Goal: Task Accomplishment & Management: Manage account settings

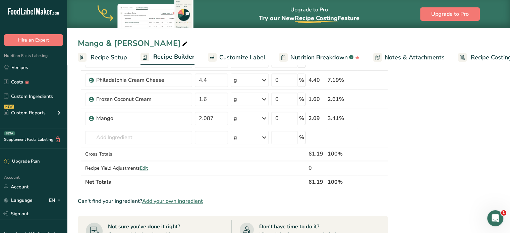
scroll to position [369, 0]
click at [116, 131] on input "text" at bounding box center [138, 137] width 107 height 13
click at [133, 134] on input "text" at bounding box center [138, 137] width 107 height 13
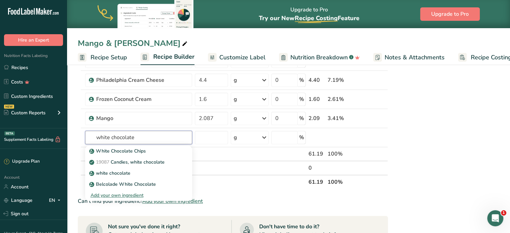
type input "white chocolate"
click at [418, 138] on div "Nutrition Facts 1 Serving Per Container Serving Size 61g Amount Per Serving Cal…" at bounding box center [445, 59] width 107 height 711
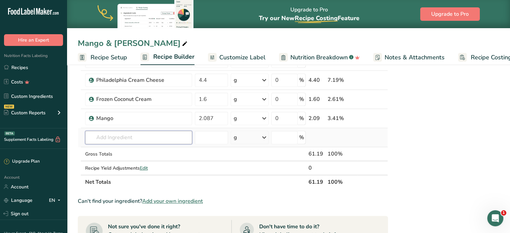
click at [131, 139] on input "text" at bounding box center [138, 137] width 107 height 13
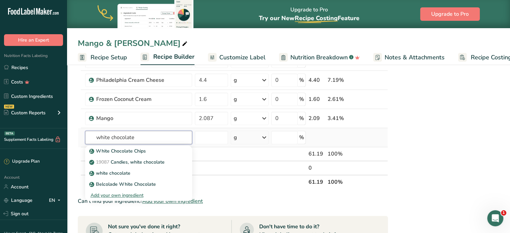
type input "white chocolate"
click at [127, 192] on div "Add your own ingredient" at bounding box center [139, 195] width 96 height 7
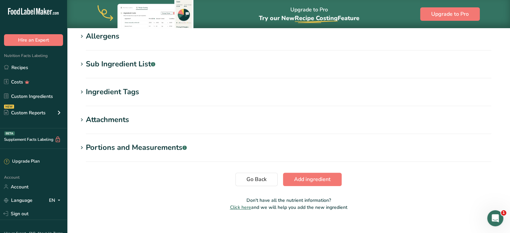
scroll to position [301, 0]
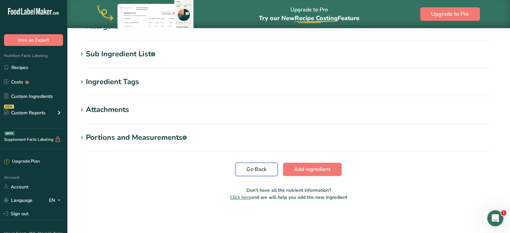
click at [260, 165] on button "Go Back" at bounding box center [257, 169] width 42 height 13
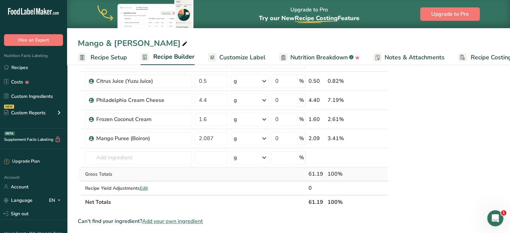
scroll to position [369, 0]
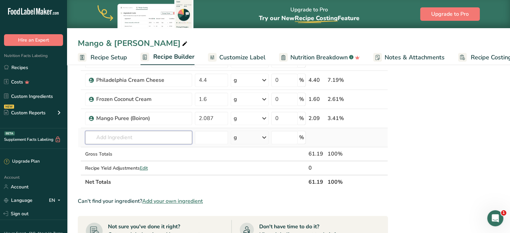
click at [147, 132] on input "text" at bounding box center [138, 137] width 107 height 13
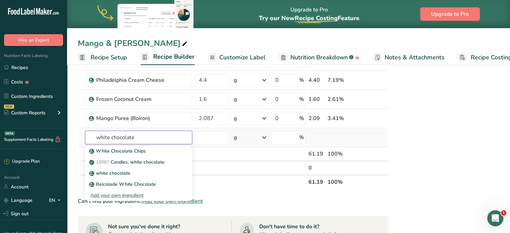
type input "white chocolate"
click at [130, 197] on div "Add your own ingredient" at bounding box center [139, 195] width 96 height 7
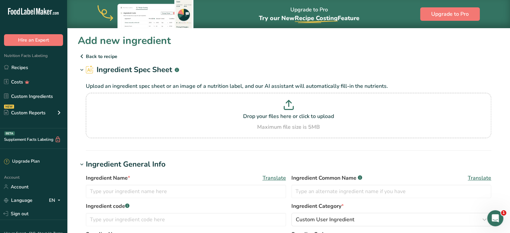
click at [94, 55] on p "Back to recipe" at bounding box center [289, 56] width 422 height 8
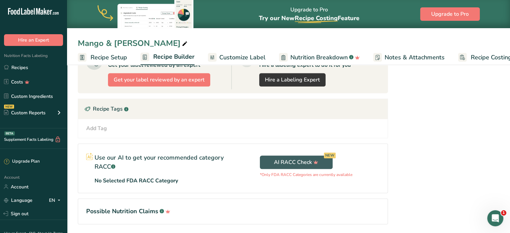
scroll to position [560, 0]
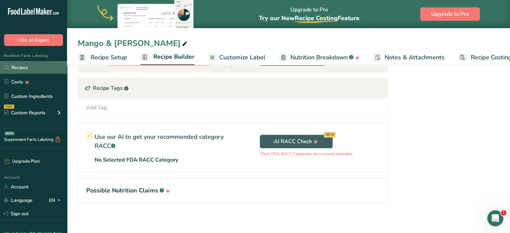
click at [36, 65] on link "Recipes" at bounding box center [33, 67] width 67 height 13
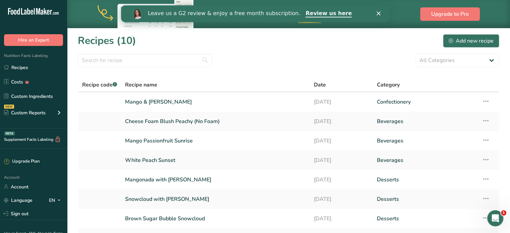
click at [380, 13] on div "Close" at bounding box center [379, 13] width 7 height 4
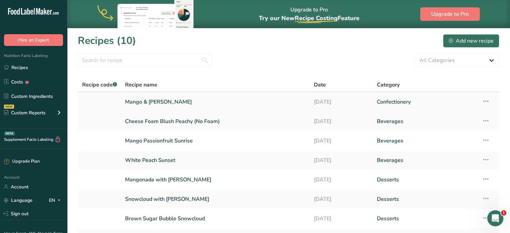
click at [291, 107] on link "Mango & [PERSON_NAME]" at bounding box center [215, 102] width 181 height 14
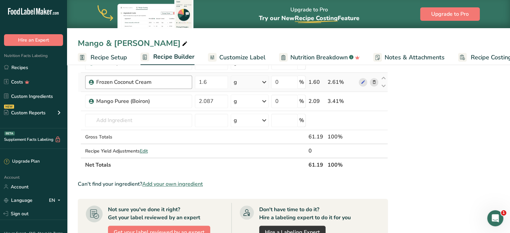
scroll to position [336, 0]
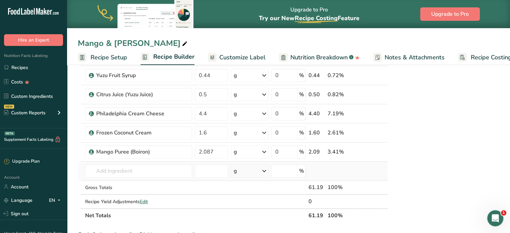
click at [145, 162] on td "Almond flour 1211 Milk, whole, 3.25% milkfat, without added vitamin A and vitam…" at bounding box center [139, 171] width 110 height 19
click at [149, 170] on input "text" at bounding box center [138, 170] width 107 height 13
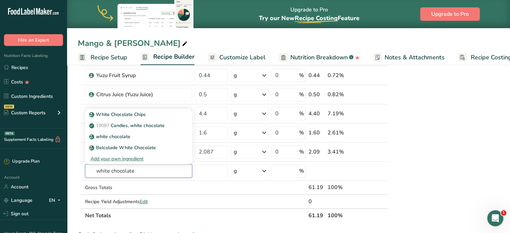
type input "white chocolate"
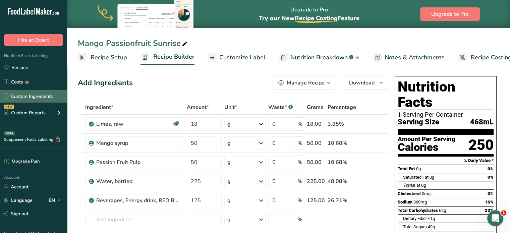
click at [54, 98] on link "Custom Ingredients" at bounding box center [33, 96] width 67 height 13
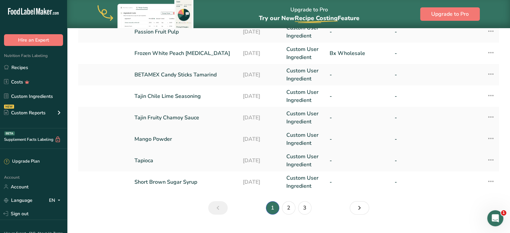
scroll to position [231, 0]
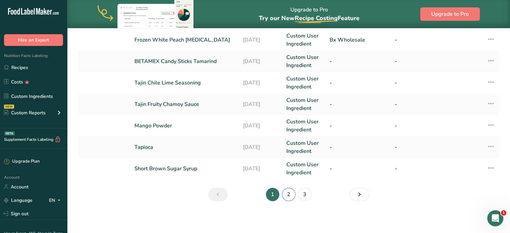
click at [286, 197] on link "2" at bounding box center [288, 194] width 13 height 13
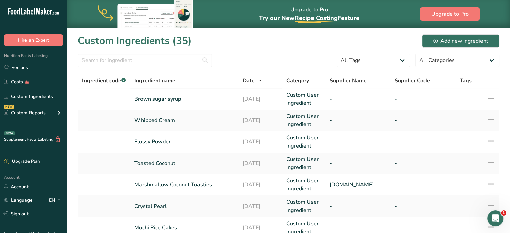
click at [184, 84] on div "Ingredient name" at bounding box center [185, 81] width 100 height 8
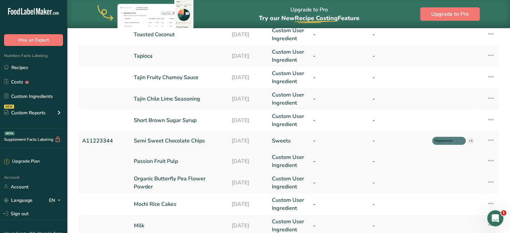
scroll to position [201, 0]
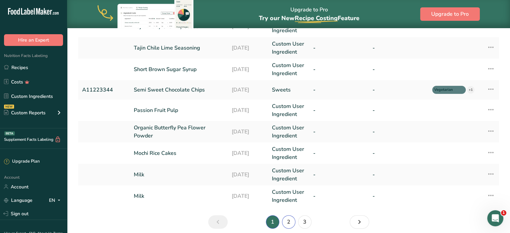
click at [291, 221] on link "2" at bounding box center [288, 221] width 13 height 13
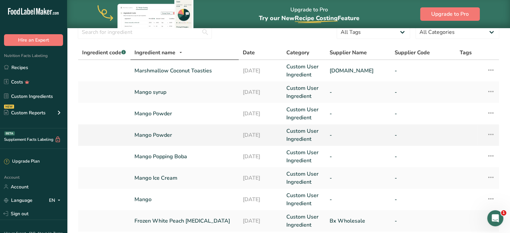
scroll to position [67, 0]
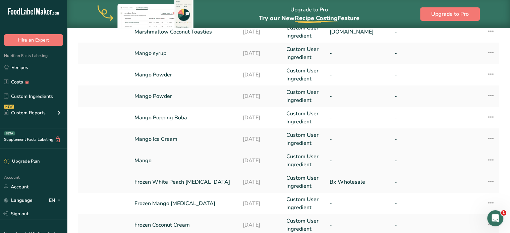
click at [211, 159] on link "Mango" at bounding box center [185, 161] width 100 height 8
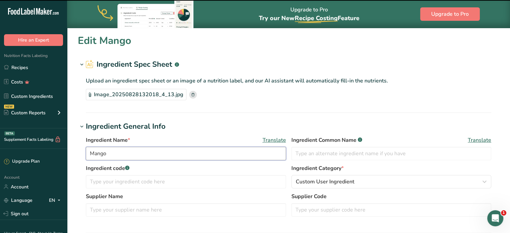
click at [232, 157] on input "Mango" at bounding box center [186, 153] width 200 height 13
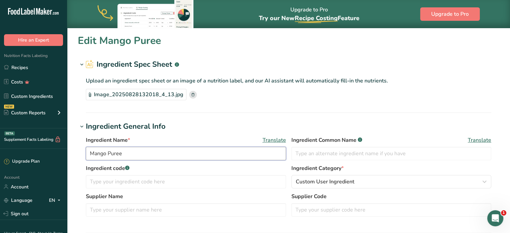
click at [170, 156] on input "Mango Puree" at bounding box center [186, 153] width 200 height 13
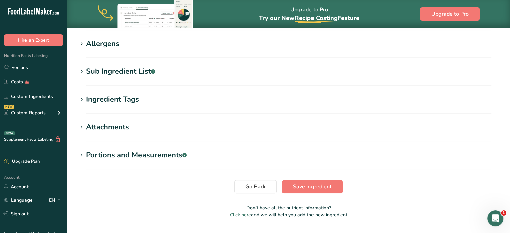
scroll to position [248, 0]
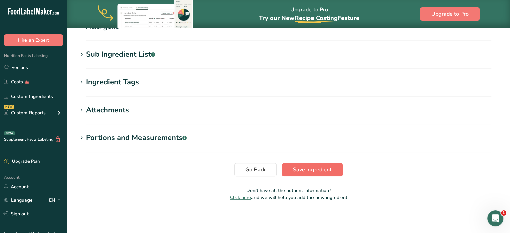
type input "Mango Puree (Boiron)"
click at [302, 169] on span "Save ingredient" at bounding box center [312, 170] width 39 height 8
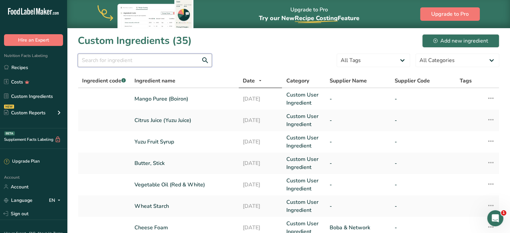
click at [143, 63] on input "text" at bounding box center [145, 60] width 134 height 13
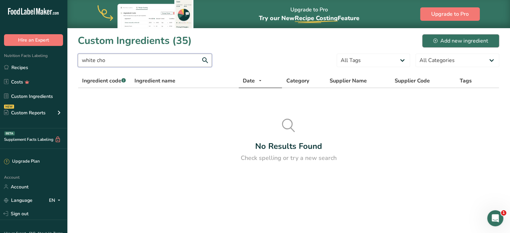
type input "white cho"
click at [436, 38] on div "Add new ingredient" at bounding box center [460, 41] width 55 height 8
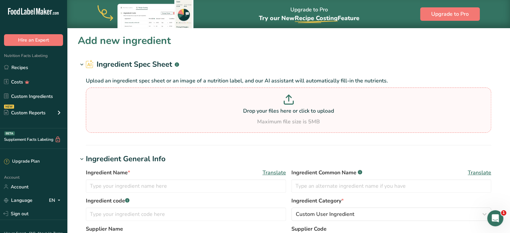
click at [332, 100] on p at bounding box center [289, 101] width 402 height 12
click at [332, 100] on input "Drop your files here or click to upload Maximum file size is 5MB" at bounding box center [289, 110] width 406 height 45
type input "C:\fakepath\Image_20250828134717_173_6.jpg"
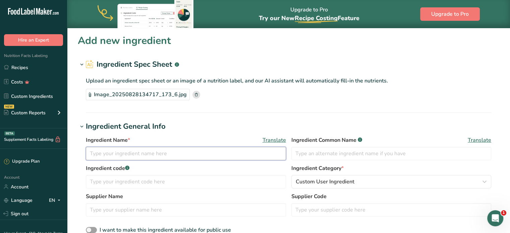
click at [231, 151] on input "text" at bounding box center [186, 153] width 200 height 13
click at [153, 158] on input "White chocolate (" at bounding box center [186, 153] width 200 height 13
type input "White chocolate (Callebaut)"
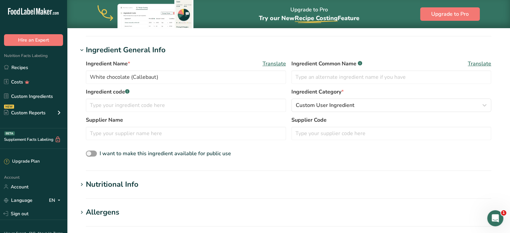
scroll to position [168, 0]
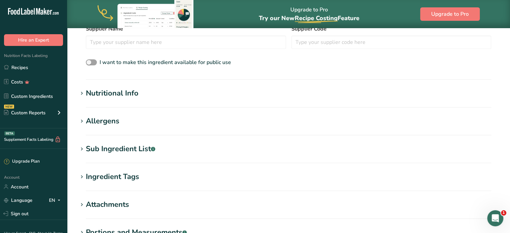
click at [127, 93] on div "Nutritional Info" at bounding box center [112, 93] width 53 height 11
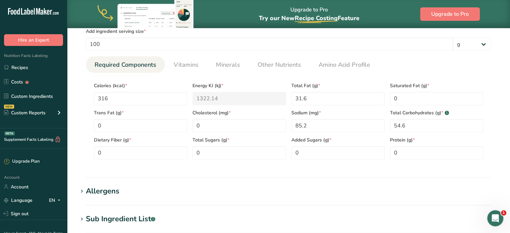
scroll to position [268, 0]
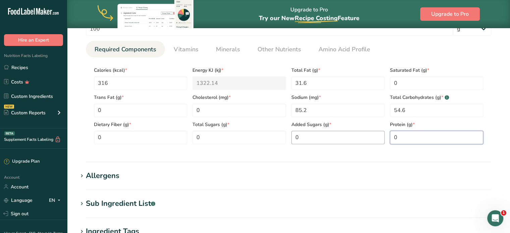
drag, startPoint x: 387, startPoint y: 136, endPoint x: 353, endPoint y: 142, distance: 34.1
click at [361, 142] on div "Calories (kcal) * 316 Energy KJ (kj) * 1322.14 Total Fat (g) * 31.6 Saturated F…" at bounding box center [288, 104] width 395 height 82
type input "6"
drag, startPoint x: 315, startPoint y: 85, endPoint x: 289, endPoint y: 85, distance: 26.2
click at [290, 85] on div "Total Fat (g) * 31.6" at bounding box center [338, 76] width 99 height 27
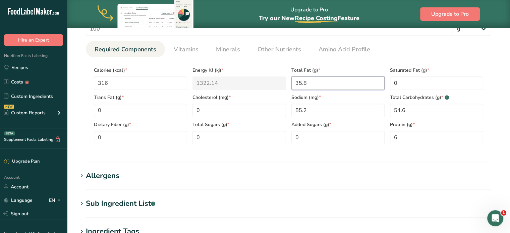
type Fat "35.8"
click at [89, 81] on section "Calories (kcal) * 316 Energy KJ (kj) * 1322.14 Total Fat (g) * 35.8 Saturated F…" at bounding box center [289, 103] width 406 height 92
type input "5"
type KJ "20.9"
type input "55"
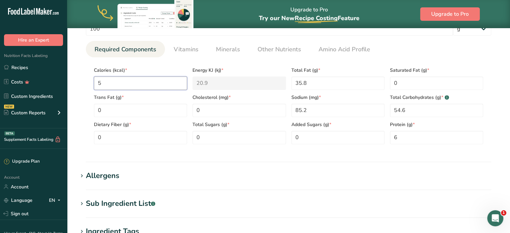
type KJ "230.1"
type input "557"
type KJ "2330.5"
type input "557"
click at [145, 114] on Fat "0" at bounding box center [140, 110] width 93 height 13
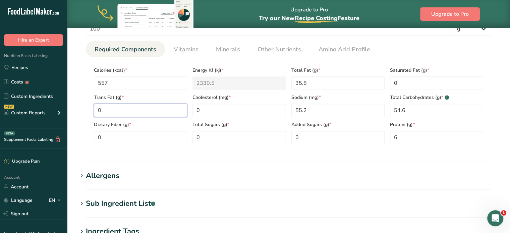
click at [145, 114] on Fat "0" at bounding box center [140, 110] width 93 height 13
type Fat "0.4"
click at [251, 108] on input "0" at bounding box center [239, 110] width 93 height 13
type input "22.8"
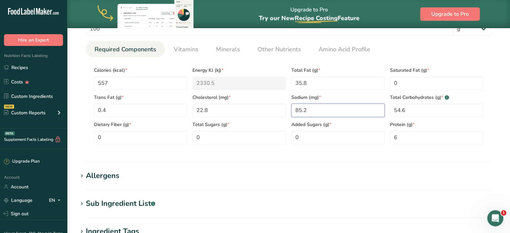
click at [306, 112] on input "85.2" at bounding box center [338, 110] width 93 height 13
type Carbohydrates "55.6"
type Sugars "54.9"
type Sugars "46.6"
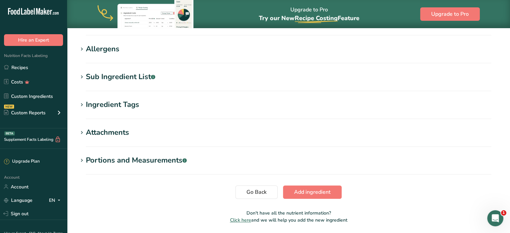
scroll to position [403, 0]
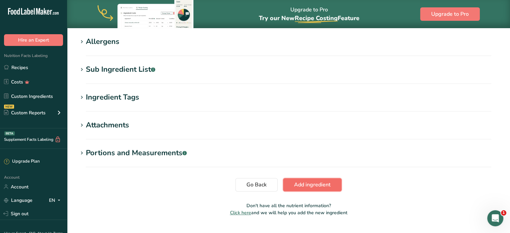
click at [310, 189] on button "Add ingredient" at bounding box center [312, 184] width 59 height 13
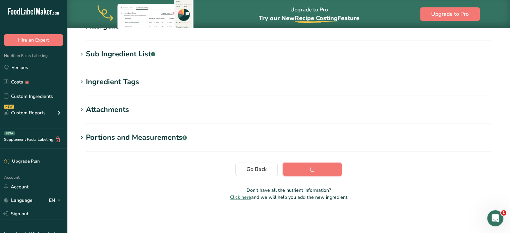
scroll to position [122, 0]
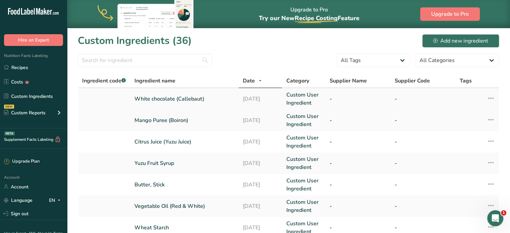
click at [200, 100] on link "White chocolate (Callebaut)" at bounding box center [185, 99] width 100 height 8
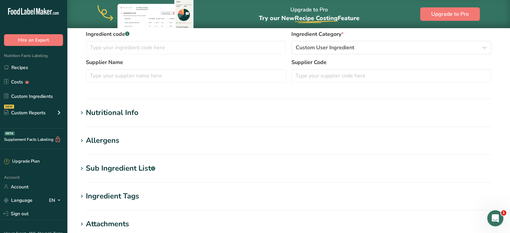
scroll to position [101, 0]
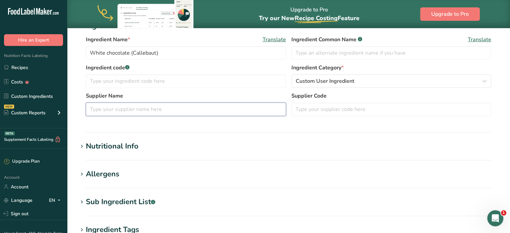
click at [181, 114] on input "text" at bounding box center [186, 109] width 200 height 13
type input "Callebaut"
click at [141, 141] on h1 "Nutritional Info" at bounding box center [289, 146] width 422 height 11
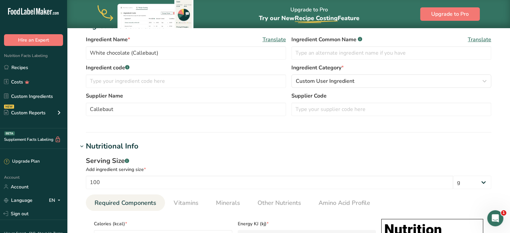
click at [139, 146] on h1 "Nutritional Info" at bounding box center [289, 146] width 422 height 11
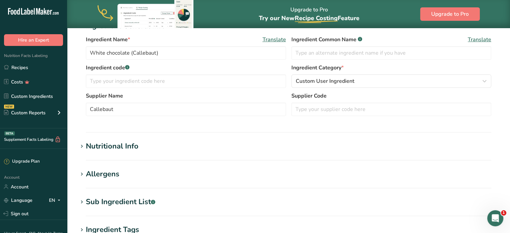
drag, startPoint x: 136, startPoint y: 177, endPoint x: 209, endPoint y: 133, distance: 85.4
click at [136, 177] on h1 "Allergens" at bounding box center [289, 174] width 422 height 11
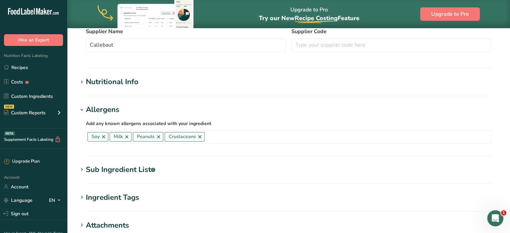
scroll to position [235, 0]
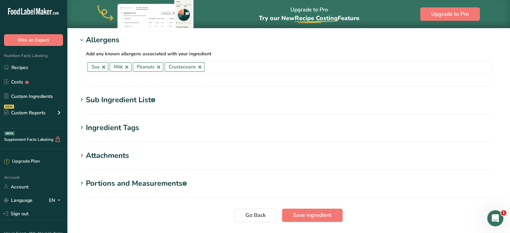
click at [139, 102] on div "Sub Ingredient List .a-a{fill:#347362;}.b-a{fill:#fff;}" at bounding box center [120, 100] width 69 height 11
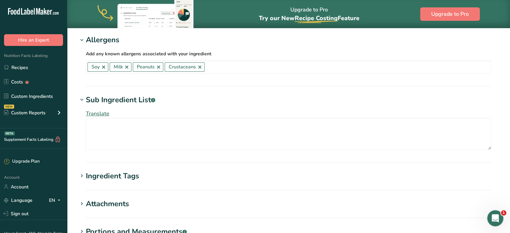
click at [201, 173] on h1 "Ingredient Tags" at bounding box center [289, 176] width 422 height 11
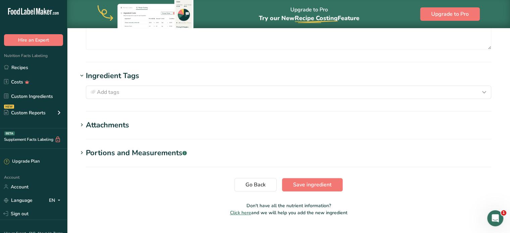
scroll to position [336, 0]
click at [193, 134] on section "Attachments Drop your files here or click to upload Maximum file size is 5MB" at bounding box center [289, 129] width 422 height 20
drag, startPoint x: 228, startPoint y: 147, endPoint x: 162, endPoint y: 151, distance: 65.9
click at [224, 147] on h1 "Portions and Measurements .a-a{fill:#347362;}.b-a{fill:#fff;}" at bounding box center [289, 152] width 422 height 11
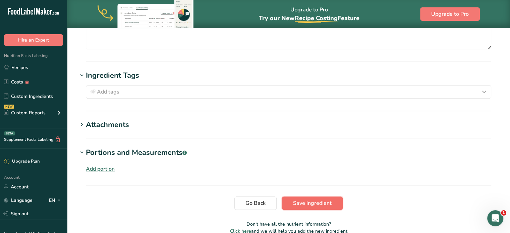
click at [320, 199] on span "Save ingredient" at bounding box center [312, 203] width 39 height 8
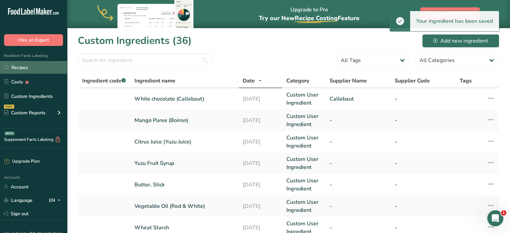
click at [57, 70] on link "Recipes" at bounding box center [33, 67] width 67 height 13
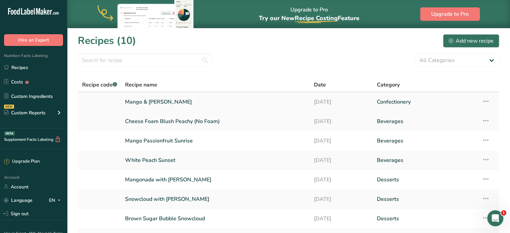
click at [205, 102] on link "Mango & [PERSON_NAME]" at bounding box center [215, 102] width 181 height 14
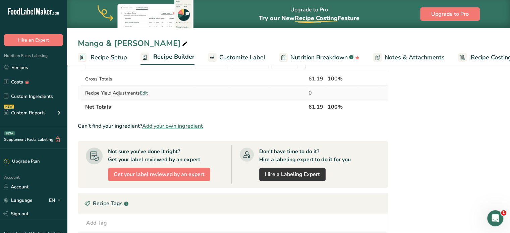
scroll to position [403, 0]
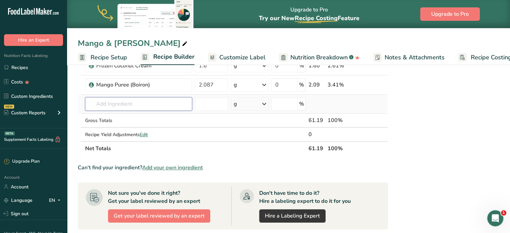
click at [160, 105] on input "text" at bounding box center [138, 103] width 107 height 13
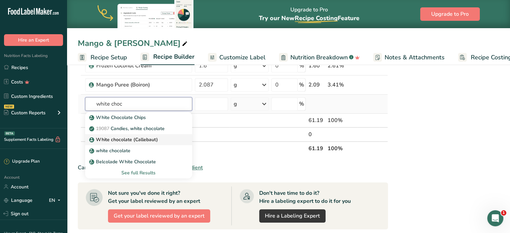
type input "white choc"
click at [154, 136] on p "White chocolate (Callebaut)" at bounding box center [124, 139] width 67 height 7
type input "White chocolate (Callebaut)"
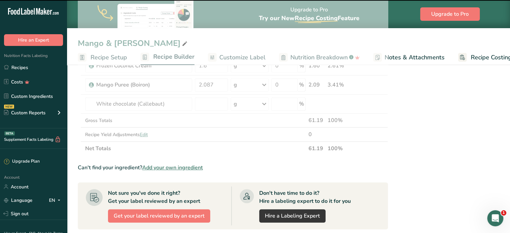
type input "0"
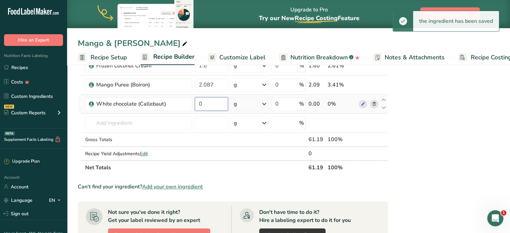
click at [213, 103] on input "0" at bounding box center [212, 103] width 34 height 13
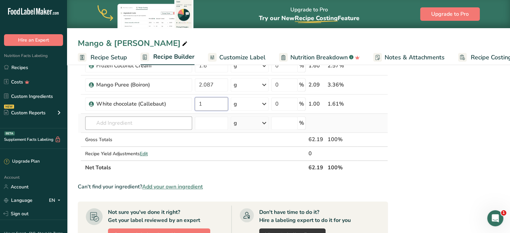
type input "1"
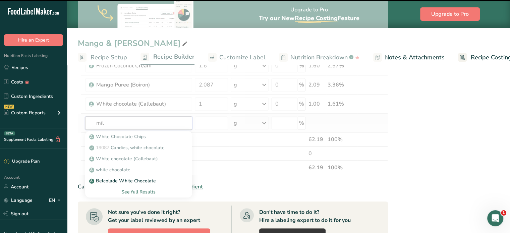
type input "milk"
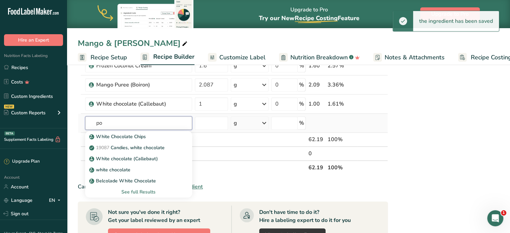
type input "p"
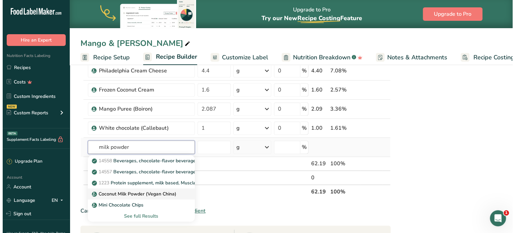
scroll to position [369, 0]
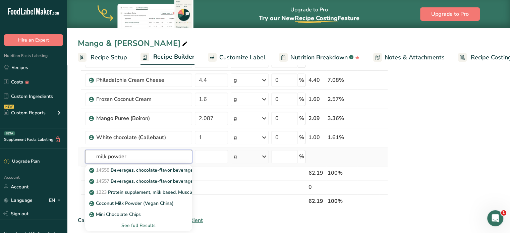
type input "milk powder"
click at [154, 225] on div "See full Results" at bounding box center [139, 225] width 96 height 7
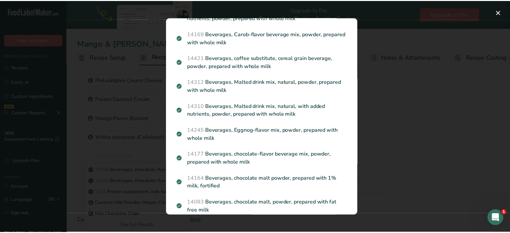
scroll to position [201, 0]
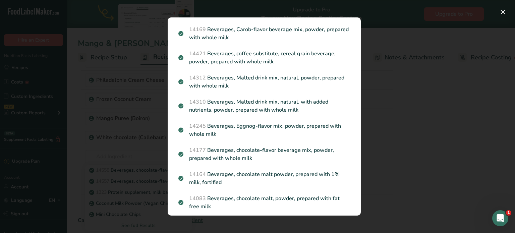
click at [415, 127] on div "Search results modal" at bounding box center [257, 116] width 515 height 233
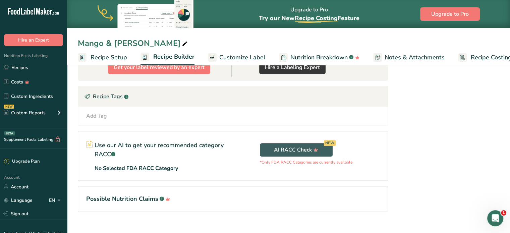
scroll to position [579, 0]
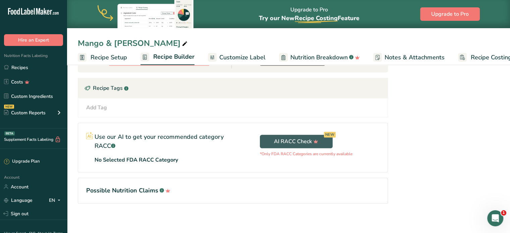
drag, startPoint x: 17, startPoint y: 67, endPoint x: 180, endPoint y: 67, distance: 162.7
click at [17, 67] on link "Recipes" at bounding box center [33, 67] width 67 height 13
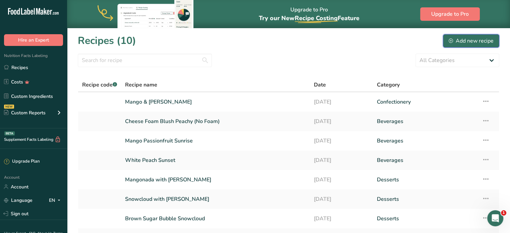
drag, startPoint x: 458, startPoint y: 40, endPoint x: 454, endPoint y: 43, distance: 4.4
click at [458, 40] on div "Add new recipe" at bounding box center [471, 41] width 45 height 8
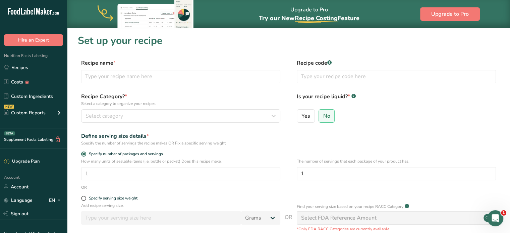
click at [206, 68] on div "Recipe name *" at bounding box center [180, 71] width 199 height 24
click at [205, 72] on input "text" at bounding box center [180, 76] width 199 height 13
type input "Coconut & Pistachio Mooncake"
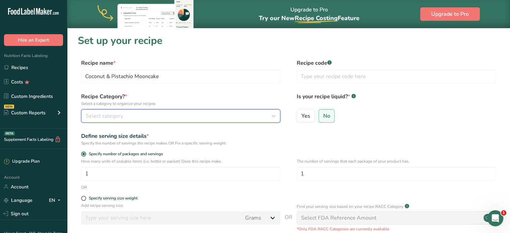
click at [208, 113] on div "Select category" at bounding box center [179, 116] width 187 height 8
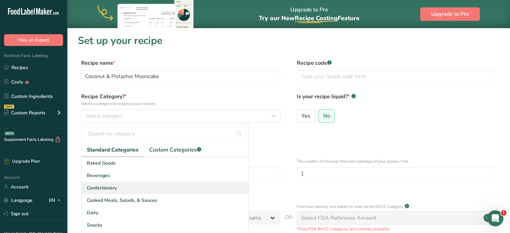
click at [137, 185] on div "Confectionery" at bounding box center [165, 188] width 167 height 12
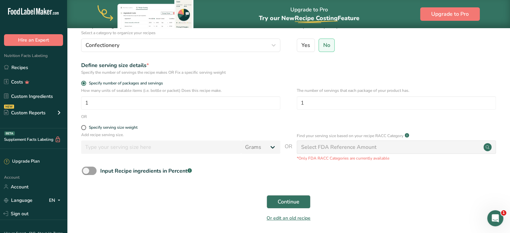
scroll to position [96, 0]
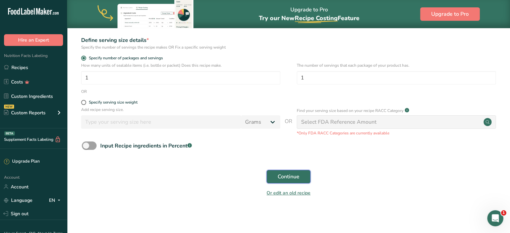
click at [291, 175] on span "Continue" at bounding box center [289, 177] width 22 height 8
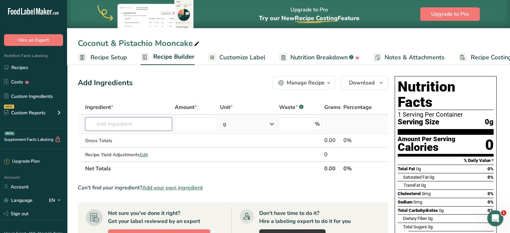
click at [155, 122] on input "text" at bounding box center [128, 123] width 87 height 13
type input "sweet rice flour"
click at [140, 137] on div "Sweet Rice Flour" at bounding box center [123, 137] width 65 height 7
type input "Sweet Rice Flour"
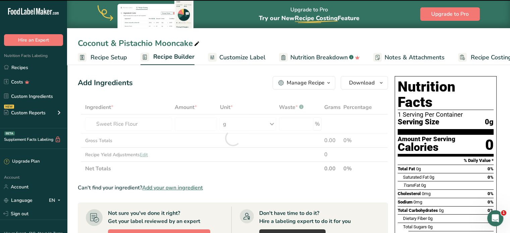
type input "0"
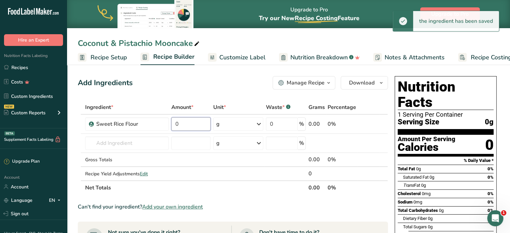
click at [198, 123] on input "0" at bounding box center [190, 123] width 39 height 13
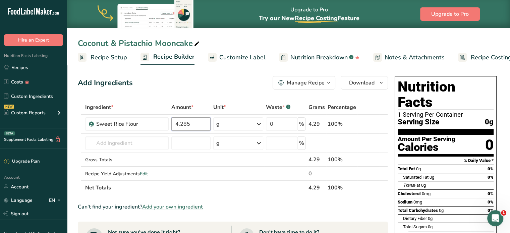
type input "4.285"
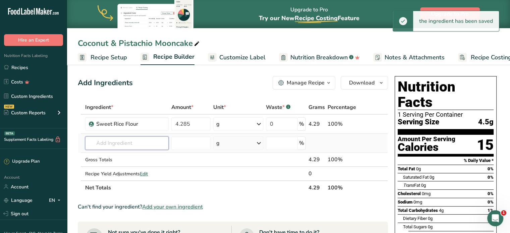
click at [135, 144] on input "text" at bounding box center [127, 143] width 84 height 13
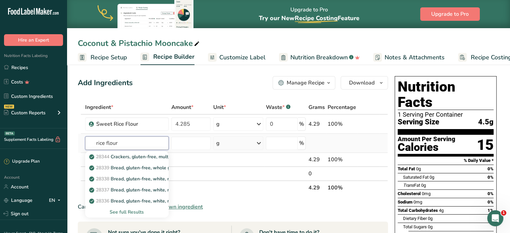
type input "rice flour"
click at [136, 213] on div "See full Results" at bounding box center [127, 212] width 73 height 7
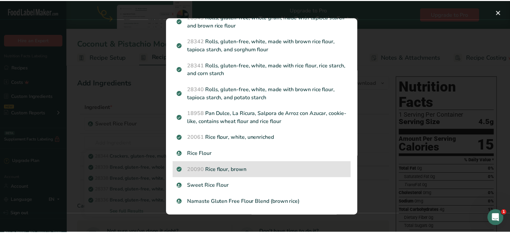
scroll to position [207, 0]
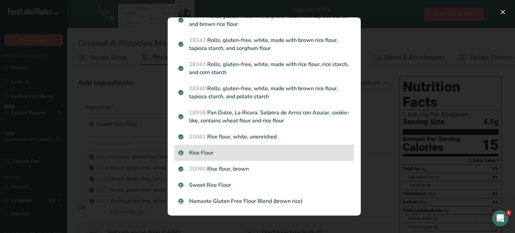
click at [307, 150] on p "Rice Flour" at bounding box center [264, 153] width 172 height 8
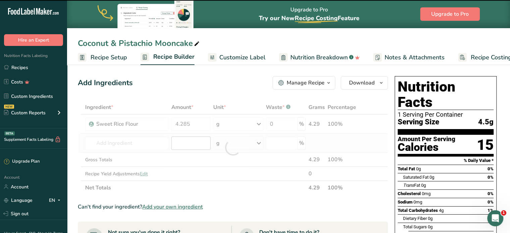
type input "0"
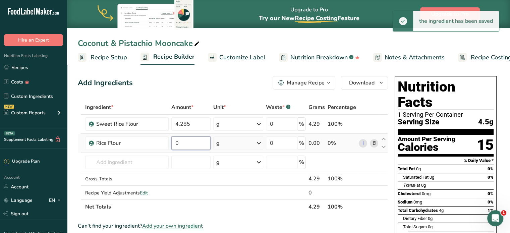
click at [181, 140] on input "0" at bounding box center [190, 143] width 39 height 13
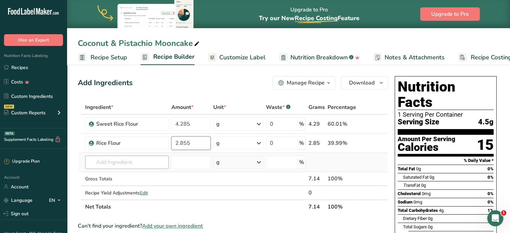
type input "2.855"
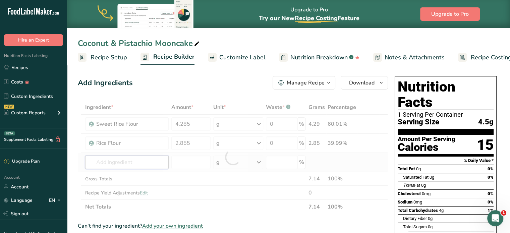
click at [153, 161] on div "Ingredient * Amount * Unit * Waste * .a-a{fill:#347362;}.b-a{fill:#fff;} Grams …" at bounding box center [233, 157] width 310 height 114
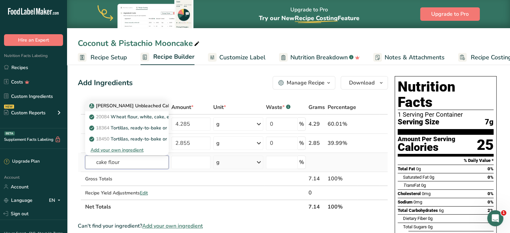
type input "cake flour"
click at [152, 106] on p "[PERSON_NAME] Unbleached Cake Flour" at bounding box center [138, 105] width 95 height 7
type input "[PERSON_NAME] Unbleached Cake Flour"
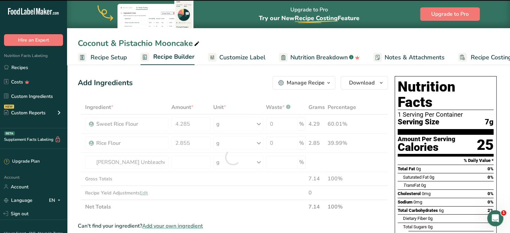
type input "0"
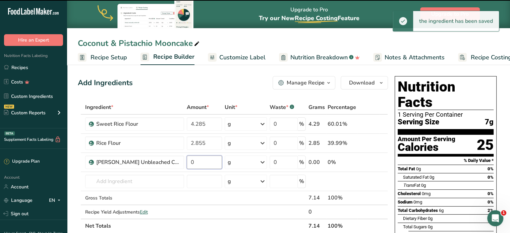
click at [189, 162] on input "0" at bounding box center [205, 162] width 36 height 13
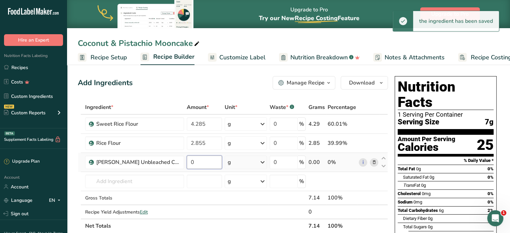
click at [207, 163] on input "0" at bounding box center [205, 162] width 36 height 13
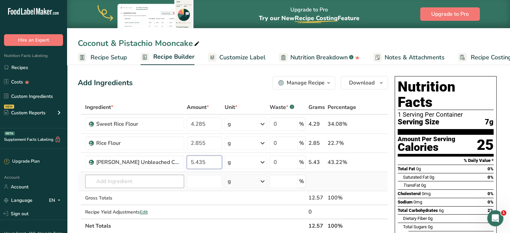
type input "5.435"
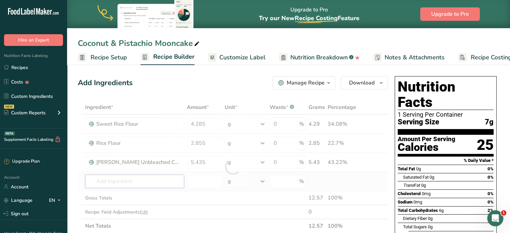
click at [165, 179] on div "Ingredient * Amount * Unit * Waste * .a-a{fill:#347362;}.b-a{fill:#fff;} Grams …" at bounding box center [233, 166] width 310 height 133
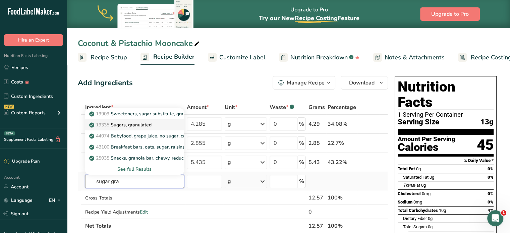
type input "Sugars, granulated"
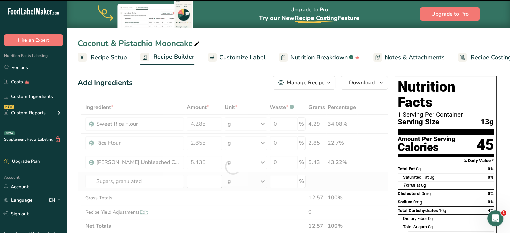
type input "0"
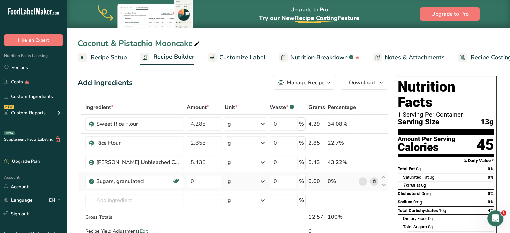
click at [364, 180] on link "i" at bounding box center [363, 181] width 8 height 8
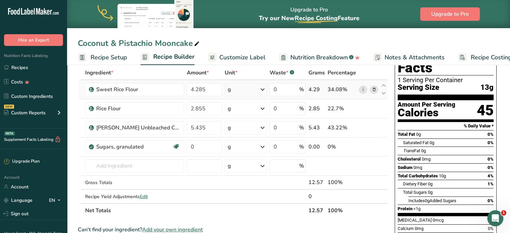
scroll to position [67, 0]
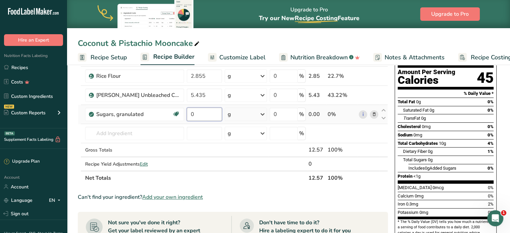
click at [221, 118] on input "0" at bounding box center [205, 114] width 36 height 13
click at [205, 113] on input "3.614" at bounding box center [205, 114] width 36 height 13
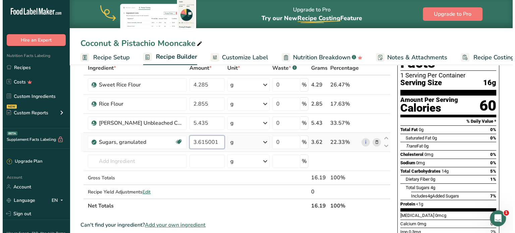
scroll to position [34, 0]
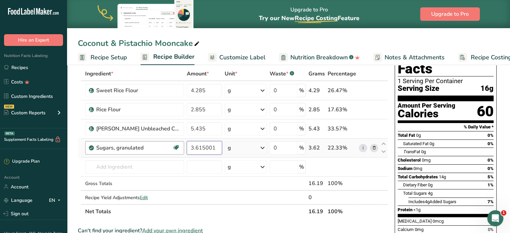
drag, startPoint x: 216, startPoint y: 149, endPoint x: 183, endPoint y: 149, distance: 33.6
click at [183, 149] on tr "Sugars, granulated Dairy free Gluten free Vegan Vegetarian Soy free 3.615001 g …" at bounding box center [233, 148] width 310 height 19
type input "3.615"
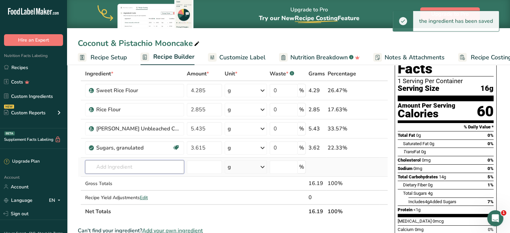
click at [144, 163] on input "text" at bounding box center [134, 166] width 99 height 13
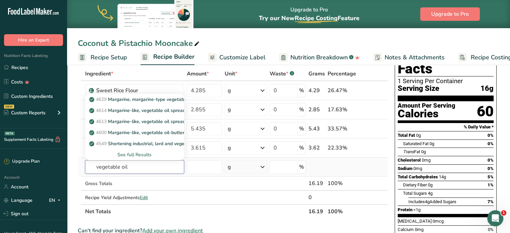
type input "vegetable oil"
click at [132, 154] on div "See full Results" at bounding box center [135, 154] width 88 height 7
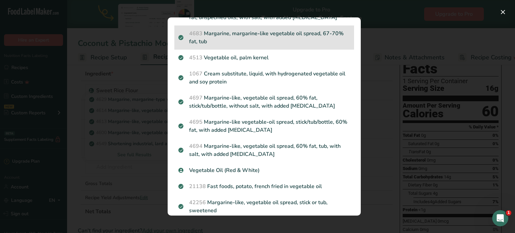
scroll to position [336, 0]
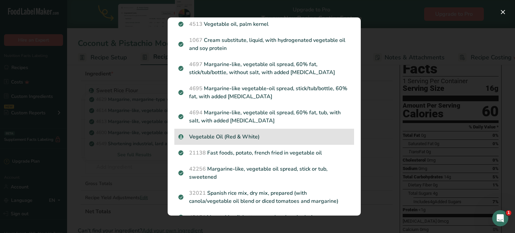
click at [271, 141] on p "Vegetable Oil (Red & White)" at bounding box center [264, 137] width 172 height 8
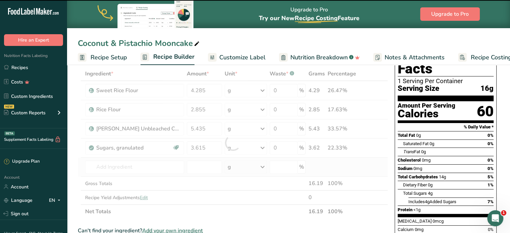
type input "0"
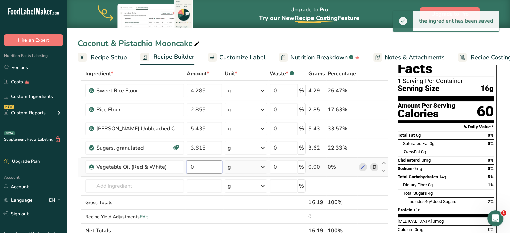
click at [207, 169] on input "0" at bounding box center [205, 166] width 36 height 13
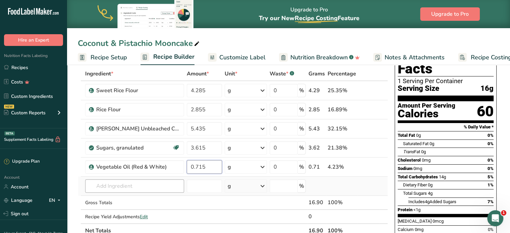
type input "0.715"
click at [170, 187] on div "Ingredient * Amount * Unit * Waste * .a-a{fill:#347362;}.b-a{fill:#fff;} Grams …" at bounding box center [233, 152] width 310 height 171
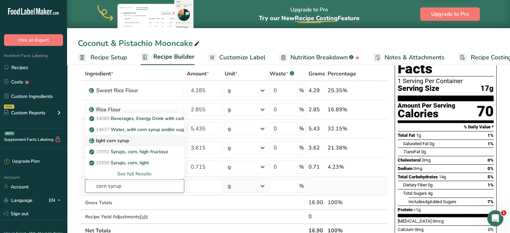
type input "corn syrup"
click at [128, 142] on p "light corn syrup" at bounding box center [110, 140] width 39 height 7
type input "light corn syrup"
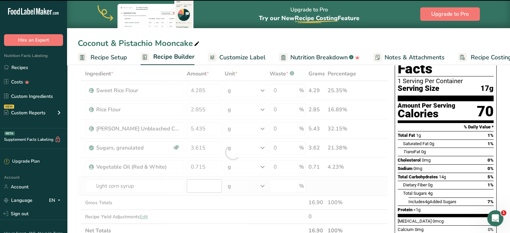
type input "0"
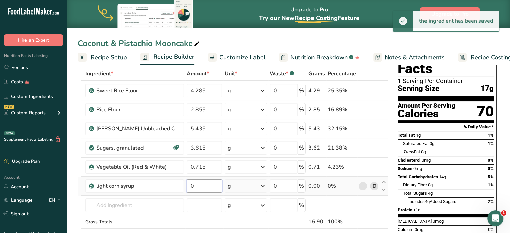
click at [202, 188] on input "0" at bounding box center [205, 186] width 36 height 13
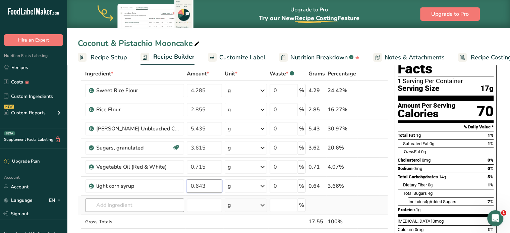
type input "0.643"
click at [129, 205] on div "Ingredient * Amount * Unit * Waste * .a-a{fill:#347362;}.b-a{fill:#fff;} Grams …" at bounding box center [233, 162] width 310 height 190
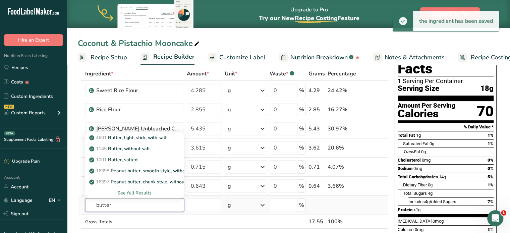
type input "butter"
click at [131, 191] on div "See full Results" at bounding box center [135, 193] width 88 height 7
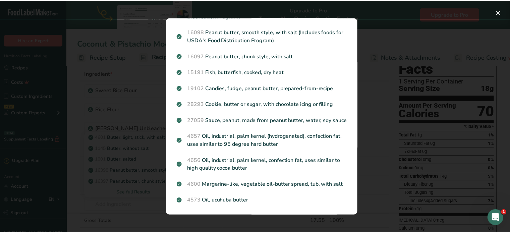
scroll to position [770, 0]
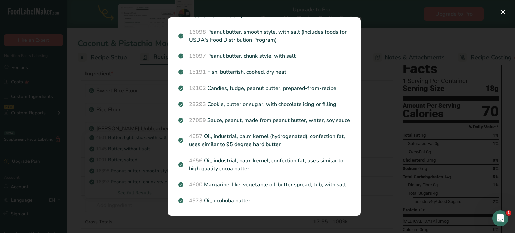
click at [138, 87] on div "Search results modal" at bounding box center [257, 116] width 515 height 233
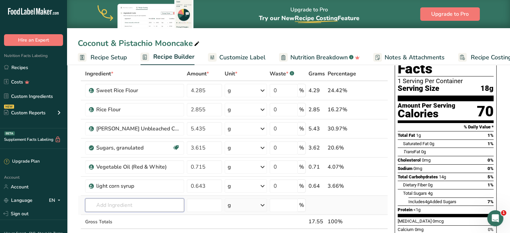
click at [145, 207] on input "text" at bounding box center [134, 205] width 99 height 13
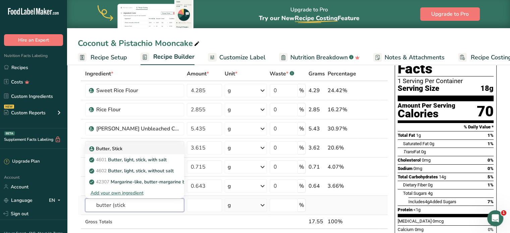
type input "butter (stick"
click at [126, 147] on div "Butter, Stick" at bounding box center [130, 148] width 78 height 7
type input "Butter, Stick"
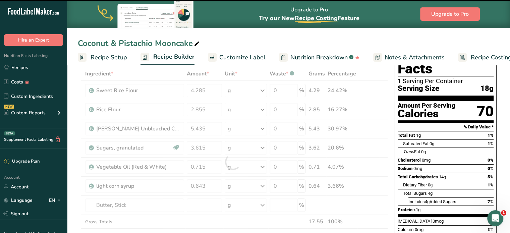
type input "0"
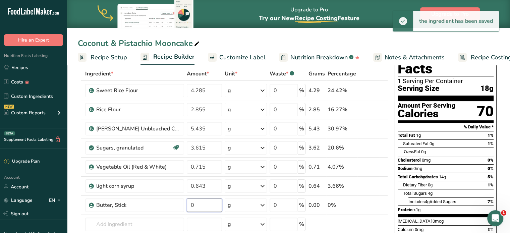
click at [205, 207] on input "0" at bounding box center [205, 205] width 36 height 13
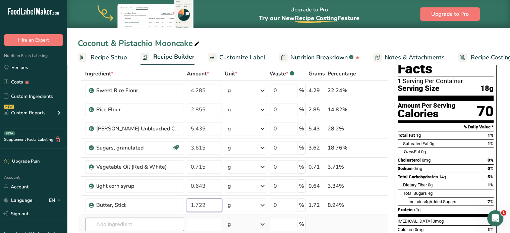
type input "1.722"
click at [168, 221] on div "Ingredient * Amount * Unit * Waste * .a-a{fill:#347362;}.b-a{fill:#fff;} Grams …" at bounding box center [233, 171] width 310 height 209
click at [120, 226] on input "w" at bounding box center [134, 224] width 99 height 13
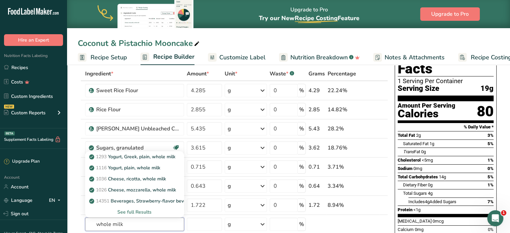
drag, startPoint x: 130, startPoint y: 223, endPoint x: 63, endPoint y: 229, distance: 67.7
type input "milk, whole"
click at [125, 156] on p "1211 Milk, whole, 3.25% milkfat, without added vitamin A and vitamin D" at bounding box center [180, 156] width 179 height 7
type input "Milk, whole, 3.25% milkfat, without added vitamin A and [MEDICAL_DATA]"
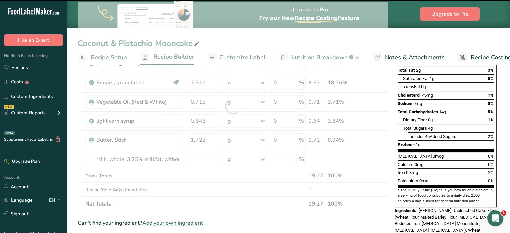
scroll to position [99, 0]
type input "0"
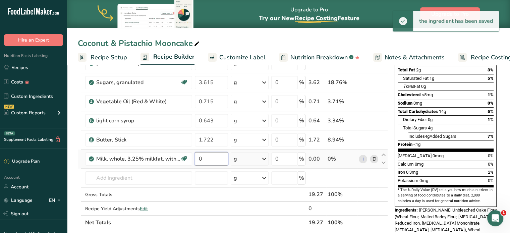
click at [212, 155] on input "0" at bounding box center [212, 158] width 34 height 13
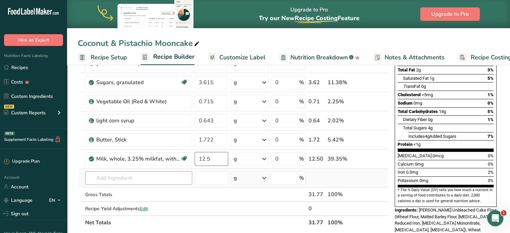
type input "12.5"
click at [152, 181] on div "Ingredient * Amount * Unit * Waste * .a-a{fill:#347362;}.b-a{fill:#fff;} Grams …" at bounding box center [233, 115] width 310 height 228
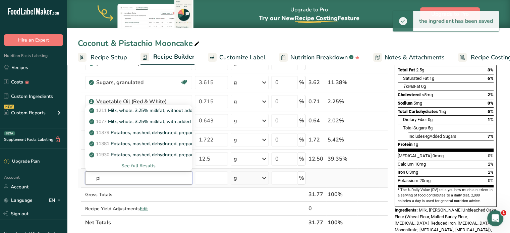
type input "p"
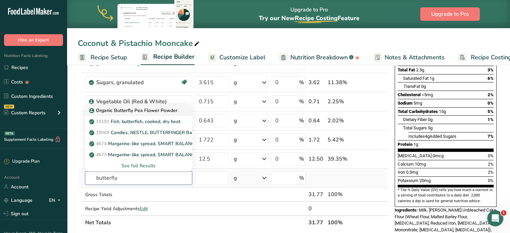
type input "butterfly"
click at [174, 108] on p "Organic Butterfly Pea Flower Powder" at bounding box center [134, 110] width 87 height 7
type input "Organic Butterfly Pea Flower Powder"
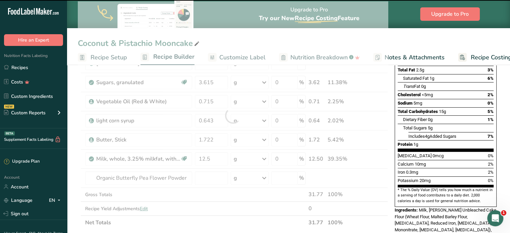
type input "0"
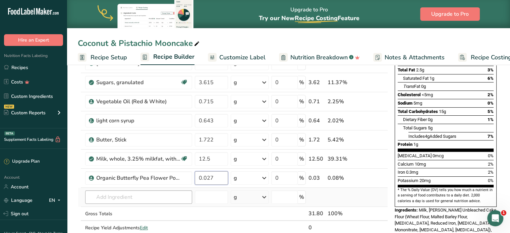
type input "0.027"
click at [161, 194] on div "Ingredient * Amount * Unit * Waste * .a-a{fill:#347362;}.b-a{fill:#fff;} Grams …" at bounding box center [233, 125] width 310 height 248
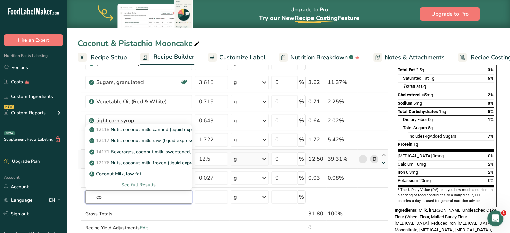
type input "c"
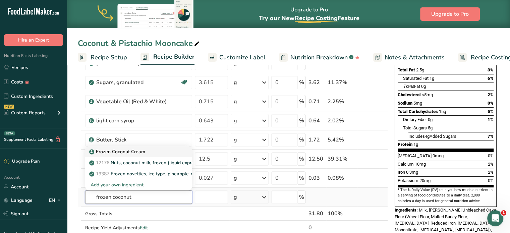
type input "frozen coconut"
click at [136, 153] on p "Frozen Coconut Cream" at bounding box center [118, 151] width 55 height 7
type input "Frozen Coconut Cream"
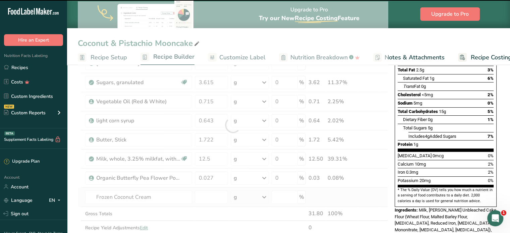
type input "0"
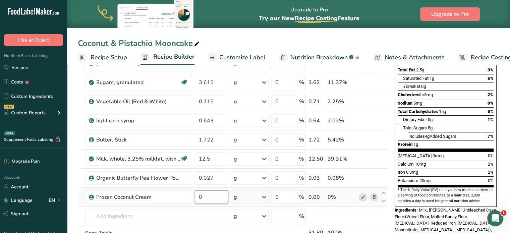
click at [204, 195] on input "0" at bounding box center [212, 197] width 34 height 13
type input "2.360"
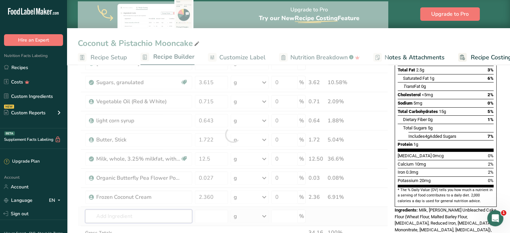
click at [171, 216] on div "Ingredient * Amount * Unit * Waste * .a-a{fill:#347362;}.b-a{fill:#fff;} Grams …" at bounding box center [233, 134] width 310 height 267
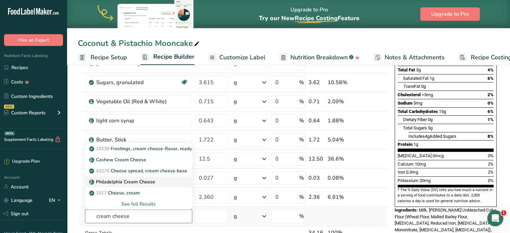
type input "cream cheese"
click at [132, 183] on p "Philadelphia Cream Cheese" at bounding box center [123, 181] width 65 height 7
type input "Philadelphia Cream Cheese"
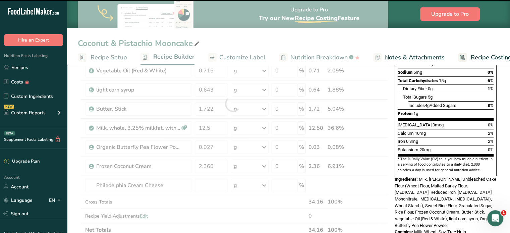
scroll to position [166, 0]
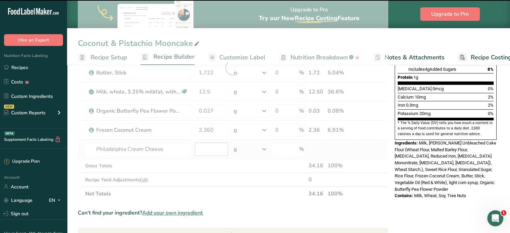
type input "0"
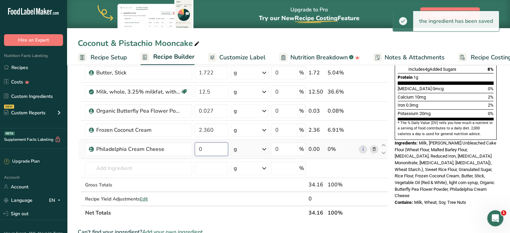
click at [217, 149] on input "0" at bounding box center [212, 149] width 34 height 13
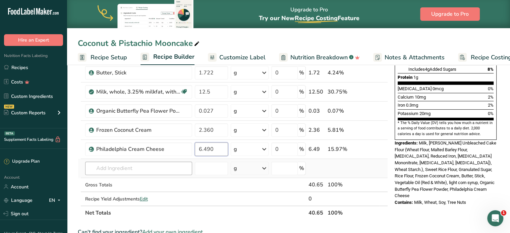
type input "6.490"
click at [159, 169] on div "Ingredient * Amount * Unit * Waste * .a-a{fill:#347362;}.b-a{fill:#fff;} Grams …" at bounding box center [233, 77] width 310 height 286
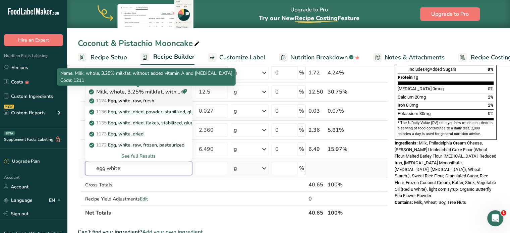
type input "egg white"
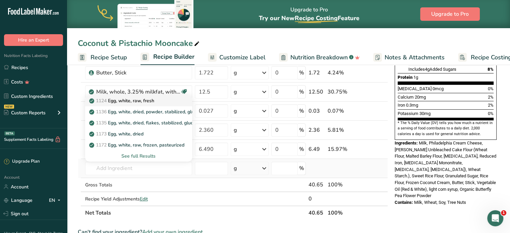
click at [126, 99] on p "1124 Egg, white, raw, fresh" at bounding box center [123, 100] width 64 height 7
type input "Egg, white, raw, fresh"
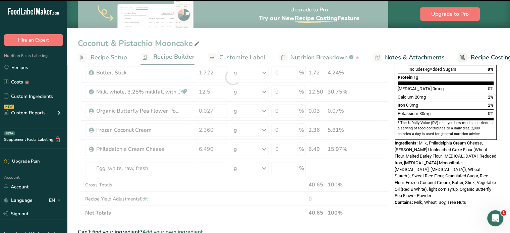
type input "0"
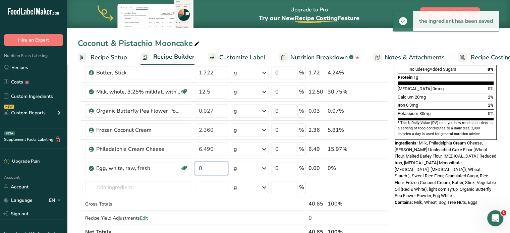
click at [212, 163] on input "0" at bounding box center [212, 168] width 34 height 13
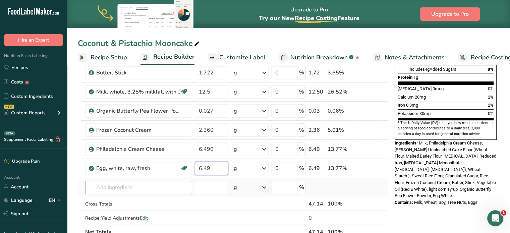
type input "6.49"
click at [118, 187] on div "Ingredient * Amount * Unit * Waste * .a-a{fill:#347362;}.b-a{fill:#fff;} Grams …" at bounding box center [233, 86] width 310 height 305
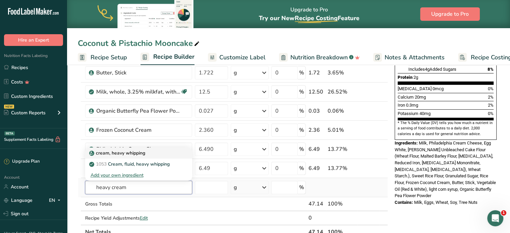
type input "heavy cream"
click at [169, 152] on div "cream, heavy whipping" at bounding box center [134, 153] width 86 height 7
type input "cream, heavy whipping"
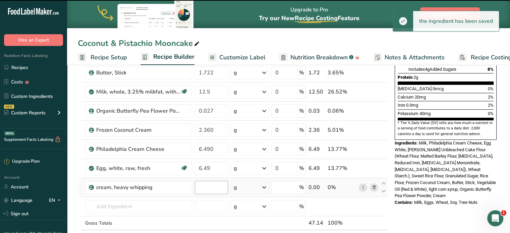
type input "0"
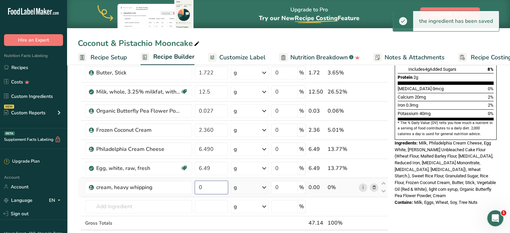
click at [216, 187] on input "0" at bounding box center [212, 187] width 34 height 13
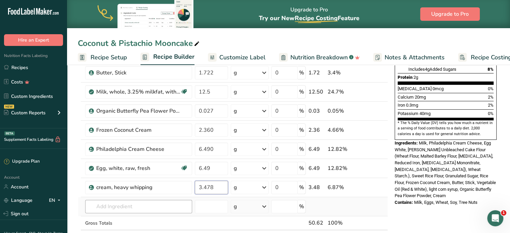
type input "3.478"
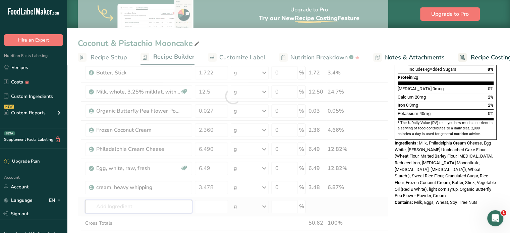
click at [158, 206] on div "Ingredient * Amount * Unit * Waste * .a-a{fill:#347362;}.b-a{fill:#fff;} Grams …" at bounding box center [233, 96] width 310 height 324
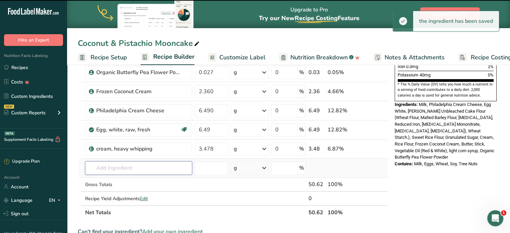
scroll to position [207, 0]
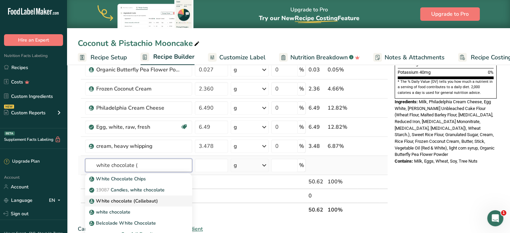
type input "white chocolate ("
click at [145, 201] on p "White chocolate (Callebaut)" at bounding box center [124, 201] width 67 height 7
type input "White chocolate (Callebaut)"
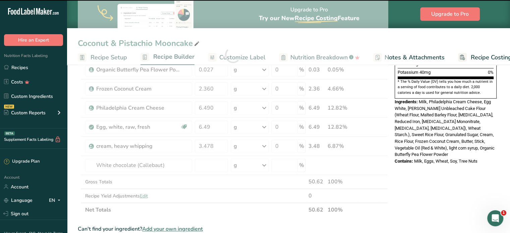
type input "0"
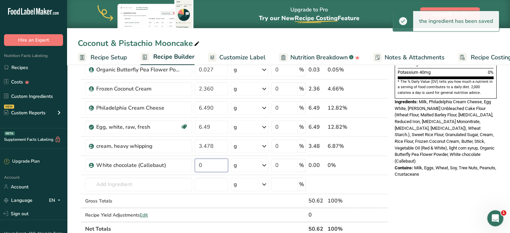
click at [224, 159] on input "0" at bounding box center [212, 165] width 34 height 13
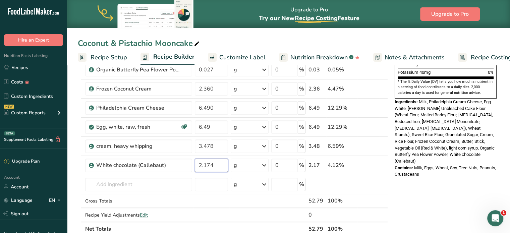
type input "2.174"
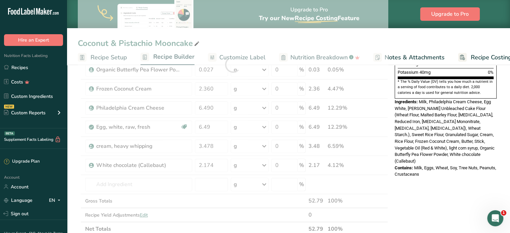
click at [449, 180] on div "Nutrition Facts 1 Serving Per Container Serving Size 51g Amount Per Serving Cal…" at bounding box center [445, 164] width 107 height 597
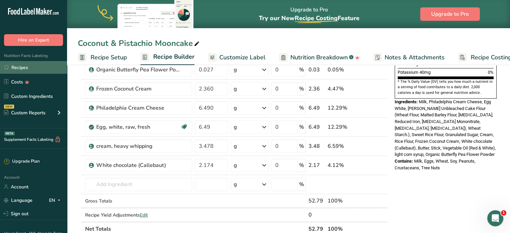
click at [34, 72] on link "Recipes" at bounding box center [33, 67] width 67 height 13
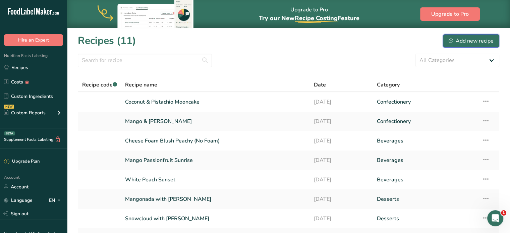
click at [482, 42] on div "Add new recipe" at bounding box center [471, 41] width 45 height 8
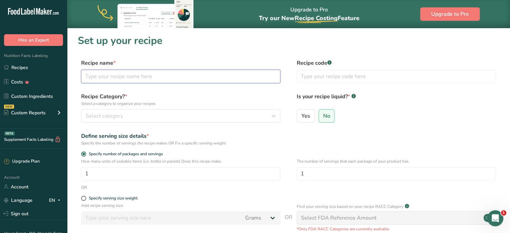
click at [162, 81] on input "text" at bounding box center [180, 76] width 199 height 13
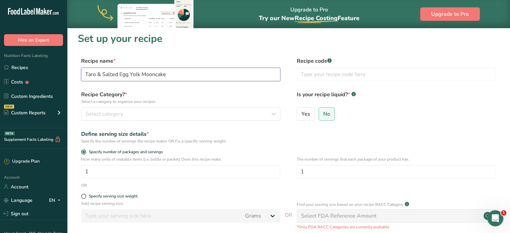
scroll to position [96, 0]
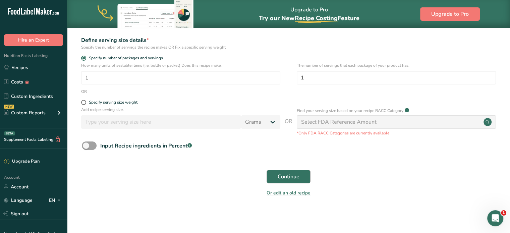
type input "Taro & Salted Egg Yolk Mooncake"
click at [297, 180] on span "Continue" at bounding box center [289, 177] width 22 height 8
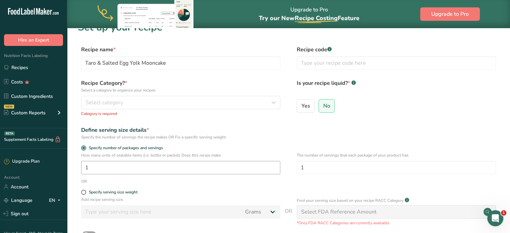
scroll to position [0, 0]
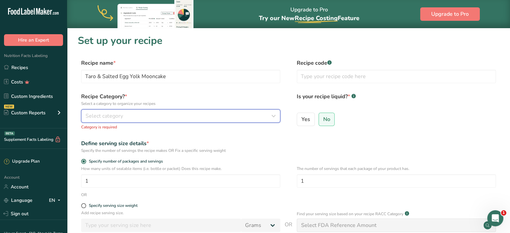
click at [167, 118] on div "Select category" at bounding box center [179, 116] width 187 height 8
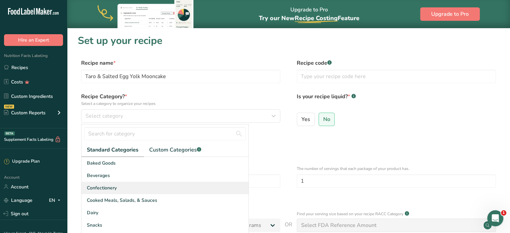
click at [153, 193] on div "Confectionery" at bounding box center [165, 188] width 167 height 12
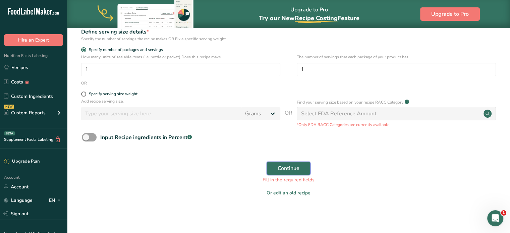
click at [297, 164] on button "Continue" at bounding box center [289, 168] width 44 height 13
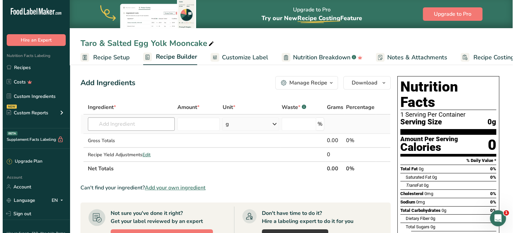
scroll to position [2, 0]
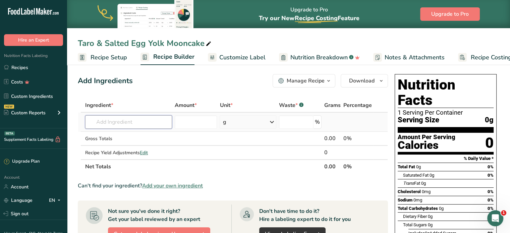
click at [140, 121] on input "text" at bounding box center [128, 121] width 87 height 13
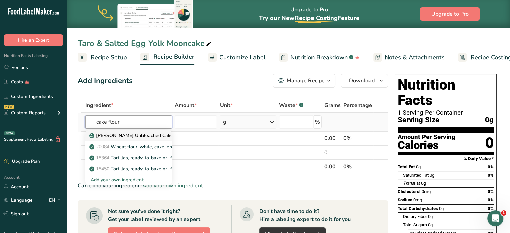
type input "cake flour"
click at [158, 138] on p "[PERSON_NAME] Unbleached Cake Flour" at bounding box center [138, 135] width 95 height 7
type input "[PERSON_NAME] Unbleached Cake Flour"
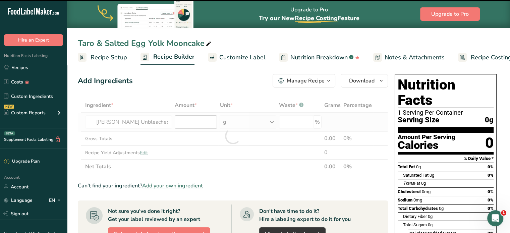
type input "0"
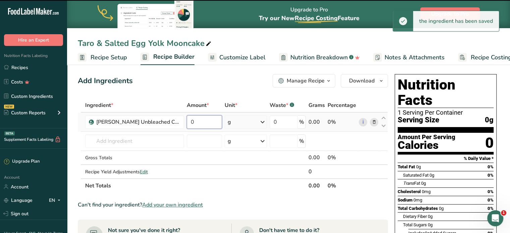
click at [194, 126] on input "0" at bounding box center [205, 121] width 36 height 13
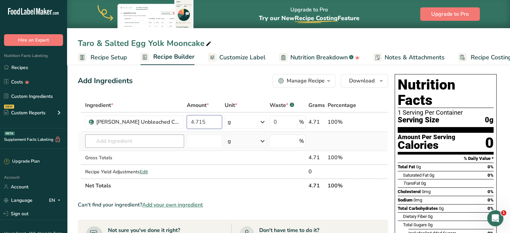
type input "4.715"
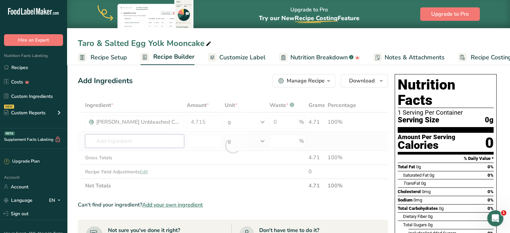
click at [166, 140] on div "Ingredient * Amount * Unit * Waste * .a-a{fill:#347362;}.b-a{fill:#fff;} Grams …" at bounding box center [233, 145] width 310 height 95
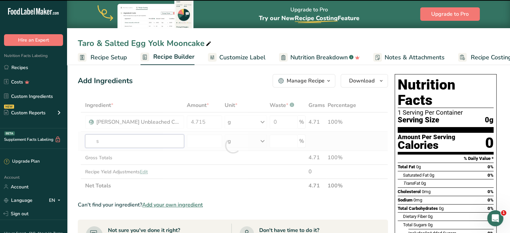
type input "su"
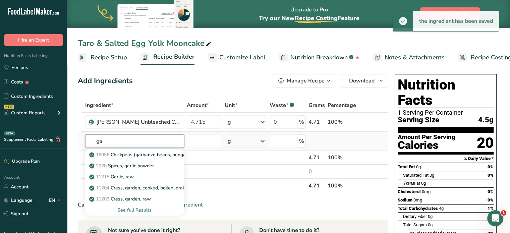
type input "g"
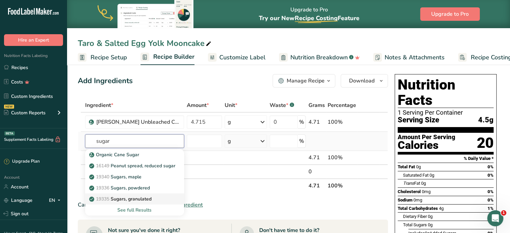
type input "Sugars, granulated"
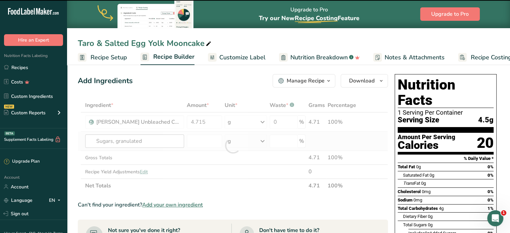
type input "0"
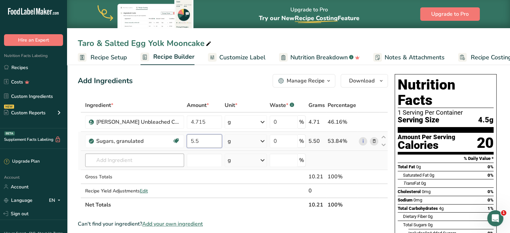
type input "5.5"
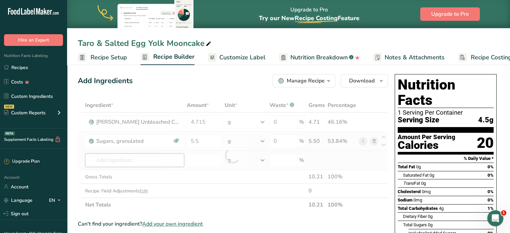
click at [152, 160] on div "Ingredient * Amount * Unit * Waste * .a-a{fill:#347362;}.b-a{fill:#fff;} Grams …" at bounding box center [233, 155] width 310 height 114
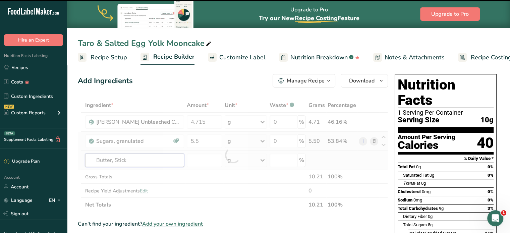
type input "Butter, Stick"
type input "0"
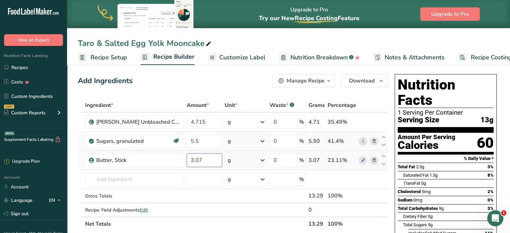
click at [205, 161] on input "3.07" at bounding box center [205, 160] width 36 height 13
type input "3.027"
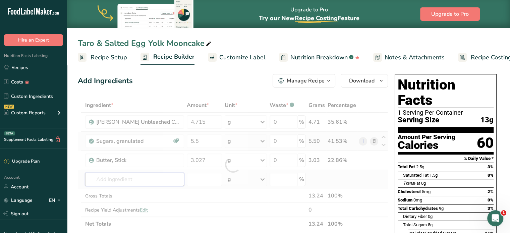
click at [133, 179] on div "Ingredient * Amount * Unit * Waste * .a-a{fill:#347362;}.b-a{fill:#fff;} Grams …" at bounding box center [233, 164] width 310 height 133
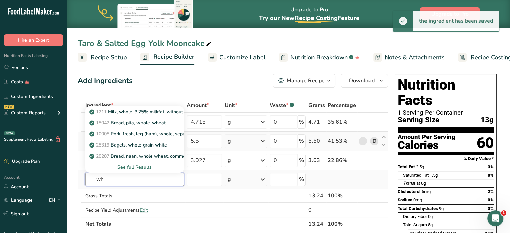
type input "w"
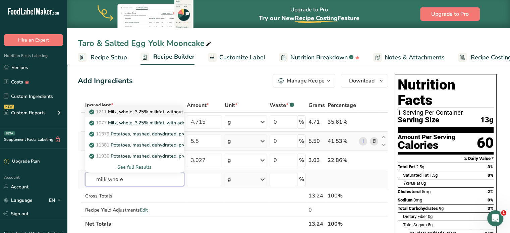
type input "Milk, whole, 3.25% milkfat, without added vitamin A and [MEDICAL_DATA]"
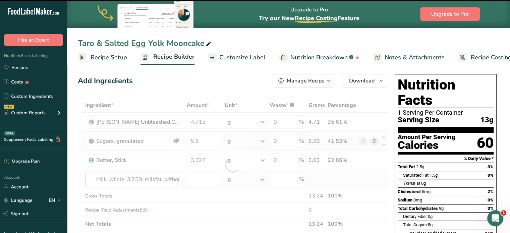
type input "0"
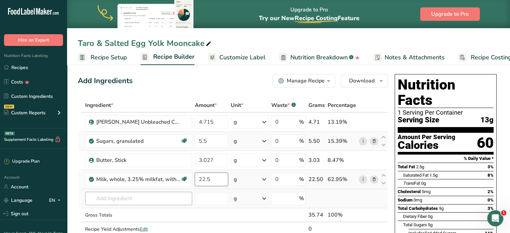
type input "22.5"
click at [123, 203] on div "Ingredient * Amount * Unit * Waste * .a-a{fill:#347362;}.b-a{fill:#fff;} Grams …" at bounding box center [233, 174] width 310 height 152
click at [110, 194] on input "text" at bounding box center [138, 198] width 107 height 13
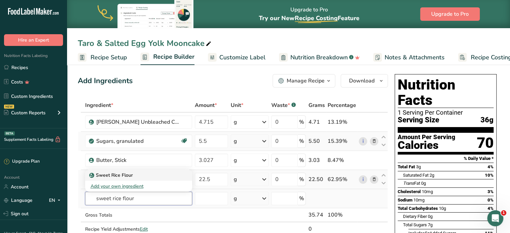
type input "Sweet Rice Flour"
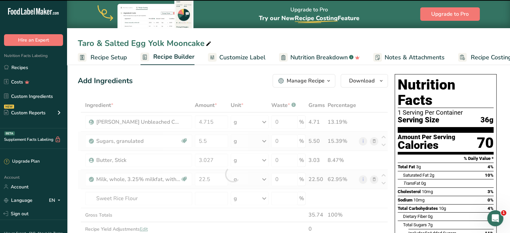
type input "0"
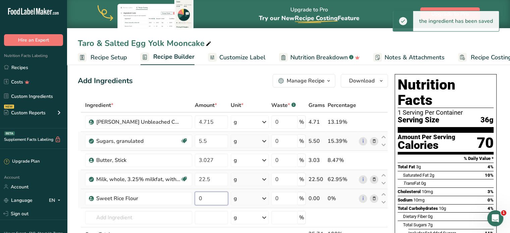
click at [208, 197] on input "0" at bounding box center [212, 198] width 34 height 13
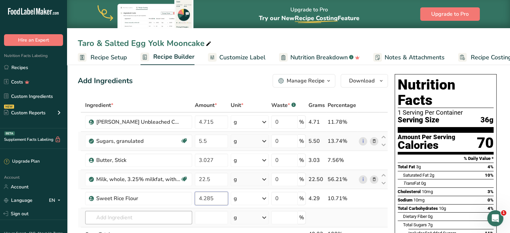
type input "4.285"
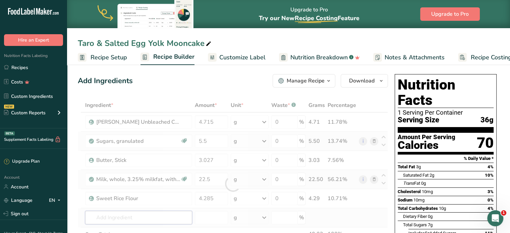
click at [161, 220] on div "Ingredient * Amount * Unit * Waste * .a-a{fill:#347362;}.b-a{fill:#fff;} Grams …" at bounding box center [233, 183] width 310 height 171
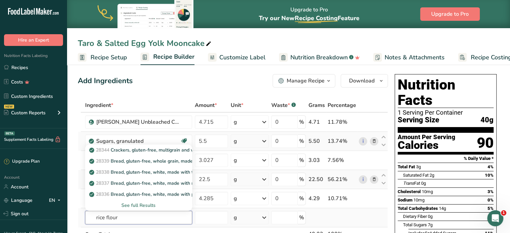
type input "rice flour"
click at [151, 204] on div "See full Results" at bounding box center [139, 205] width 96 height 7
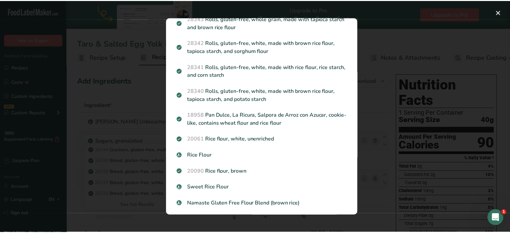
scroll to position [207, 0]
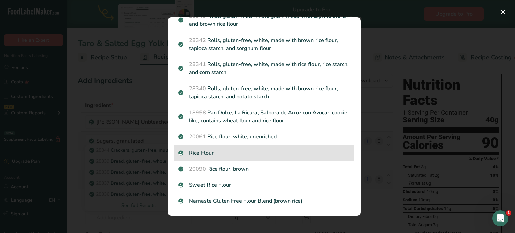
click at [258, 156] on p "Rice Flour" at bounding box center [264, 153] width 172 height 8
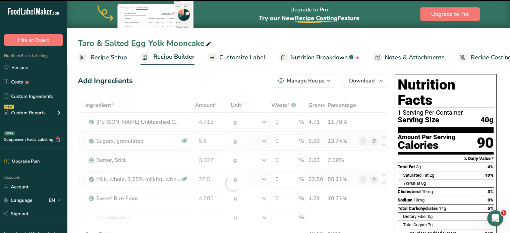
type input "0"
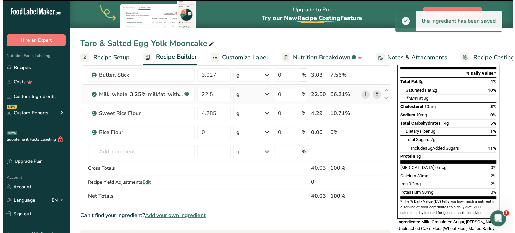
scroll to position [88, 0]
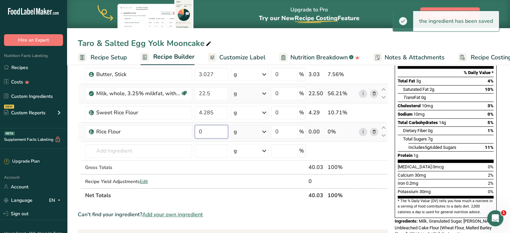
click at [215, 131] on input "0" at bounding box center [212, 131] width 34 height 13
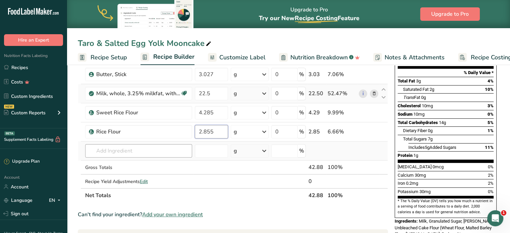
type input "2.855"
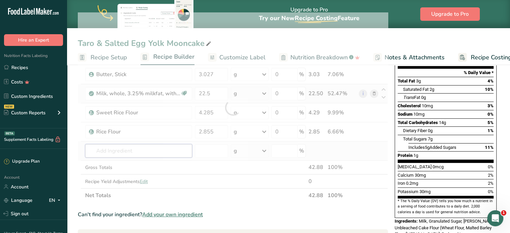
click at [151, 152] on div "Ingredient * Amount * Unit * Waste * .a-a{fill:#347362;}.b-a{fill:#fff;} Grams …" at bounding box center [233, 107] width 310 height 190
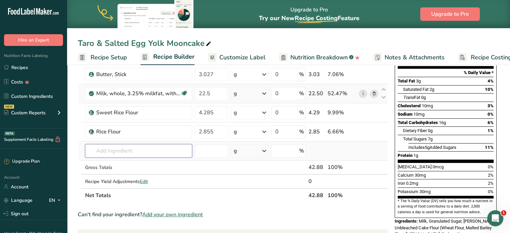
click at [158, 156] on input "text" at bounding box center [138, 150] width 107 height 13
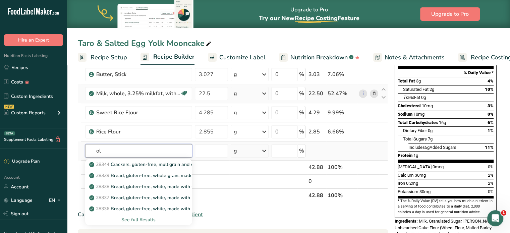
type input "o"
type input "vegetable oil"
click at [151, 219] on div "See full Results" at bounding box center [139, 219] width 96 height 7
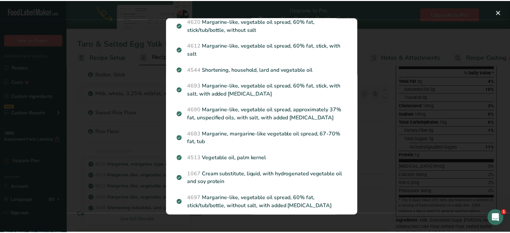
scroll to position [403, 0]
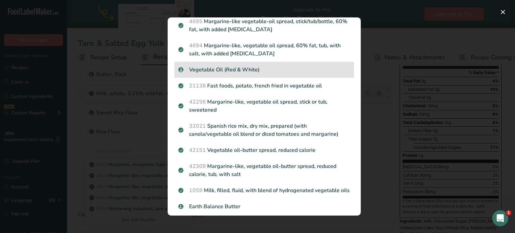
click at [271, 74] on p "Vegetable Oil (Red & White)" at bounding box center [264, 70] width 172 height 8
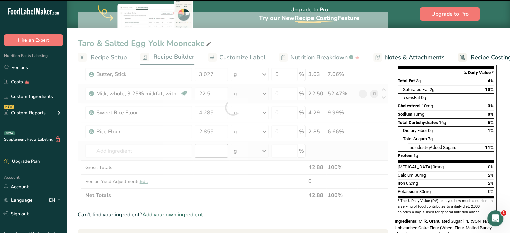
type input "0"
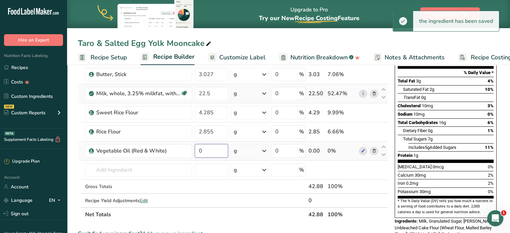
click at [214, 149] on input "0" at bounding box center [212, 150] width 34 height 13
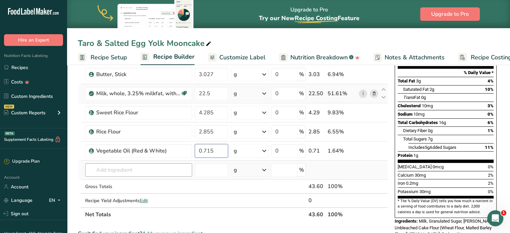
type input "0.715"
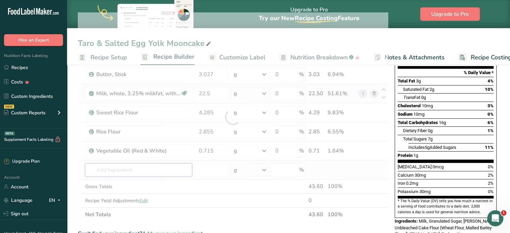
click at [154, 173] on div "Ingredient * Amount * Unit * Waste * .a-a{fill:#347362;}.b-a{fill:#fff;} Grams …" at bounding box center [233, 116] width 310 height 209
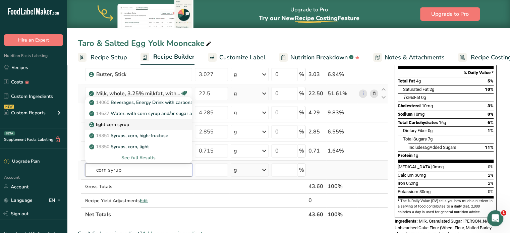
type input "corn syrup"
click at [134, 121] on div "light corn syrup" at bounding box center [134, 124] width 86 height 7
type input "light corn syrup"
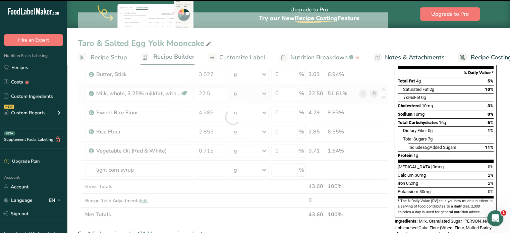
type input "0"
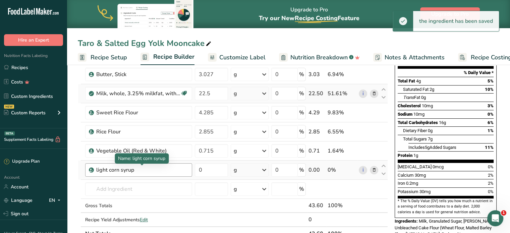
click at [155, 171] on div "light corn syrup" at bounding box center [138, 170] width 84 height 8
click at [164, 167] on div "light corn syrup" at bounding box center [138, 170] width 84 height 8
click at [148, 169] on div "light corn syrup" at bounding box center [138, 170] width 84 height 8
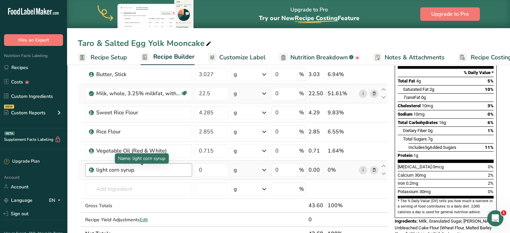
click at [165, 169] on div "light corn syrup" at bounding box center [138, 170] width 84 height 8
click at [376, 167] on icon at bounding box center [374, 170] width 5 height 7
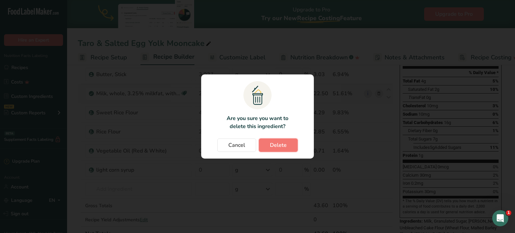
click at [286, 145] on span "Delete" at bounding box center [278, 145] width 17 height 8
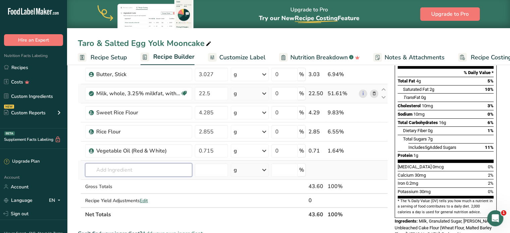
click at [170, 169] on input "text" at bounding box center [138, 169] width 107 height 13
click at [178, 172] on input "text" at bounding box center [138, 169] width 107 height 13
click at [129, 166] on input "text" at bounding box center [138, 169] width 107 height 13
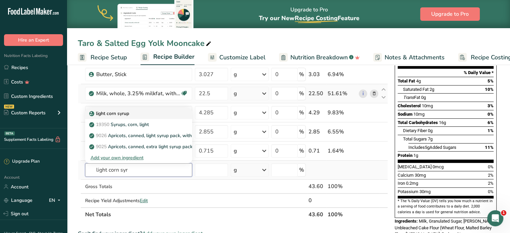
type input "light corn syr"
click at [127, 110] on p "light corn syrup" at bounding box center [110, 113] width 39 height 7
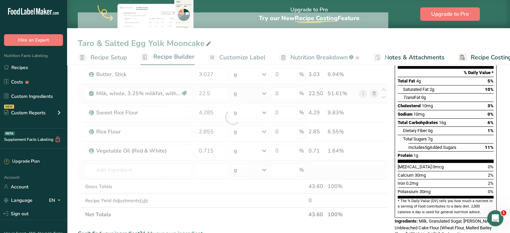
type input "light corn syrup"
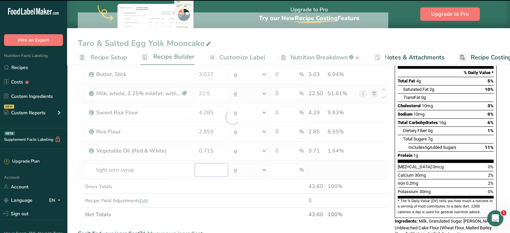
type input "0"
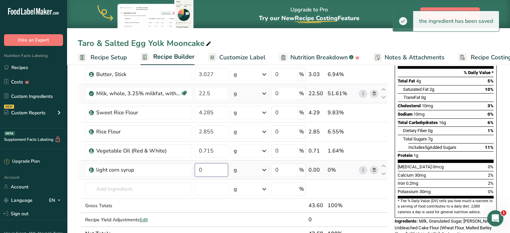
click at [217, 168] on input "0" at bounding box center [212, 169] width 34 height 13
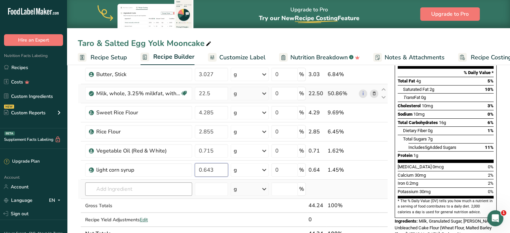
type input "0.643"
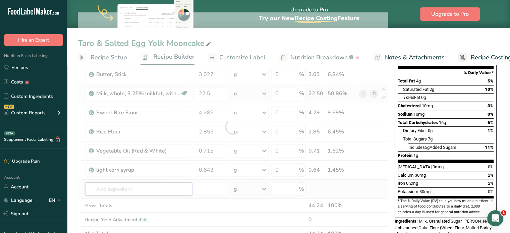
click at [160, 187] on div "Ingredient * Amount * Unit * Waste * .a-a{fill:#347362;}.b-a{fill:#fff;} Grams …" at bounding box center [233, 126] width 310 height 228
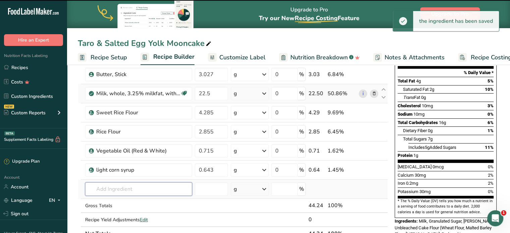
type input "w"
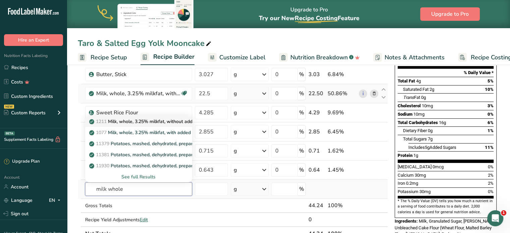
type input "milk whole"
click at [180, 117] on link "1211 Milk, whole, 3.25% milkfat, without added vitamin A and vitamin D" at bounding box center [138, 121] width 107 height 11
type input "Milk, whole, 3.25% milkfat, without added vitamin A and [MEDICAL_DATA]"
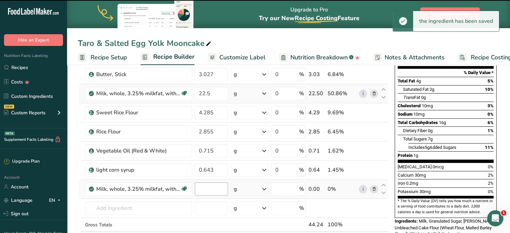
type input "0"
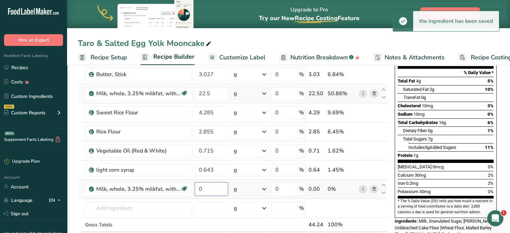
click at [209, 189] on input "0" at bounding box center [212, 189] width 34 height 13
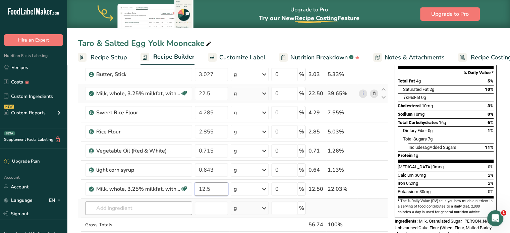
type input "12.5"
click at [169, 207] on div "Ingredient * Amount * Unit * Waste * .a-a{fill:#347362;}.b-a{fill:#fff;} Grams …" at bounding box center [233, 136] width 310 height 248
click at [123, 208] on input "text" at bounding box center [138, 208] width 107 height 13
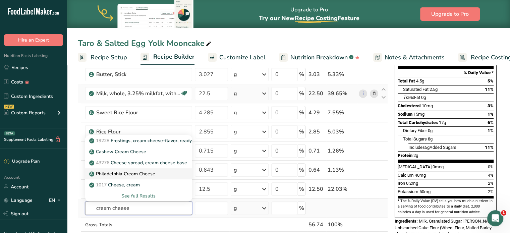
type input "cream cheese"
click at [151, 171] on p "Philadelphia Cream Cheese" at bounding box center [123, 173] width 65 height 7
type input "Philadelphia Cream Cheese"
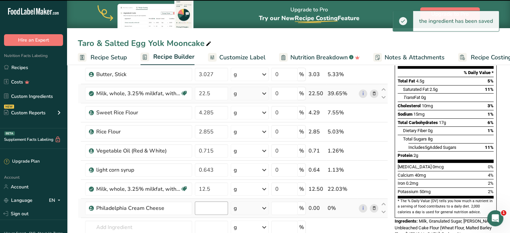
type input "0"
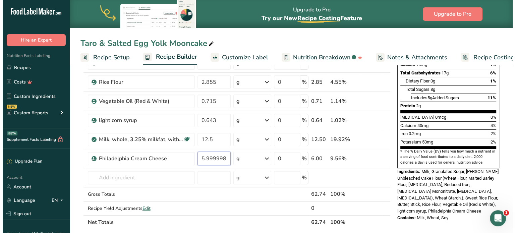
scroll to position [189, 0]
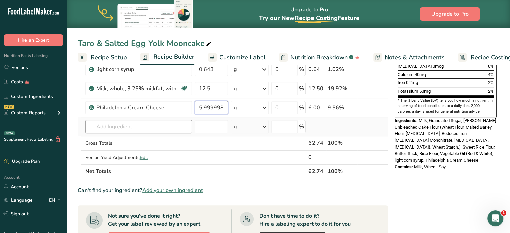
type input "5.999998"
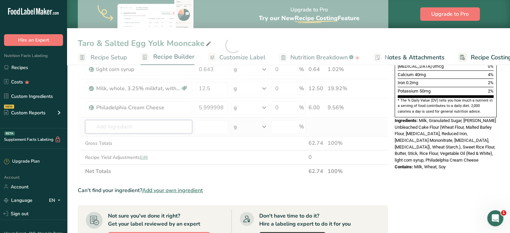
click at [103, 127] on div "Ingredient * Amount * Unit * Waste * .a-a{fill:#347362;}.b-a{fill:#fff;} Grams …" at bounding box center [233, 45] width 310 height 267
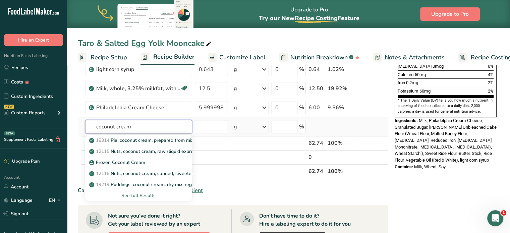
type input "coconut cream"
click at [145, 196] on div "See full Results" at bounding box center [139, 195] width 96 height 7
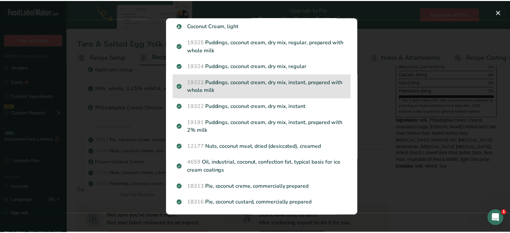
scroll to position [118, 0]
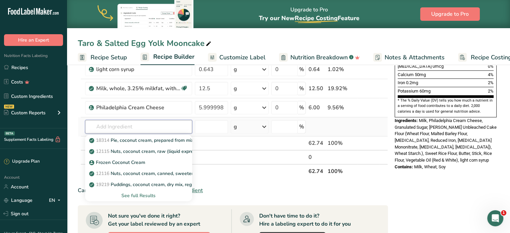
click at [127, 125] on input "text" at bounding box center [138, 126] width 107 height 13
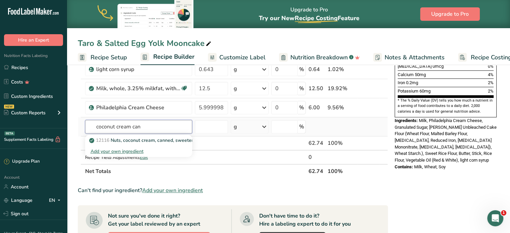
type input "coconut cream can"
click at [140, 149] on div "Add your own ingredient" at bounding box center [139, 151] width 96 height 7
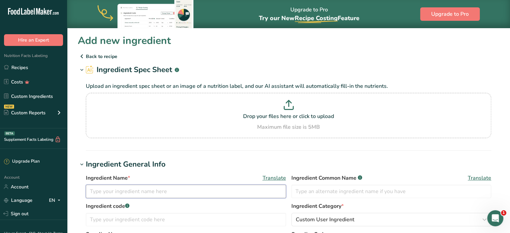
click at [145, 192] on input "text" at bounding box center [186, 191] width 200 height 13
click at [266, 136] on section "Drop your files here or click to upload Maximum file size is 5MB" at bounding box center [289, 116] width 402 height 42
click at [266, 136] on input "Drop your files here or click to upload Maximum file size is 5MB" at bounding box center [289, 115] width 406 height 45
type input "C:\fakepath\Image_20250828144255_178_6.jpg"
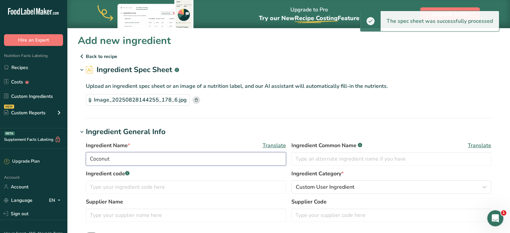
click at [238, 160] on input "Coconut" at bounding box center [186, 158] width 200 height 13
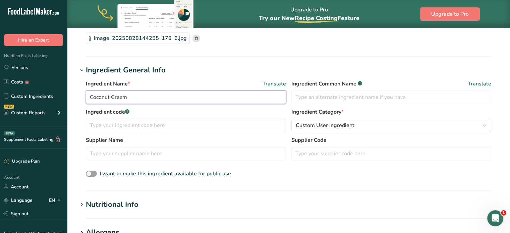
scroll to position [62, 0]
type input "Coconut Cream"
click at [201, 154] on input "text" at bounding box center [186, 152] width 200 height 13
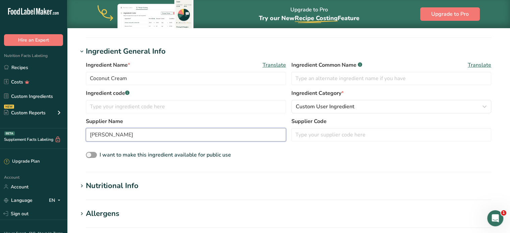
scroll to position [81, 0]
type input "Coco Lopez"
click at [181, 82] on input "Coconut Cream" at bounding box center [186, 78] width 200 height 13
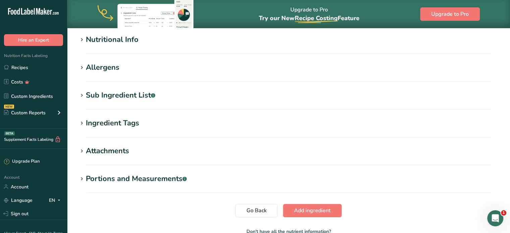
scroll to position [268, 0]
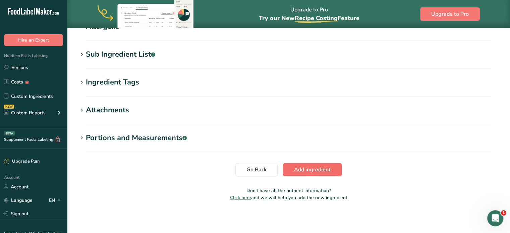
type input "Coco Lopez Coconut Cream"
click at [307, 170] on span "Add ingredient" at bounding box center [312, 170] width 37 height 8
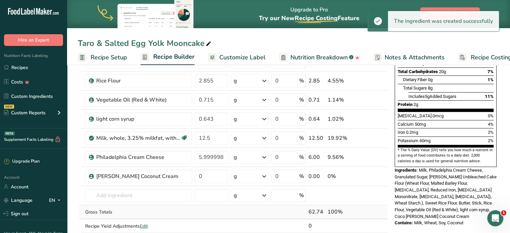
scroll to position [168, 0]
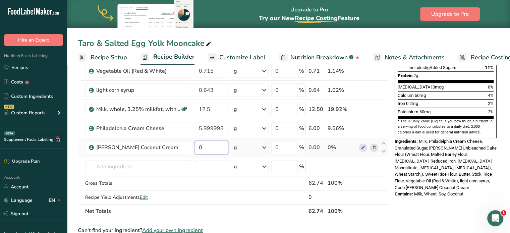
drag, startPoint x: 198, startPoint y: 149, endPoint x: 202, endPoint y: 149, distance: 4.0
click at [198, 149] on input "0" at bounding box center [212, 147] width 34 height 13
type input "2"
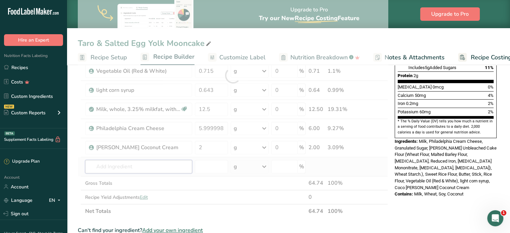
click at [149, 163] on div "Ingredient * Amount * Unit * Waste * .a-a{fill:#347362;}.b-a{fill:#fff;} Grams …" at bounding box center [233, 76] width 310 height 286
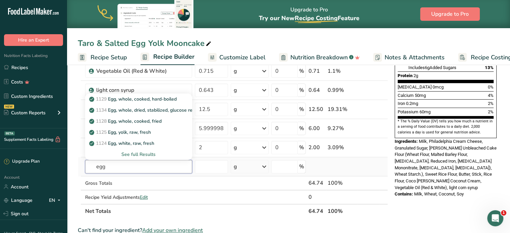
type input "egg"
click at [140, 152] on div "See full Results" at bounding box center [139, 154] width 96 height 7
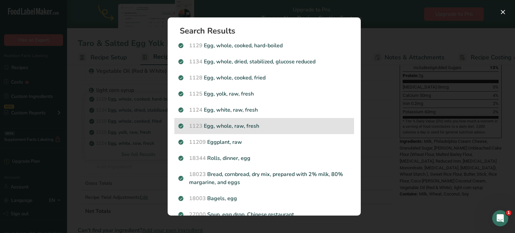
click at [236, 126] on p "1123 Egg, whole, raw, fresh" at bounding box center [264, 126] width 172 height 8
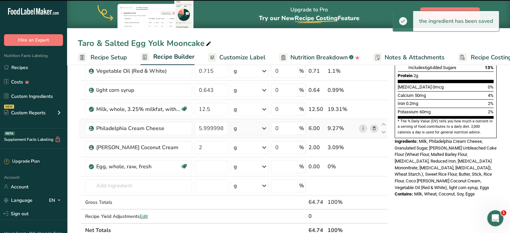
type input "0"
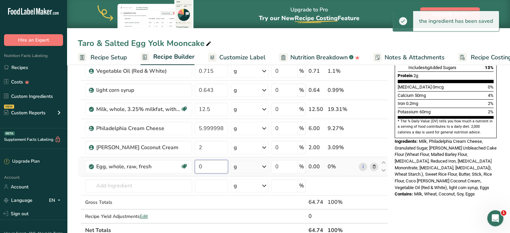
click at [213, 166] on input "0" at bounding box center [212, 166] width 34 height 13
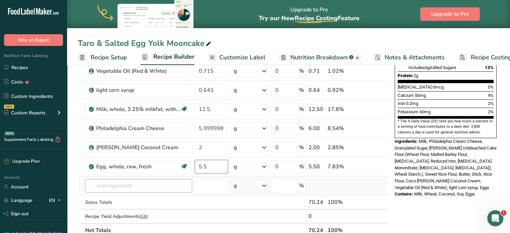
type input "5.5"
click at [155, 184] on div "Ingredient * Amount * Unit * Waste * .a-a{fill:#347362;}.b-a{fill:#fff;} Grams …" at bounding box center [233, 85] width 310 height 305
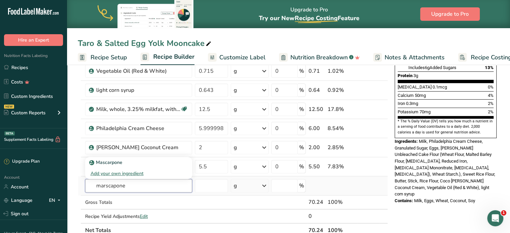
type input "marscapone"
click at [119, 172] on div "Add your own ingredient" at bounding box center [139, 173] width 96 height 7
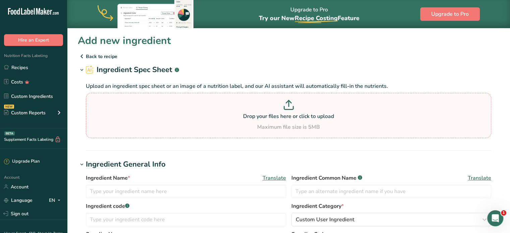
click at [206, 124] on div "Maximum file size is 5MB" at bounding box center [289, 127] width 402 height 8
click at [206, 124] on input "Drop your files here or click to upload Maximum file size is 5MB" at bounding box center [289, 115] width 406 height 45
type input "C:\fakepath\Image_20250828144442_186_6.jpg"
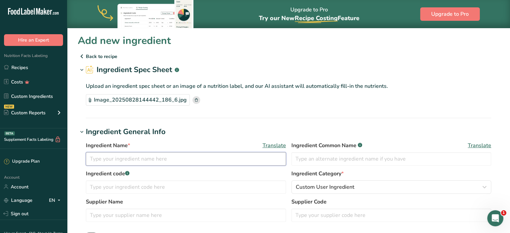
click at [199, 159] on input "text" at bounding box center [186, 158] width 200 height 13
click at [161, 163] on input "Mar" at bounding box center [186, 158] width 200 height 13
paste input "mascarpone"
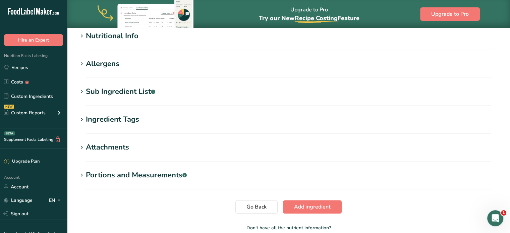
scroll to position [268, 0]
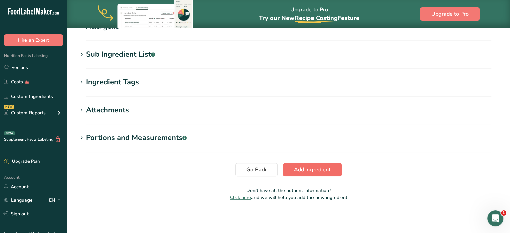
type input "mascarpone"
click at [323, 167] on span "Add ingredient" at bounding box center [312, 170] width 37 height 8
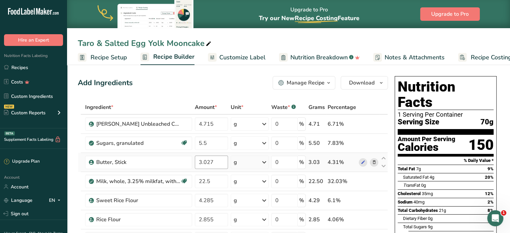
scroll to position [201, 0]
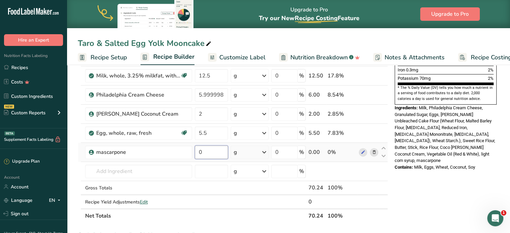
click at [206, 156] on input "0" at bounding box center [212, 152] width 34 height 13
type input "1.5"
click at [146, 168] on div "Ingredient * Amount * Unit * Waste * .a-a{fill:#347362;}.b-a{fill:#fff;} Grams …" at bounding box center [233, 61] width 310 height 324
click at [160, 165] on input "text" at bounding box center [138, 171] width 107 height 13
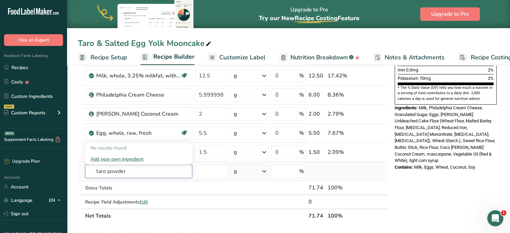
type input "taro powder"
click at [123, 157] on div "Add your own ingredient" at bounding box center [139, 159] width 96 height 7
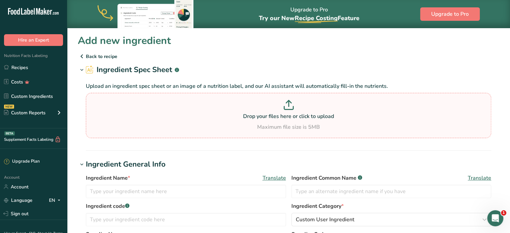
click at [251, 106] on p at bounding box center [289, 106] width 402 height 12
click at [251, 106] on input "Drop your files here or click to upload Maximum file size is 5MB" at bounding box center [289, 115] width 406 height 45
type input "C:\fakepath\Image_20250828144843_190_6.jpg"
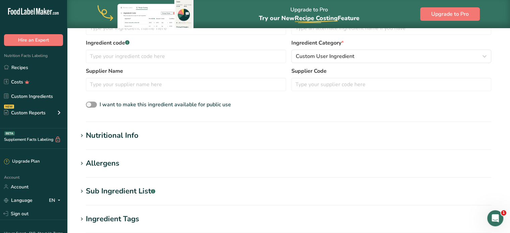
scroll to position [134, 0]
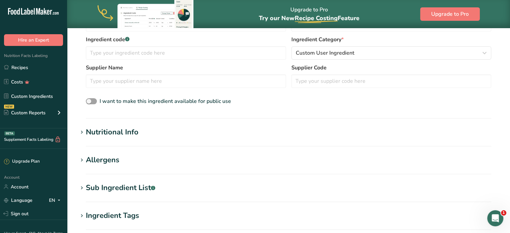
click at [239, 138] on section "Nutritional Info Serving Size .a-a{fill:#347362;}.b-a{fill:#fff;} Add ingredien…" at bounding box center [289, 137] width 422 height 20
click at [130, 130] on div "Nutritional Info" at bounding box center [112, 132] width 53 height 11
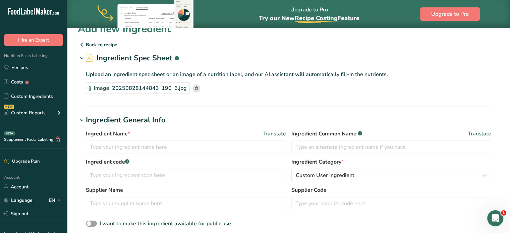
scroll to position [0, 0]
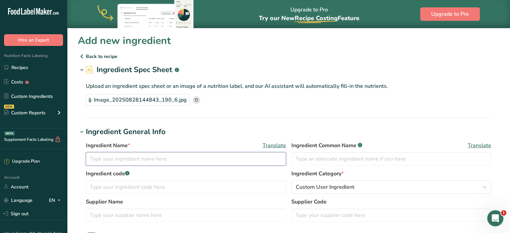
click at [138, 160] on input "text" at bounding box center [186, 158] width 200 height 13
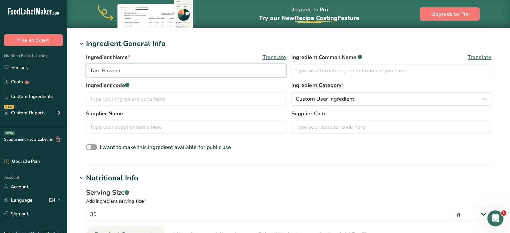
scroll to position [67, 0]
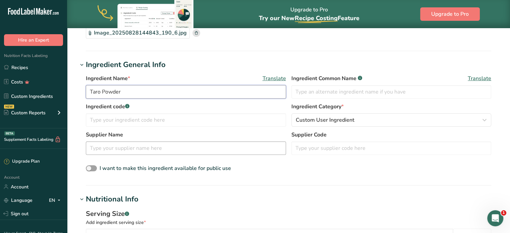
type input "Taro Powder"
click at [208, 149] on input "text" at bounding box center [186, 148] width 200 height 13
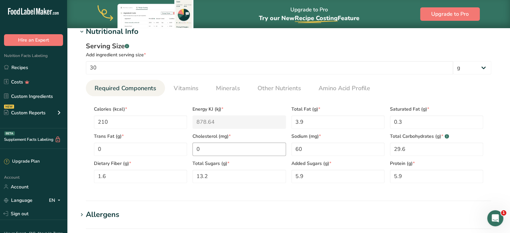
scroll to position [235, 0]
type input "Boba & Network"
click at [168, 127] on input "210" at bounding box center [140, 121] width 93 height 13
click at [327, 127] on Fat "3.9" at bounding box center [338, 121] width 93 height 13
type Fat "3.7"
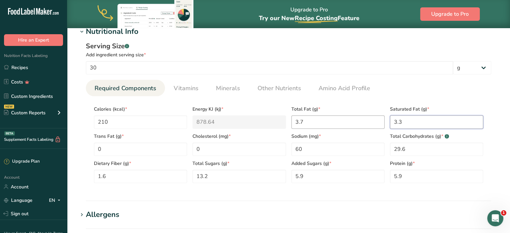
type Fat "3.3"
type input "40"
type Carbohydrates "43.3"
type Fiber "5"
type Sugars "29.5"
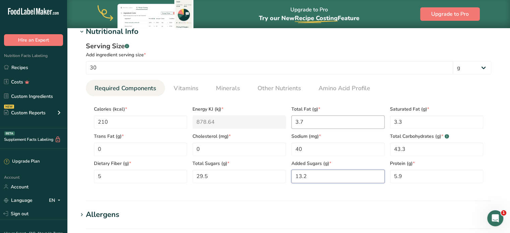
type Sugars "13.2"
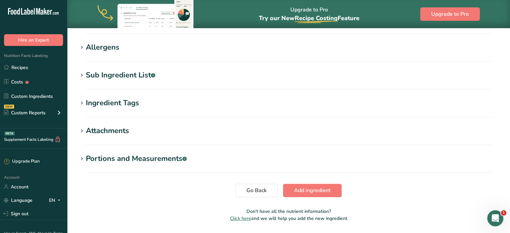
scroll to position [403, 0]
type input "5"
click at [299, 185] on button "Add ingredient" at bounding box center [312, 190] width 59 height 13
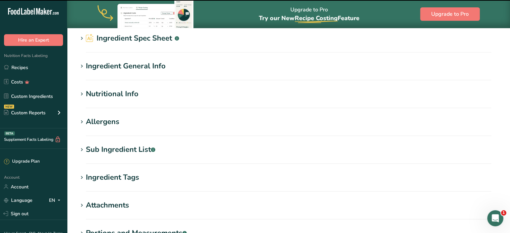
scroll to position [0, 0]
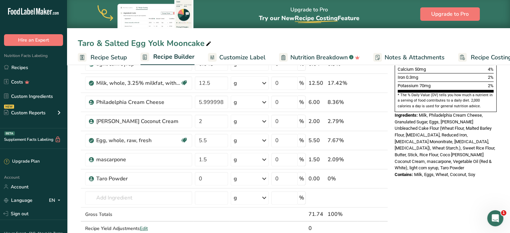
scroll to position [201, 0]
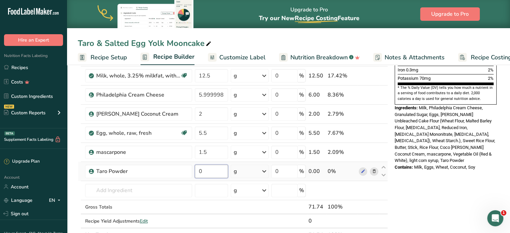
click at [216, 173] on input "0" at bounding box center [212, 171] width 34 height 13
click at [211, 171] on input "0" at bounding box center [212, 171] width 34 height 13
type input "1.139"
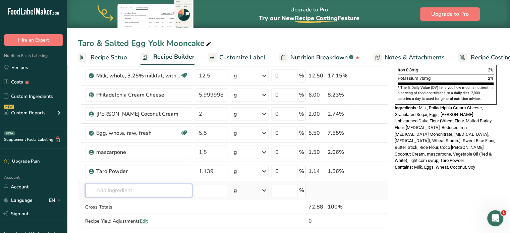
click at [166, 192] on div "Ingredient * Amount * Unit * Waste * .a-a{fill:#347362;}.b-a{fill:#fff;} Grams …" at bounding box center [233, 70] width 310 height 343
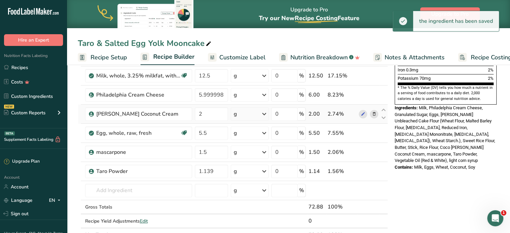
click at [375, 113] on icon at bounding box center [374, 114] width 5 height 7
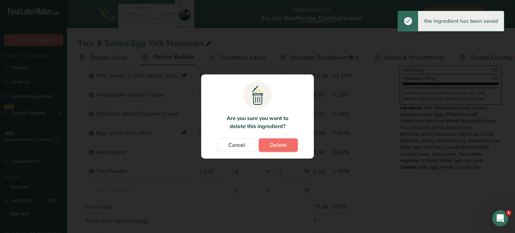
click at [279, 145] on span "Delete" at bounding box center [278, 145] width 17 height 8
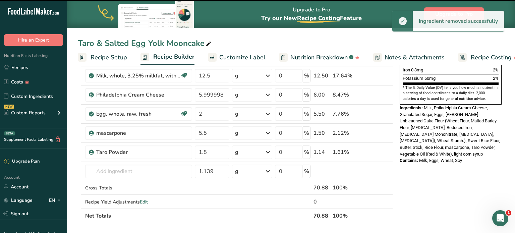
type input "5.5"
type input "1.5"
type input "1.139"
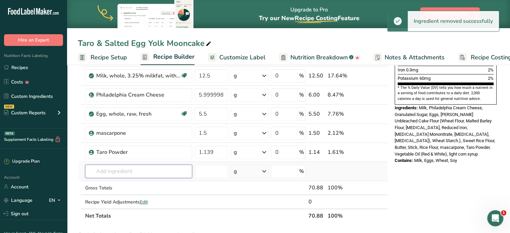
click at [131, 169] on input "text" at bounding box center [138, 171] width 107 height 13
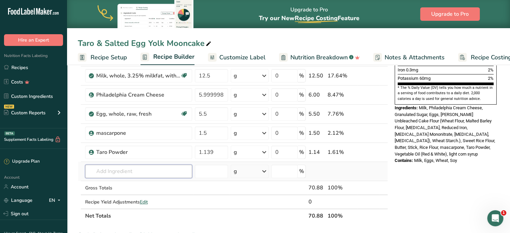
click at [172, 167] on input "text" at bounding box center [138, 171] width 107 height 13
click at [168, 170] on input "text" at bounding box center [138, 171] width 107 height 13
type input "coconut creammm"
click at [137, 160] on div "Add your own ingredient" at bounding box center [139, 159] width 96 height 7
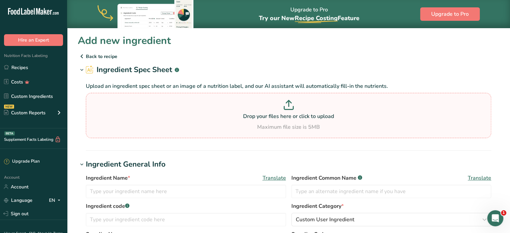
click at [242, 120] on p "Drop your files here or click to upload" at bounding box center [289, 116] width 402 height 8
click at [242, 120] on input "Drop your files here or click to upload Maximum file size is 5MB" at bounding box center [289, 115] width 406 height 45
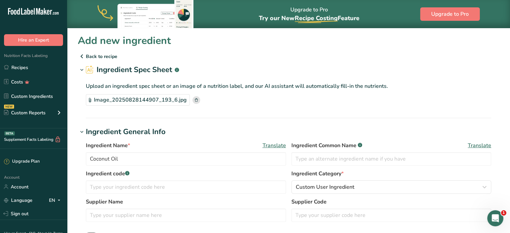
click at [193, 103] on rect at bounding box center [197, 100] width 8 height 8
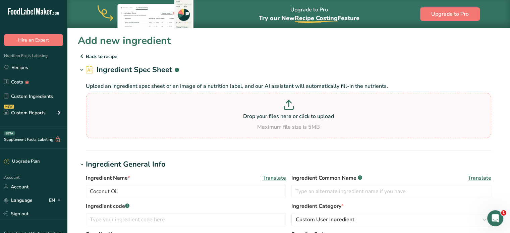
click at [292, 110] on p at bounding box center [289, 106] width 402 height 12
click at [292, 110] on input "Drop your files here or click to upload Maximum file size is 5MB" at bounding box center [289, 115] width 406 height 45
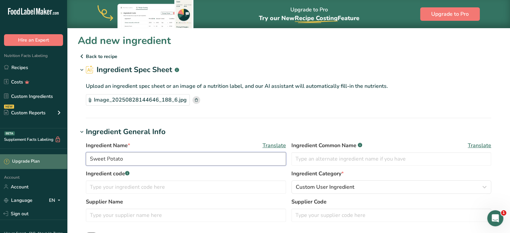
drag, startPoint x: 166, startPoint y: 160, endPoint x: 19, endPoint y: 158, distance: 147.6
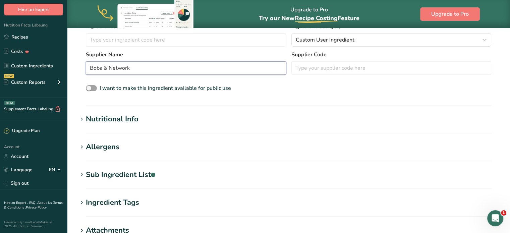
scroll to position [148, 0]
click at [134, 121] on div "Nutritional Info" at bounding box center [112, 118] width 53 height 11
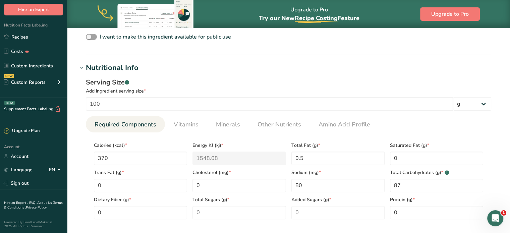
scroll to position [299, 0]
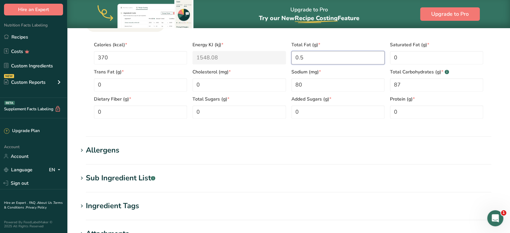
click at [376, 61] on Fat "0.5" at bounding box center [338, 57] width 93 height 13
click at [166, 85] on Fat "0" at bounding box center [140, 84] width 93 height 13
click at [219, 88] on input "0" at bounding box center [239, 84] width 93 height 13
click at [324, 87] on input "80" at bounding box center [338, 84] width 93 height 13
click at [413, 84] on Carbohydrates "87" at bounding box center [436, 84] width 93 height 13
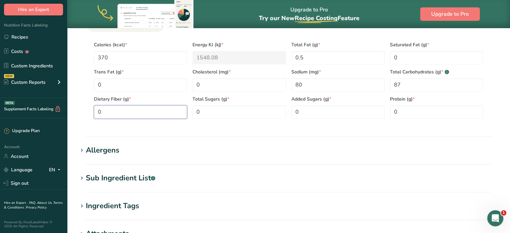
drag, startPoint x: 146, startPoint y: 112, endPoint x: 165, endPoint y: 111, distance: 19.5
click at [147, 112] on Fiber "0" at bounding box center [140, 111] width 93 height 13
drag, startPoint x: 400, startPoint y: 109, endPoint x: 368, endPoint y: 109, distance: 32.2
click at [371, 109] on div "Calories (kcal) * 370 Energy KJ (kj) * 1548.08 Total Fat (g) * 0.5 Saturated Fa…" at bounding box center [288, 78] width 395 height 82
drag, startPoint x: 223, startPoint y: 110, endPoint x: 131, endPoint y: 112, distance: 93.0
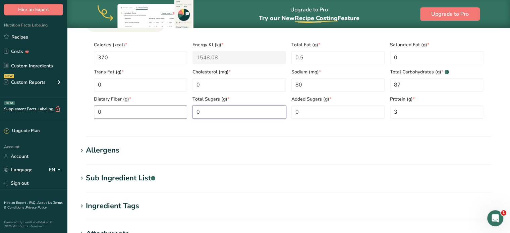
click at [167, 119] on section "Calories (kcal) * 370 Energy KJ (kj) * 1548.08 Total Fat (g) * 0.5 Saturated Fa…" at bounding box center [289, 78] width 406 height 92
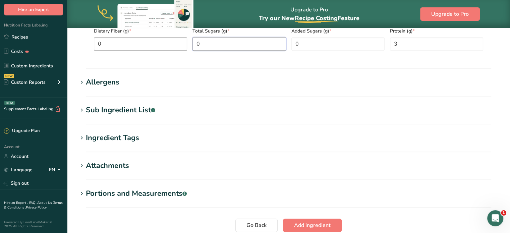
scroll to position [423, 0]
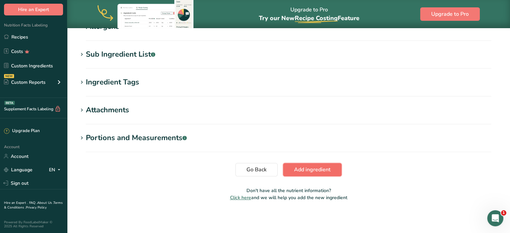
click at [299, 169] on span "Add ingredient" at bounding box center [312, 170] width 37 height 8
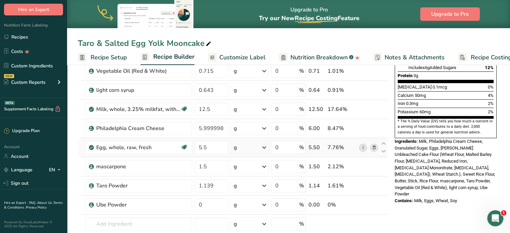
scroll to position [201, 0]
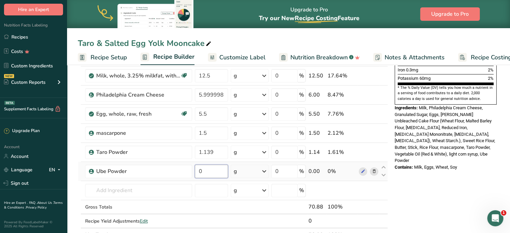
drag, startPoint x: 217, startPoint y: 174, endPoint x: 232, endPoint y: 170, distance: 15.5
click at [217, 174] on input "0" at bounding box center [212, 171] width 34 height 13
click at [428, 130] on span "Milk, Philadelphia Cream Cheese, Granulated Sugar, Eggs, King Arthur Unbleached…" at bounding box center [445, 134] width 101 height 58
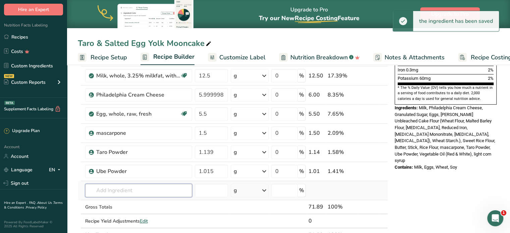
click at [129, 187] on input "text" at bounding box center [138, 190] width 107 height 13
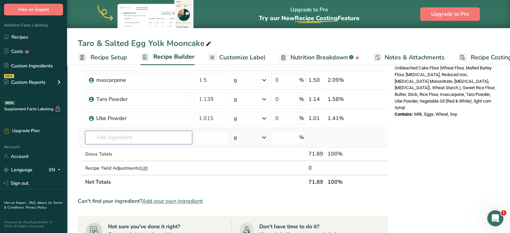
scroll to position [273, 0]
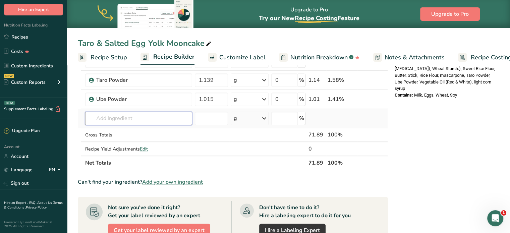
click at [143, 122] on input "text" at bounding box center [138, 118] width 107 height 13
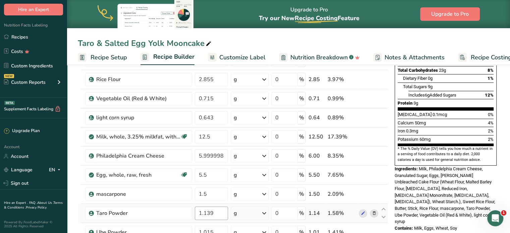
scroll to position [138, 0]
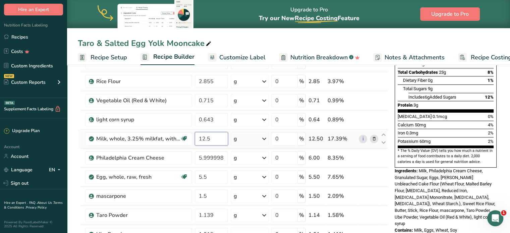
drag, startPoint x: 209, startPoint y: 138, endPoint x: 196, endPoint y: 138, distance: 12.4
click at [196, 138] on input "12.5" at bounding box center [212, 138] width 34 height 13
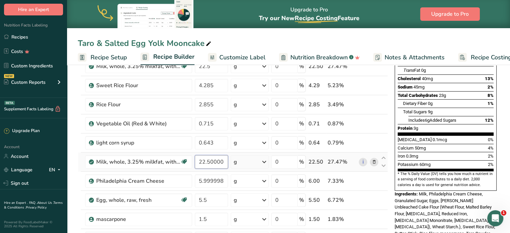
scroll to position [115, 0]
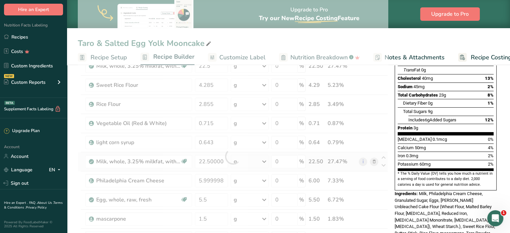
click at [373, 161] on div "Ingredient * Amount * Unit * Waste * .a-a{fill:#347362;}.b-a{fill:#fff;} Grams …" at bounding box center [233, 156] width 310 height 343
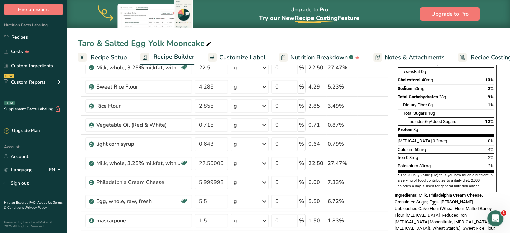
scroll to position [116, 0]
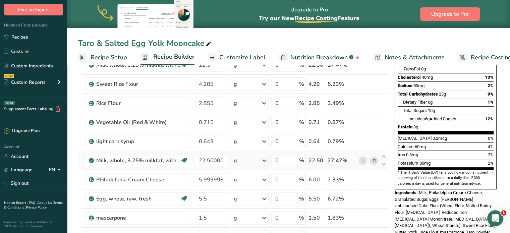
click at [373, 160] on icon at bounding box center [374, 160] width 5 height 7
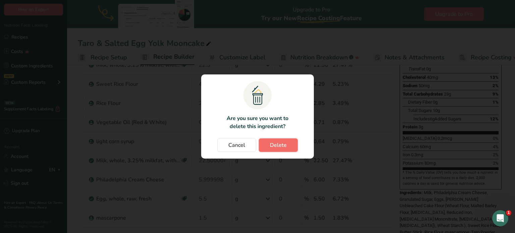
click at [286, 144] on span "Delete" at bounding box center [278, 145] width 17 height 8
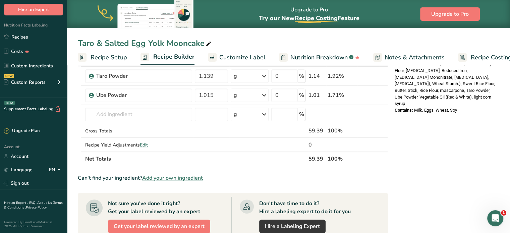
scroll to position [225, 0]
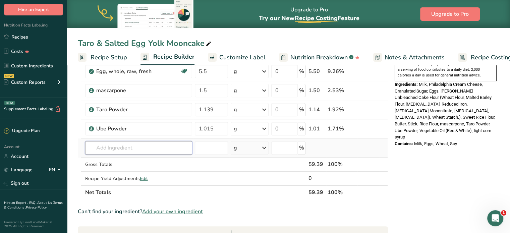
click at [120, 142] on input "text" at bounding box center [138, 147] width 107 height 13
click at [122, 174] on div "Add your own ingredient" at bounding box center [139, 172] width 96 height 7
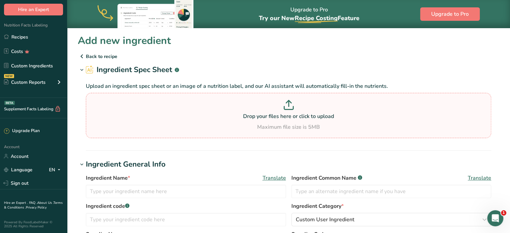
click at [264, 113] on p "Drop your files here or click to upload" at bounding box center [289, 116] width 402 height 8
click at [264, 113] on input "Drop your files here or click to upload Maximum file size is 5MB" at bounding box center [289, 115] width 406 height 45
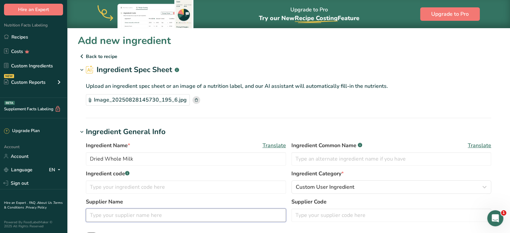
click at [211, 217] on input "text" at bounding box center [186, 215] width 200 height 13
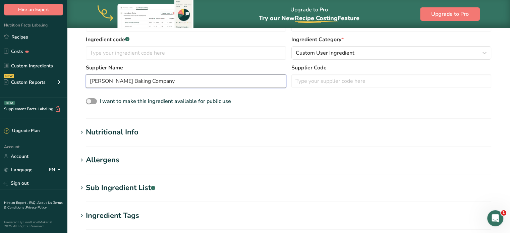
scroll to position [235, 0]
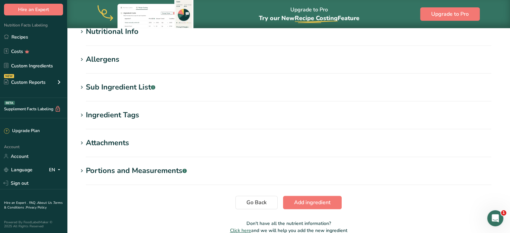
click at [147, 40] on section "Nutritional Info Serving Size .a-a{fill:#347362;}.b-a{fill:#fff;} Add ingredien…" at bounding box center [289, 36] width 422 height 20
click at [139, 36] on h1 "Nutritional Info" at bounding box center [289, 31] width 422 height 11
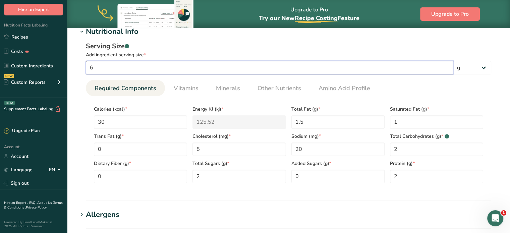
click at [122, 71] on input "6" at bounding box center [269, 67] width 367 height 13
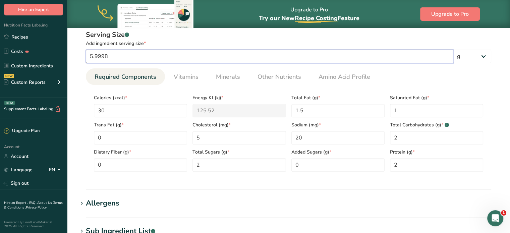
scroll to position [250, 0]
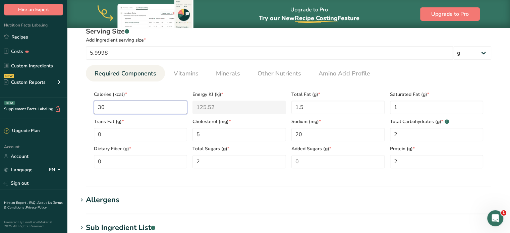
click at [125, 106] on input "30" at bounding box center [140, 107] width 93 height 13
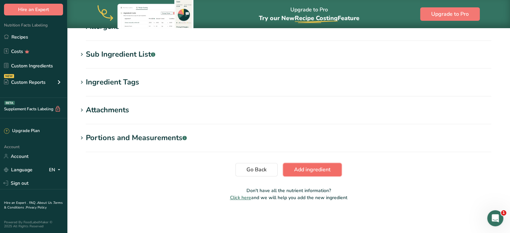
click at [314, 166] on span "Add ingredient" at bounding box center [312, 170] width 37 height 8
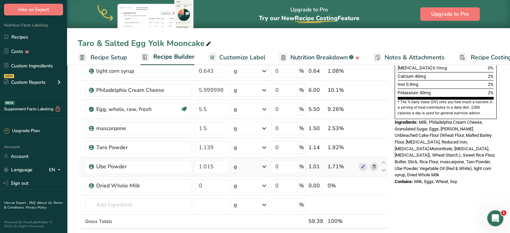
scroll to position [235, 0]
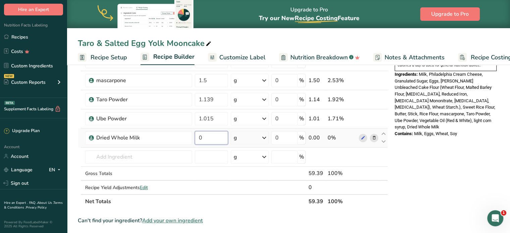
click at [215, 142] on input "0" at bounding box center [212, 137] width 34 height 13
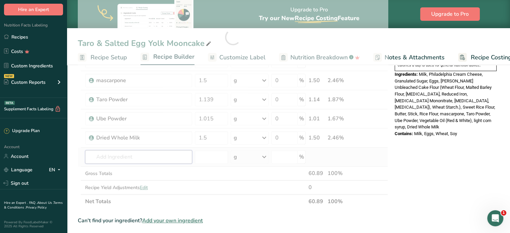
click at [168, 159] on div "Ingredient * Amount * Unit * Waste * .a-a{fill:#347362;}.b-a{fill:#fff;} Grams …" at bounding box center [233, 36] width 310 height 343
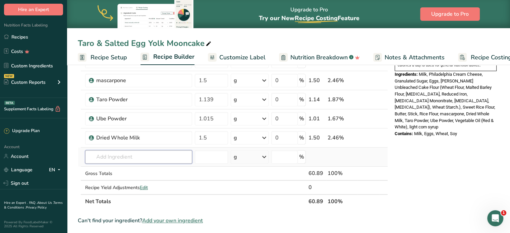
click at [148, 158] on input "text" at bounding box center [138, 156] width 107 height 13
click at [124, 180] on div "Add your own ingredient" at bounding box center [139, 181] width 96 height 7
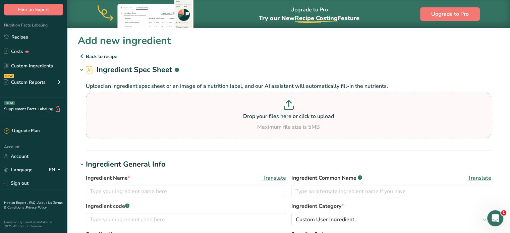
click at [364, 111] on p at bounding box center [289, 106] width 402 height 12
click at [364, 111] on input "Drop your files here or click to upload Maximum file size is 5MB" at bounding box center [289, 115] width 406 height 45
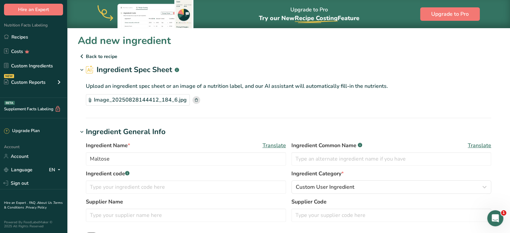
scroll to position [101, 0]
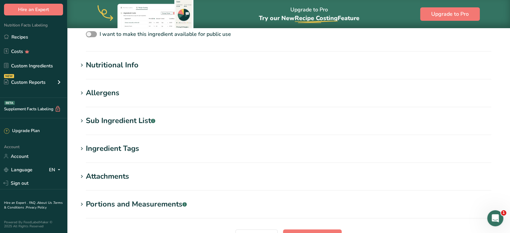
click at [138, 64] on div "Nutritional Info" at bounding box center [112, 65] width 53 height 11
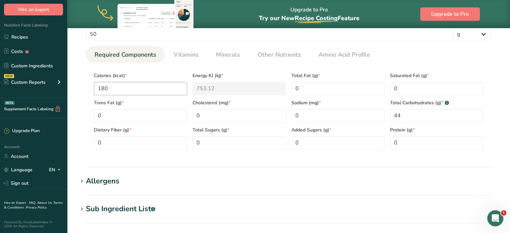
scroll to position [235, 0]
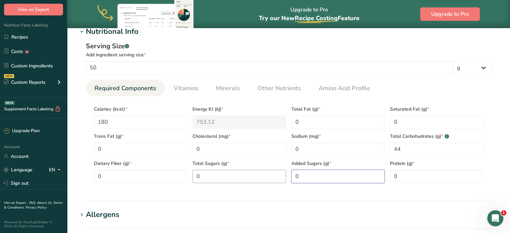
drag, startPoint x: 306, startPoint y: 178, endPoint x: 273, endPoint y: 176, distance: 32.6
click at [278, 176] on div "Calories (kcal) * 180 Energy KJ (kj) * 753.12 Total Fat (g) * 0 Saturated Fat (…" at bounding box center [288, 143] width 395 height 82
click at [273, 176] on Sugars "0" at bounding box center [239, 176] width 93 height 13
click at [294, 82] on link "Other Nutrients" at bounding box center [279, 88] width 49 height 17
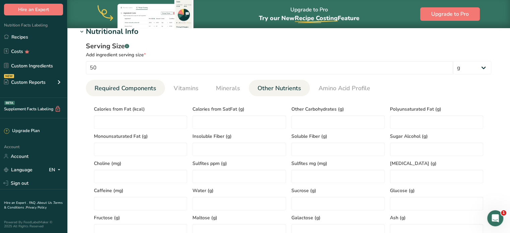
click at [139, 94] on link "Required Components" at bounding box center [125, 88] width 67 height 17
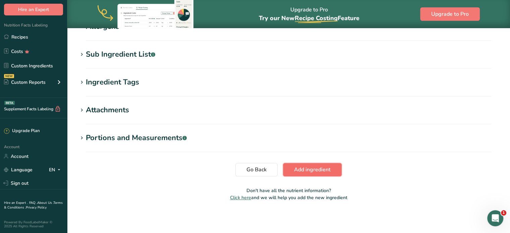
click at [320, 169] on span "Add ingredient" at bounding box center [312, 170] width 37 height 8
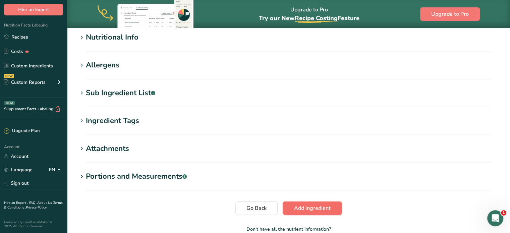
scroll to position [127, 0]
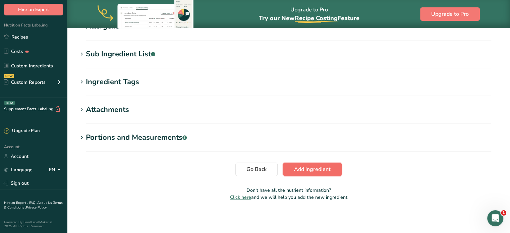
click at [323, 173] on button "Add ingredient" at bounding box center [312, 169] width 59 height 13
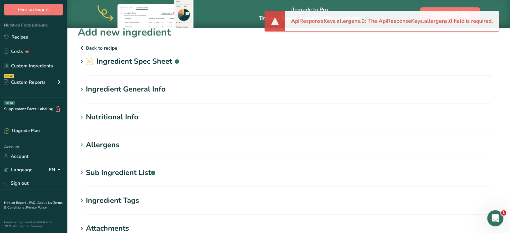
scroll to position [0, 0]
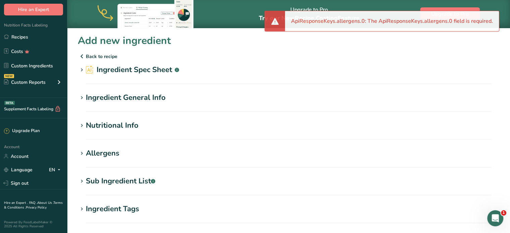
click at [247, 99] on h1 "Ingredient General Info" at bounding box center [289, 97] width 422 height 11
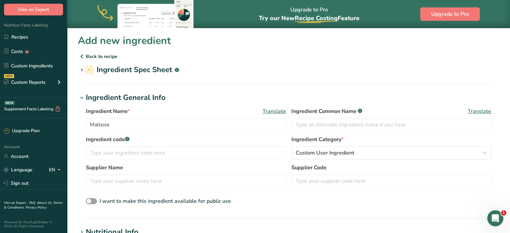
click at [307, 79] on section "Ingredient Spec Sheet .a-a{fill:#347362;}.b-a{fill:#fff;} Upload an ingredient …" at bounding box center [289, 74] width 422 height 20
click at [94, 73] on h2 "Ingredient Spec Sheet .a-a{fill:#347362;}.b-a{fill:#fff;}" at bounding box center [132, 69] width 93 height 11
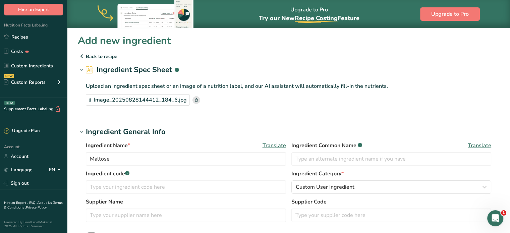
click at [94, 73] on h2 "Ingredient Spec Sheet .a-a{fill:#347362;}.b-a{fill:#fff;}" at bounding box center [132, 69] width 93 height 11
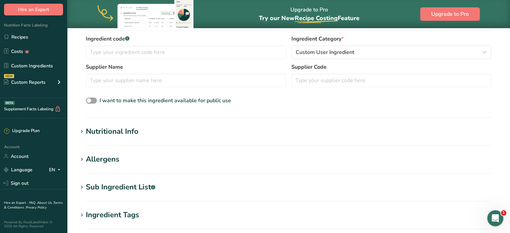
click at [111, 127] on div "Nutritional Info" at bounding box center [112, 131] width 53 height 11
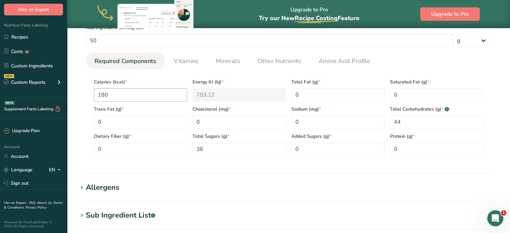
scroll to position [268, 0]
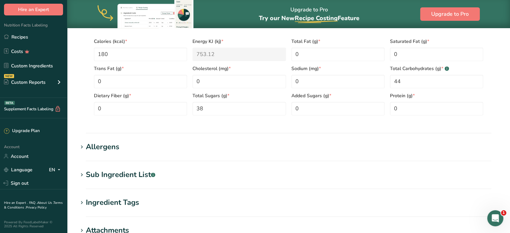
click at [121, 146] on h1 "Allergens" at bounding box center [289, 147] width 422 height 11
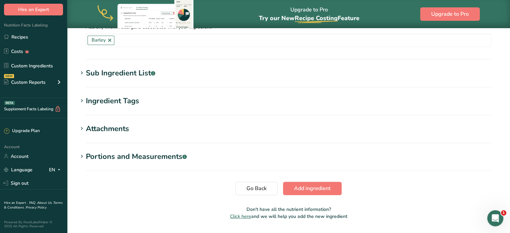
scroll to position [403, 0]
click at [130, 82] on section "Sub Ingredient List .a-a{fill:#347362;}.b-a{fill:#fff;} Translate" at bounding box center [289, 77] width 422 height 20
click at [130, 71] on div "Sub Ingredient List .a-a{fill:#347362;}.b-a{fill:#fff;}" at bounding box center [120, 72] width 69 height 11
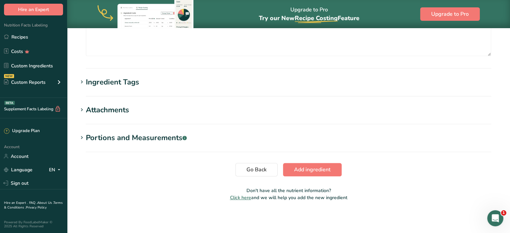
click at [318, 167] on span "Add ingredient" at bounding box center [312, 170] width 37 height 8
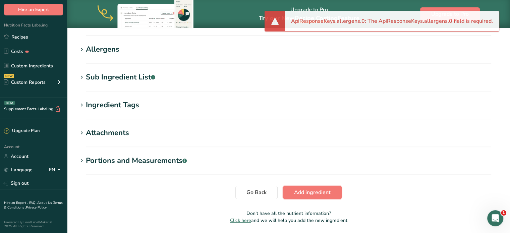
scroll to position [94, 0]
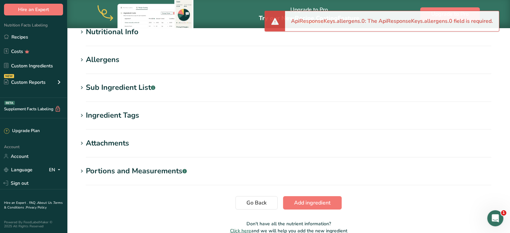
click at [110, 45] on section "Nutritional Info Serving Size .a-a{fill:#347362;}.b-a{fill:#fff;} Add ingredien…" at bounding box center [289, 37] width 422 height 20
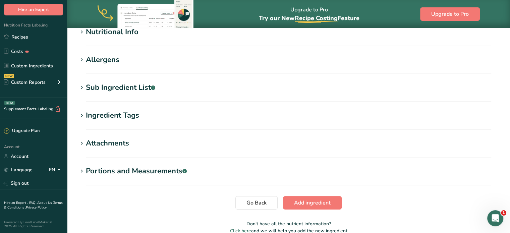
click at [108, 58] on div "Allergens" at bounding box center [103, 59] width 34 height 11
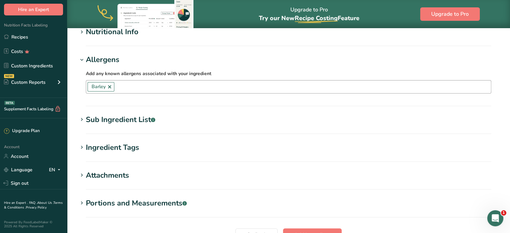
click at [111, 88] on link at bounding box center [109, 86] width 5 height 5
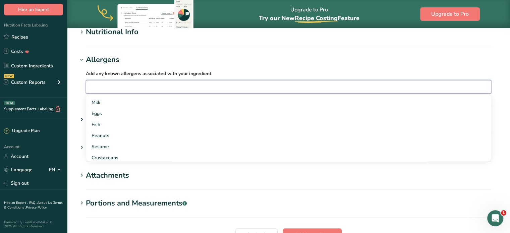
scroll to position [67, 0]
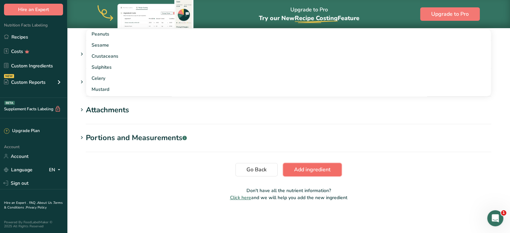
click at [305, 166] on span "Add ingredient" at bounding box center [312, 170] width 37 height 8
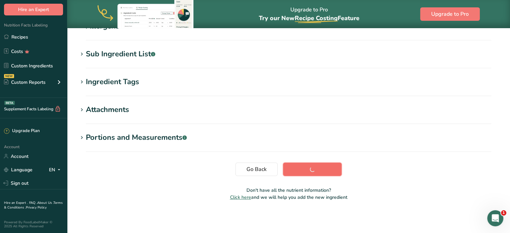
scroll to position [127, 0]
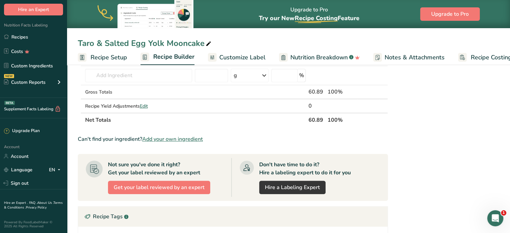
scroll to position [268, 0]
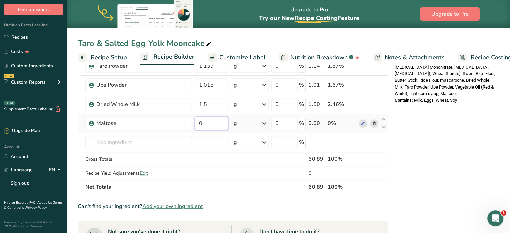
click at [210, 122] on input "0" at bounding box center [212, 123] width 34 height 13
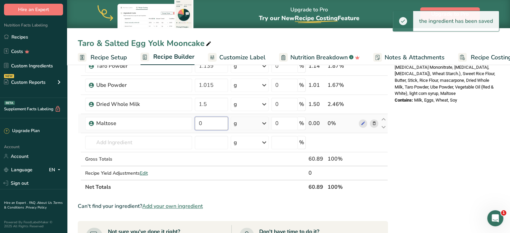
click at [210, 117] on input "0" at bounding box center [212, 123] width 34 height 13
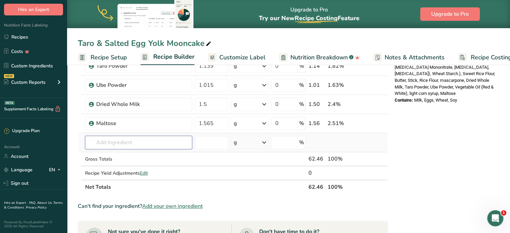
click at [162, 147] on div "Ingredient * Amount * Unit * Waste * .a-a{fill:#347362;}.b-a{fill:#fff;} Grams …" at bounding box center [233, 13] width 310 height 362
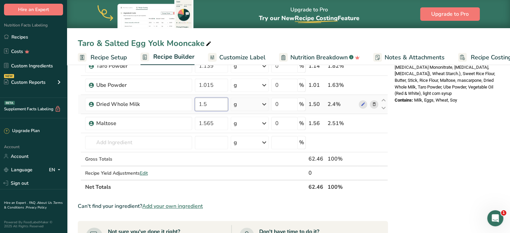
click at [226, 103] on input "1.5" at bounding box center [212, 104] width 34 height 13
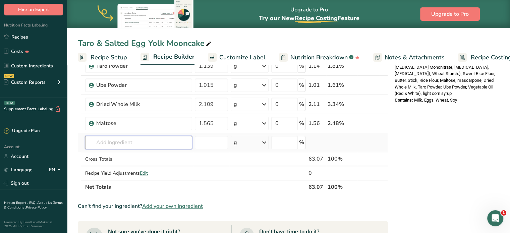
click at [144, 145] on div "Ingredient * Amount * Unit * Waste * .a-a{fill:#347362;}.b-a{fill:#fff;} Grams …" at bounding box center [233, 13] width 310 height 362
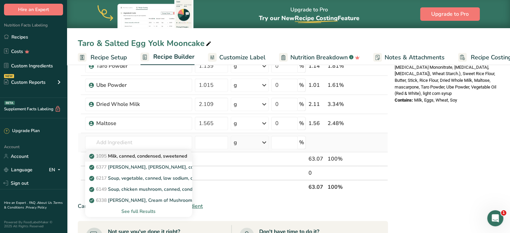
click at [150, 156] on p "1095 Milk, canned, condensed, sweetened" at bounding box center [139, 156] width 97 height 7
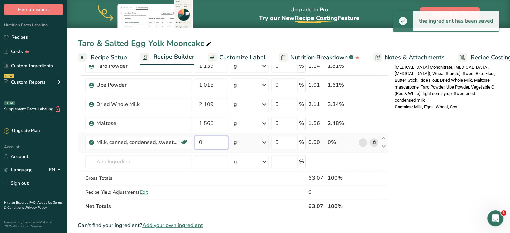
click at [220, 145] on input "0" at bounding box center [212, 142] width 34 height 13
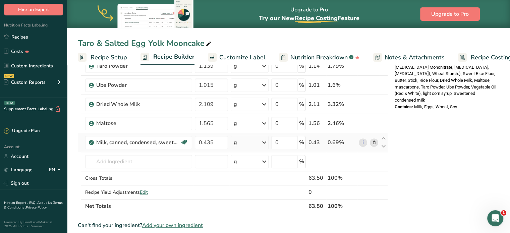
click at [461, 128] on div "Nutrition Facts 1 Serving Per Container Serving Size 63g Amount Per Serving Cal…" at bounding box center [445, 122] width 107 height 635
click at [147, 165] on input "text" at bounding box center [138, 161] width 107 height 13
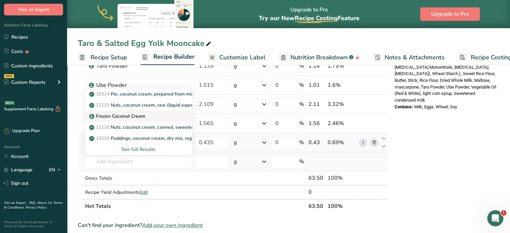
click at [144, 117] on p "Frozen Coconut Cream" at bounding box center [118, 116] width 55 height 7
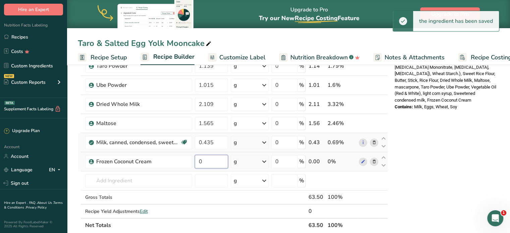
click at [217, 163] on input "0" at bounding box center [212, 161] width 34 height 13
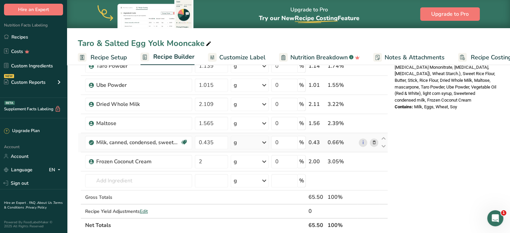
click at [433, 172] on div "Nutrition Facts 1 Serving Per Container Serving Size 64g Amount Per Serving Cal…" at bounding box center [445, 132] width 107 height 654
click at [489, 140] on div "Nutrition Facts 1 Serving Per Container Serving Size 66g Amount Per Serving Cal…" at bounding box center [445, 132] width 107 height 654
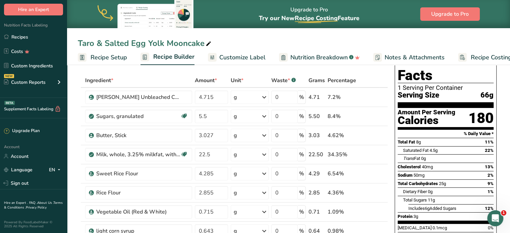
scroll to position [0, 0]
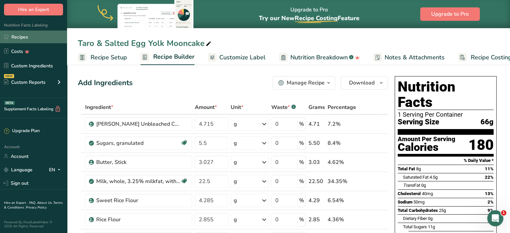
click at [41, 38] on link "Recipes" at bounding box center [33, 37] width 67 height 13
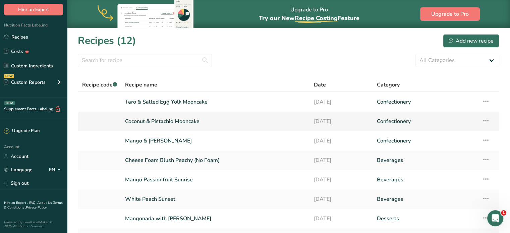
click at [429, 123] on link "Confectionery" at bounding box center [425, 121] width 97 height 14
click at [155, 107] on link "Taro & Salted Egg Yolk Mooncake" at bounding box center [215, 102] width 181 height 14
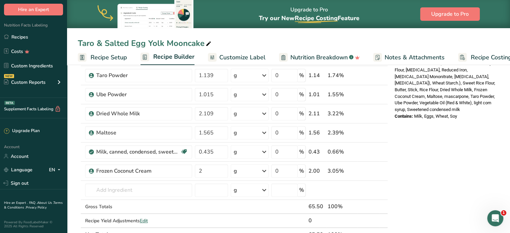
scroll to position [336, 0]
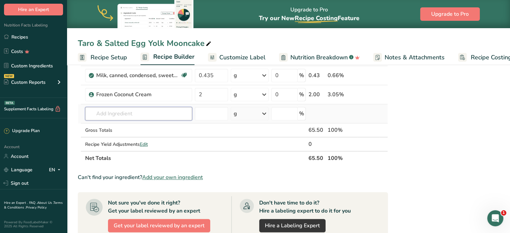
click at [164, 116] on input "text" at bounding box center [138, 113] width 107 height 13
click at [175, 110] on input "text" at bounding box center [138, 113] width 107 height 13
click at [119, 139] on div "Add your own ingredient" at bounding box center [139, 138] width 96 height 7
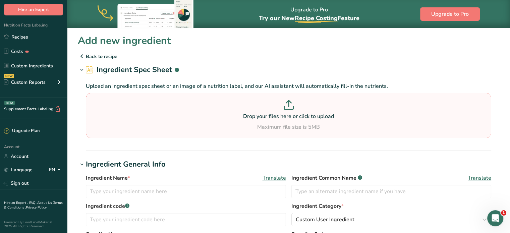
click at [282, 111] on p at bounding box center [289, 106] width 402 height 12
click at [282, 111] on input "Drop your files here or click to upload Maximum file size is 5MB" at bounding box center [289, 115] width 406 height 45
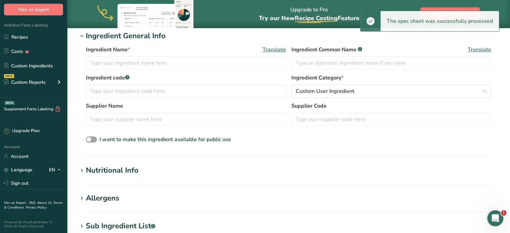
scroll to position [101, 0]
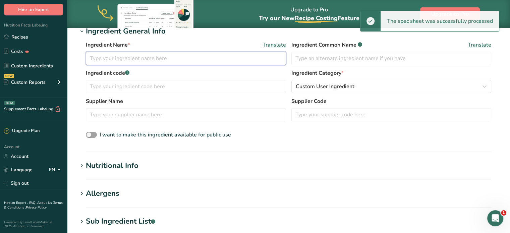
click at [207, 63] on input "text" at bounding box center [186, 58] width 200 height 13
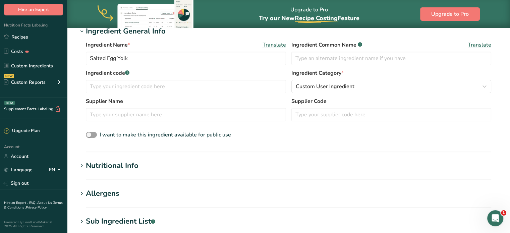
click at [107, 163] on div "Nutritional Info" at bounding box center [112, 165] width 53 height 11
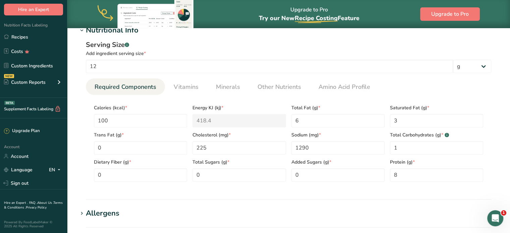
scroll to position [239, 0]
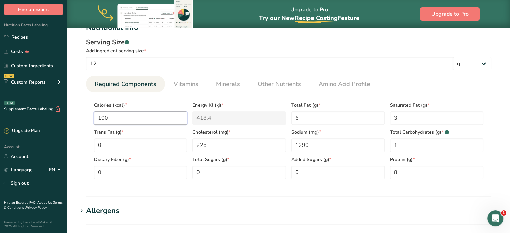
click at [137, 118] on input "100" at bounding box center [140, 117] width 93 height 13
click at [353, 118] on Fat "6" at bounding box center [338, 117] width 93 height 13
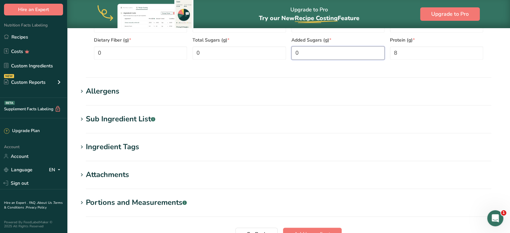
scroll to position [423, 0]
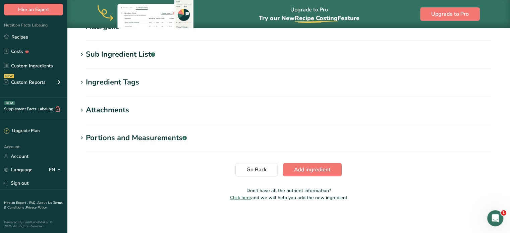
click at [325, 170] on span "Add ingredient" at bounding box center [312, 170] width 37 height 8
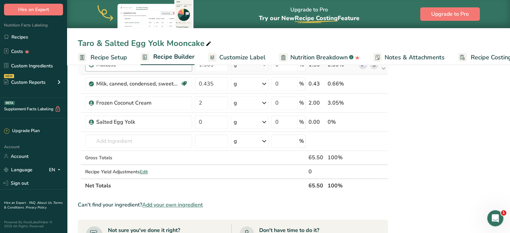
scroll to position [336, 0]
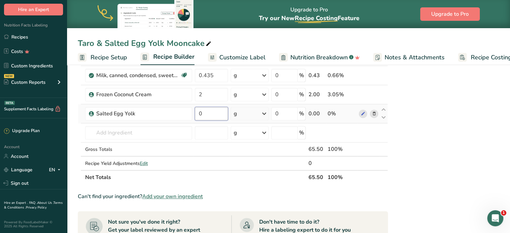
click at [210, 110] on input "0" at bounding box center [212, 113] width 34 height 13
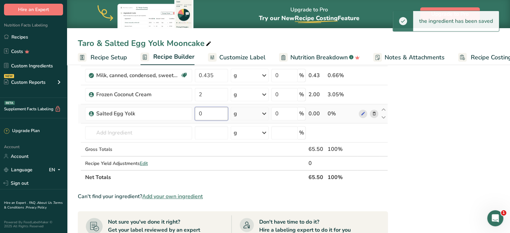
click at [219, 113] on input "0" at bounding box center [212, 113] width 34 height 13
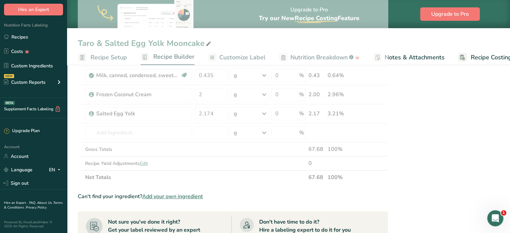
click at [467, 108] on div "Nutrition Facts 1 Serving Per Container Serving Size 66g Amount Per Serving Cal…" at bounding box center [445, 74] width 107 height 673
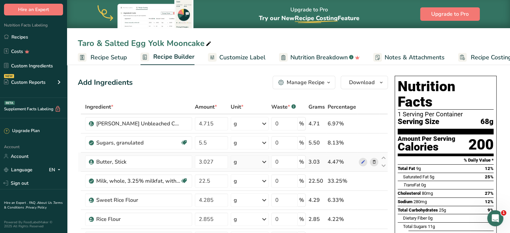
scroll to position [0, 0]
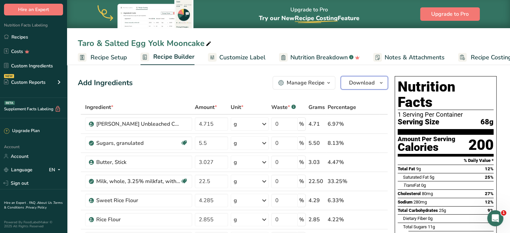
click at [366, 85] on span "Download" at bounding box center [361, 83] width 25 height 8
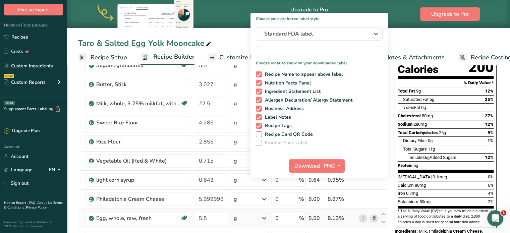
scroll to position [101, 0]
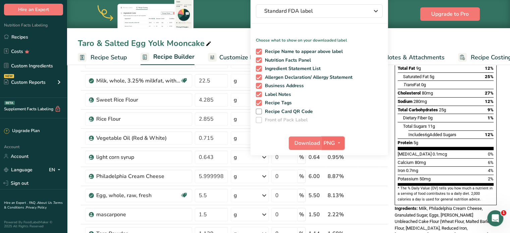
click at [335, 142] on span "button" at bounding box center [339, 143] width 8 height 8
click at [309, 146] on span "Download" at bounding box center [307, 143] width 25 height 8
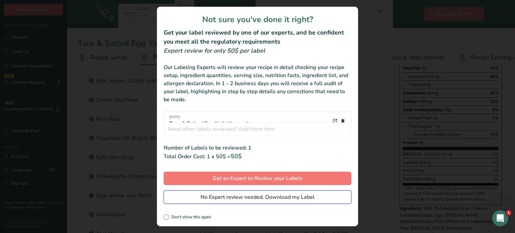
click at [209, 197] on span "No Expert review needed. Download my Label" at bounding box center [258, 197] width 114 height 8
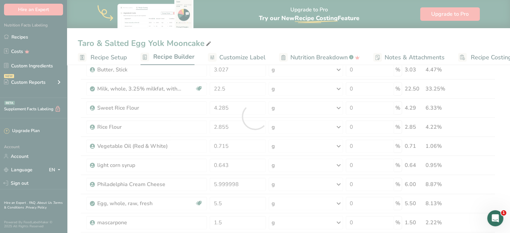
scroll to position [0, 0]
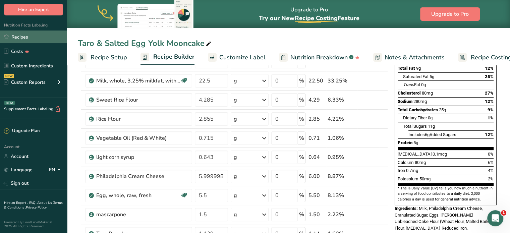
click at [36, 38] on link "Recipes" at bounding box center [33, 37] width 67 height 13
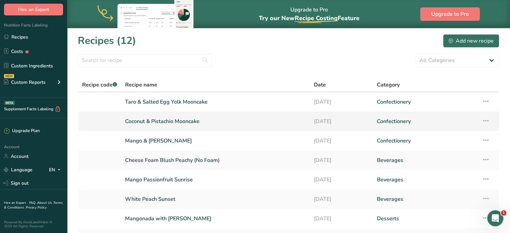
click at [330, 116] on link "[DATE]" at bounding box center [341, 121] width 55 height 14
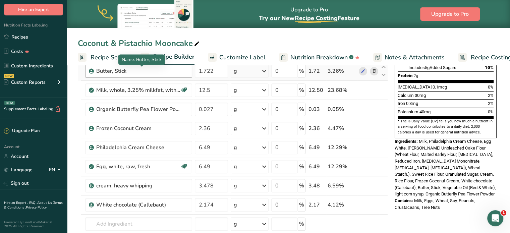
scroll to position [168, 0]
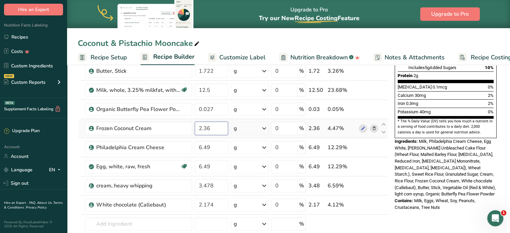
click at [211, 126] on input "2.36" at bounding box center [212, 128] width 34 height 13
drag, startPoint x: 212, startPoint y: 128, endPoint x: 196, endPoint y: 124, distance: 17.3
click at [196, 124] on input "2.36" at bounding box center [212, 128] width 34 height 13
click at [138, 225] on div "Ingredient * Amount * Unit * Waste * .a-a{fill:#347362;}.b-a{fill:#fff;} Grams …" at bounding box center [233, 104] width 310 height 343
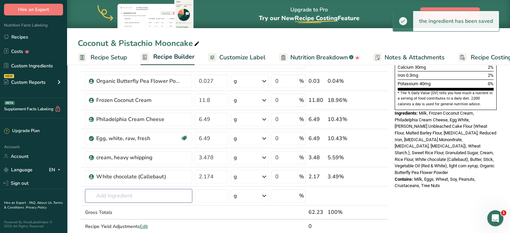
scroll to position [235, 0]
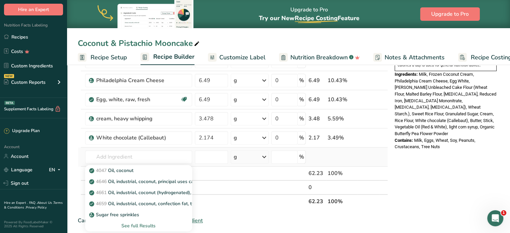
click at [143, 224] on div "See full Results" at bounding box center [139, 225] width 96 height 7
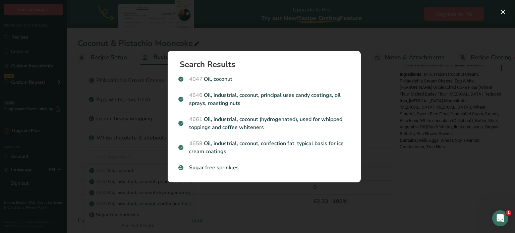
click at [242, 193] on div "Search Results 4047 Oil, coconut 4646 Oil, industrial, coconut, principal uses …" at bounding box center [264, 116] width 215 height 153
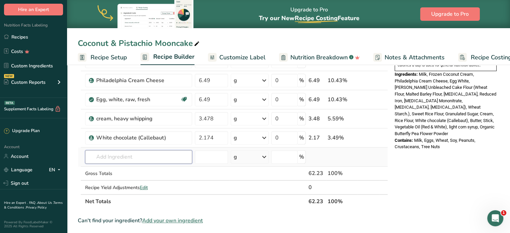
click at [161, 155] on input "text" at bounding box center [138, 156] width 107 height 13
click at [142, 178] on div "Add your own ingredient" at bounding box center [139, 181] width 96 height 7
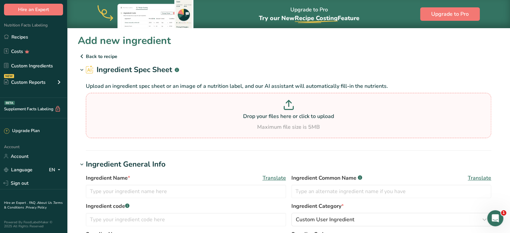
click at [181, 133] on section "Drop your files here or click to upload Maximum file size is 5MB" at bounding box center [289, 116] width 402 height 42
click at [181, 133] on input "Drop your files here or click to upload Maximum file size is 5MB" at bounding box center [289, 115] width 406 height 45
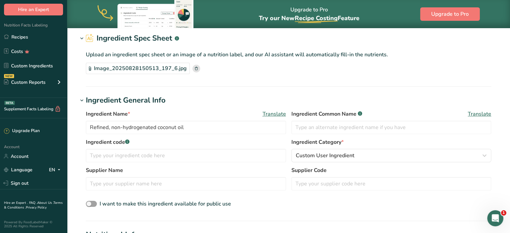
scroll to position [67, 0]
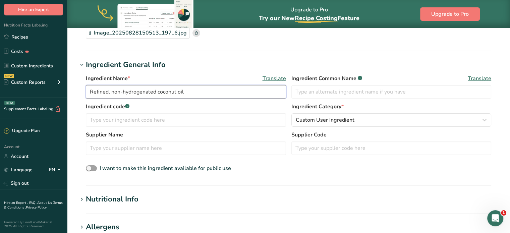
drag, startPoint x: 205, startPoint y: 91, endPoint x: 65, endPoint y: 91, distance: 140.2
click at [65, 91] on div ".a-20{fill:#fff;} Hire an Expert Nutrition Facts Labeling Recipes Costs Custom …" at bounding box center [255, 183] width 510 height 501
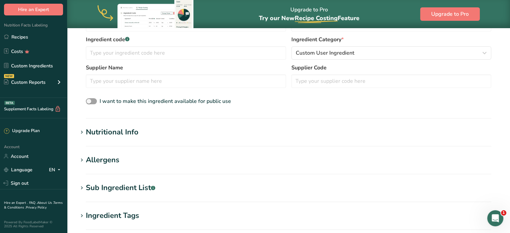
click at [135, 134] on div "Nutritional Info" at bounding box center [112, 132] width 53 height 11
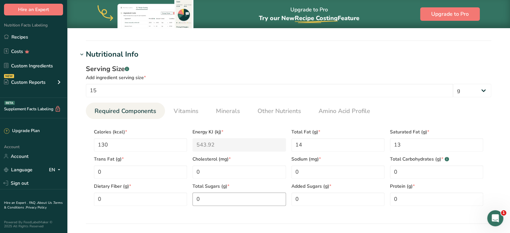
scroll to position [268, 0]
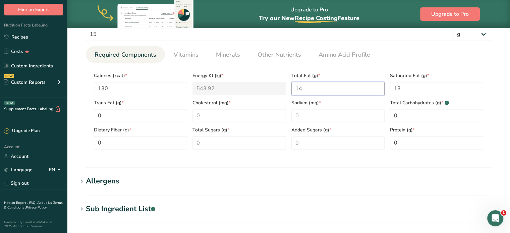
click at [360, 93] on Fat "14" at bounding box center [338, 88] width 93 height 13
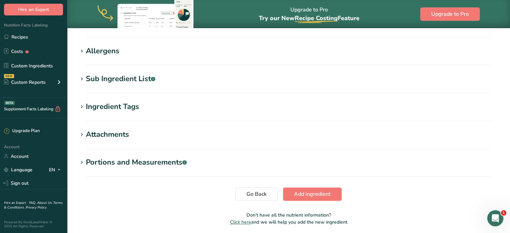
scroll to position [423, 0]
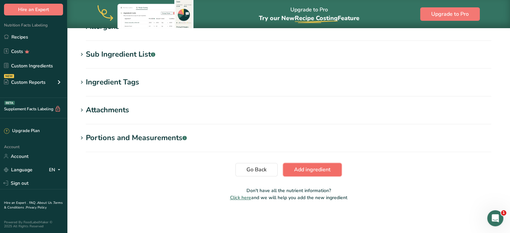
click at [308, 174] on button "Add ingredient" at bounding box center [312, 169] width 59 height 13
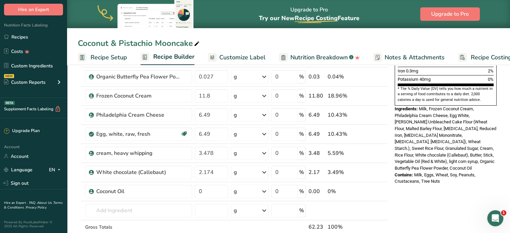
scroll to position [201, 0]
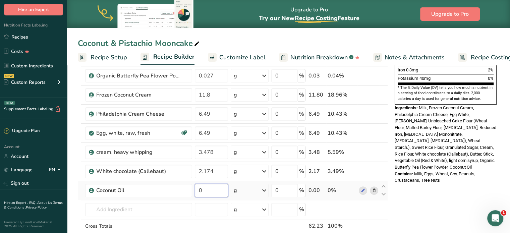
click at [204, 191] on input "0" at bounding box center [212, 190] width 34 height 13
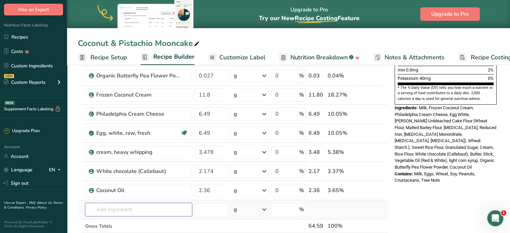
click at [118, 203] on div "Ingredient * Amount * Unit * Waste * .a-a{fill:#347362;}.b-a{fill:#fff;} Grams …" at bounding box center [233, 80] width 310 height 362
click at [153, 206] on input "text" at bounding box center [138, 209] width 107 height 13
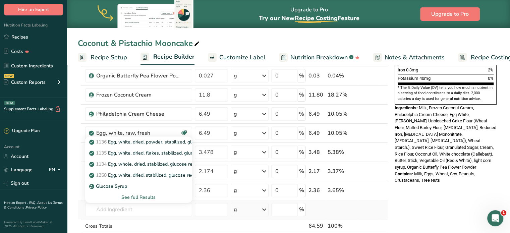
click at [154, 194] on div "See full Results" at bounding box center [139, 197] width 96 height 7
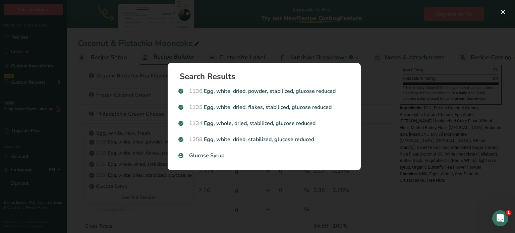
click at [465, 147] on div "Search results modal" at bounding box center [257, 116] width 515 height 233
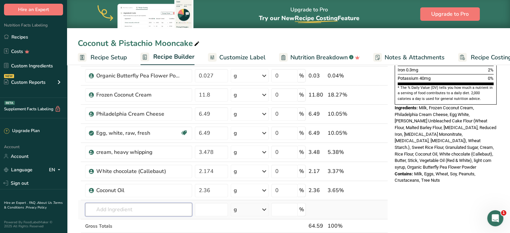
click at [139, 204] on input "text" at bounding box center [138, 209] width 107 height 13
click at [132, 197] on div "Add your own ingredient" at bounding box center [139, 197] width 96 height 7
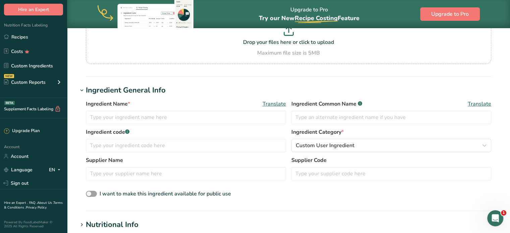
scroll to position [67, 0]
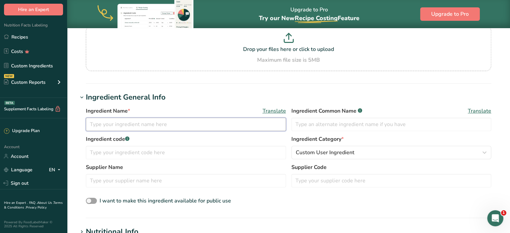
click at [152, 124] on input "text" at bounding box center [186, 124] width 200 height 13
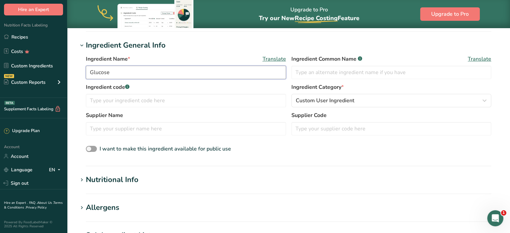
scroll to position [119, 0]
click at [117, 177] on div "Nutritional Info" at bounding box center [112, 179] width 53 height 11
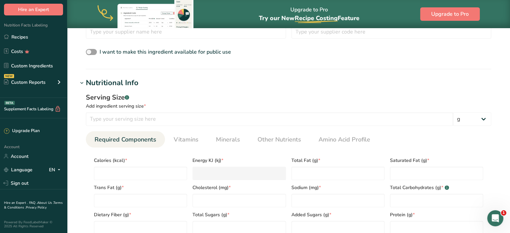
scroll to position [217, 0]
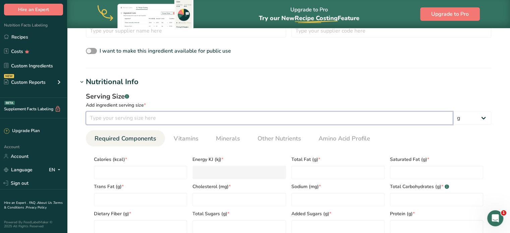
click at [124, 117] on input "number" at bounding box center [269, 117] width 367 height 13
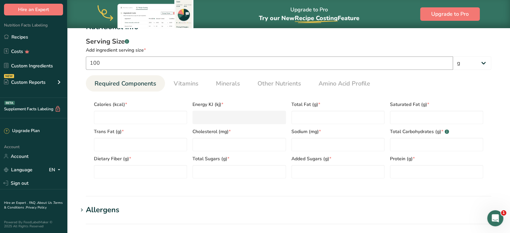
scroll to position [282, 0]
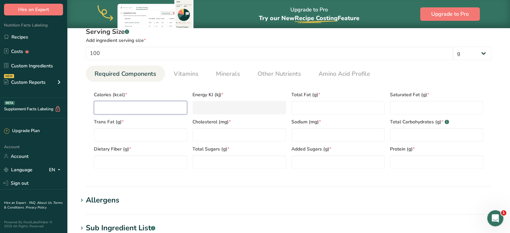
click at [120, 102] on input "number" at bounding box center [140, 107] width 93 height 13
click at [242, 166] on Sugars "number" at bounding box center [239, 161] width 93 height 13
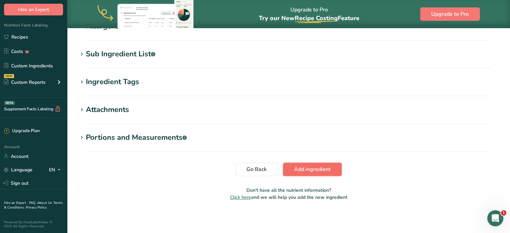
click at [319, 163] on button "Add ingredient" at bounding box center [312, 169] width 59 height 13
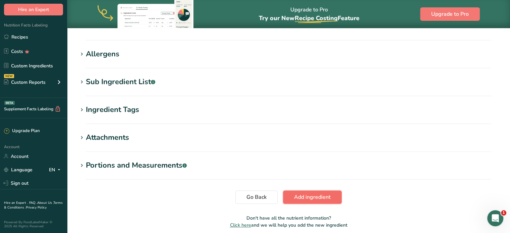
scroll to position [282, 0]
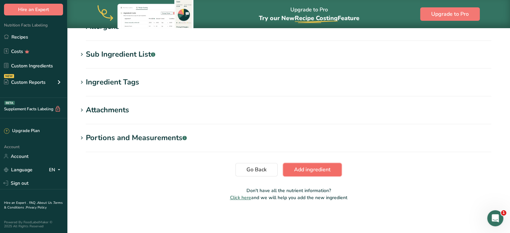
click at [329, 164] on button "Add ingredient" at bounding box center [312, 169] width 59 height 13
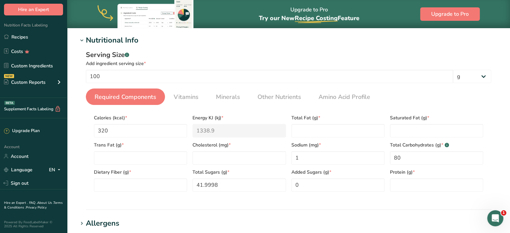
scroll to position [87, 0]
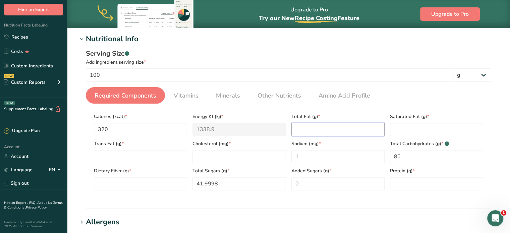
click at [345, 127] on Fat "number" at bounding box center [338, 129] width 93 height 13
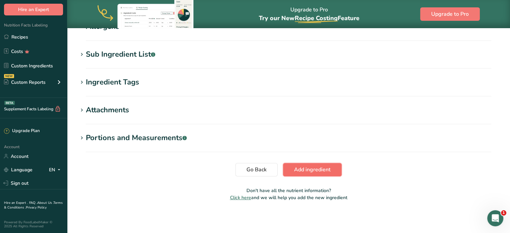
click at [327, 166] on span "Add ingredient" at bounding box center [312, 170] width 37 height 8
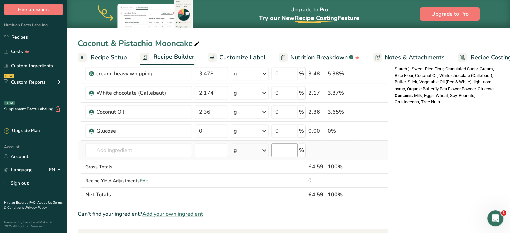
scroll to position [268, 0]
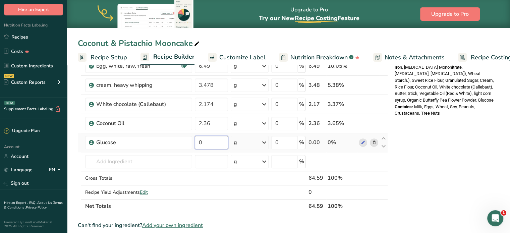
click at [221, 145] on input "0" at bounding box center [212, 142] width 34 height 13
click at [224, 139] on input "0" at bounding box center [212, 142] width 34 height 13
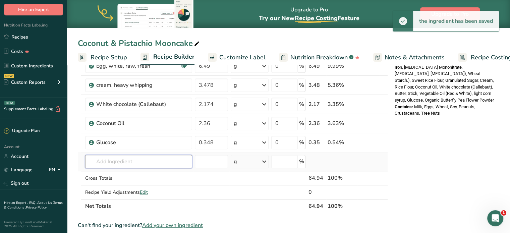
click at [177, 159] on input "text" at bounding box center [138, 161] width 107 height 13
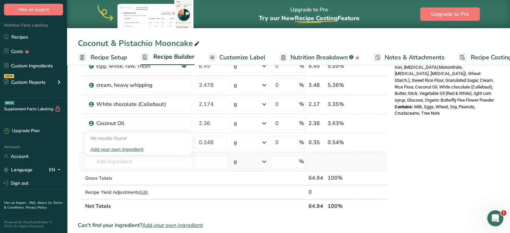
drag, startPoint x: 132, startPoint y: 146, endPoint x: 131, endPoint y: 151, distance: 4.6
click at [132, 146] on div "Add your own ingredient" at bounding box center [139, 149] width 96 height 7
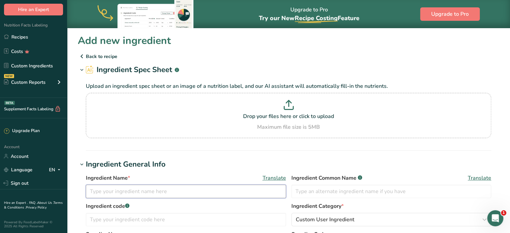
click at [184, 191] on input "text" at bounding box center [186, 191] width 200 height 13
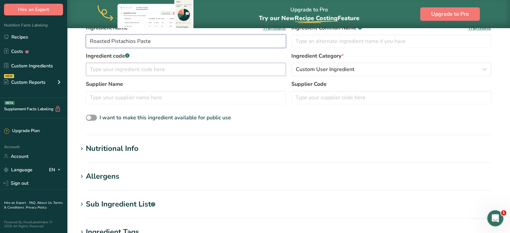
scroll to position [152, 0]
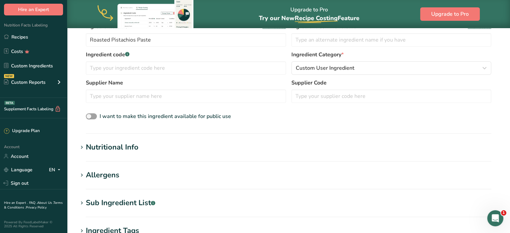
click at [121, 145] on div "Nutritional Info" at bounding box center [112, 147] width 53 height 11
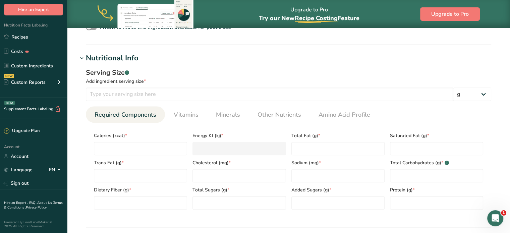
scroll to position [242, 0]
click at [121, 145] on input "number" at bounding box center [140, 147] width 93 height 13
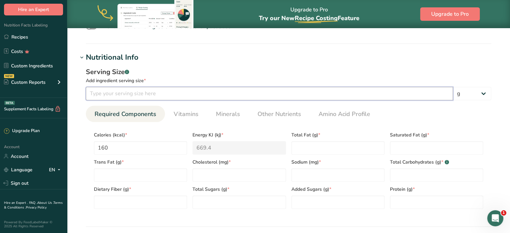
click at [132, 91] on input "number" at bounding box center [269, 93] width 367 height 13
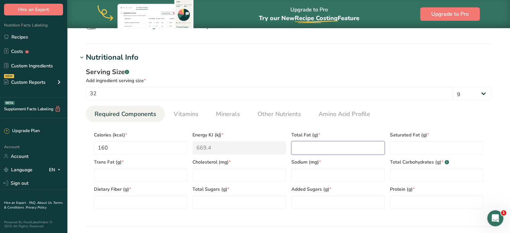
click at [321, 153] on Fat "number" at bounding box center [338, 147] width 93 height 13
click at [270, 174] on input "number" at bounding box center [239, 174] width 93 height 13
click at [181, 175] on Fat "number" at bounding box center [140, 174] width 93 height 13
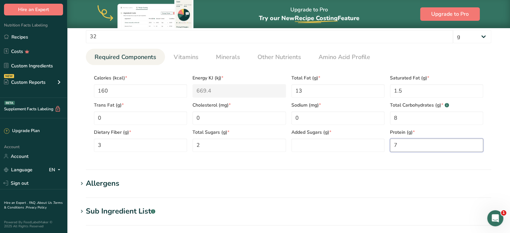
scroll to position [409, 0]
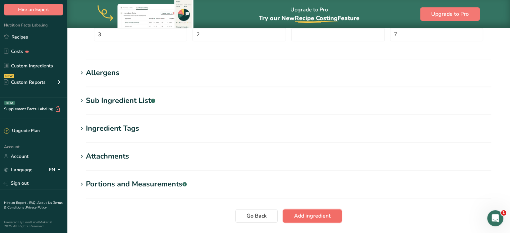
click at [303, 214] on span "Add ingredient" at bounding box center [312, 216] width 37 height 8
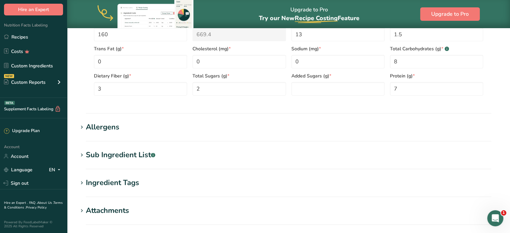
scroll to position [114, 0]
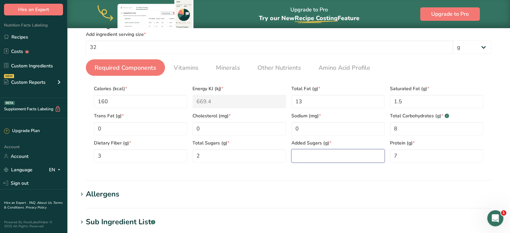
click at [336, 158] on Sugars "number" at bounding box center [338, 155] width 93 height 13
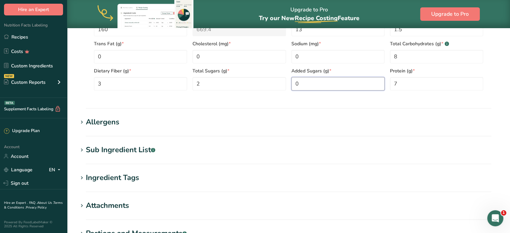
scroll to position [282, 0]
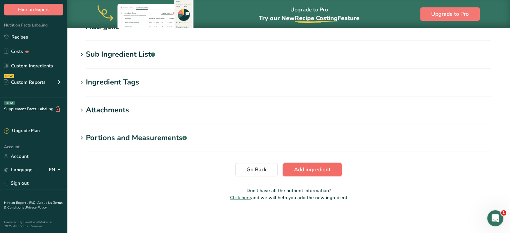
click at [308, 173] on span "Add ingredient" at bounding box center [312, 170] width 37 height 8
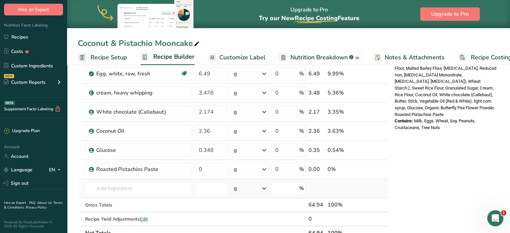
scroll to position [268, 0]
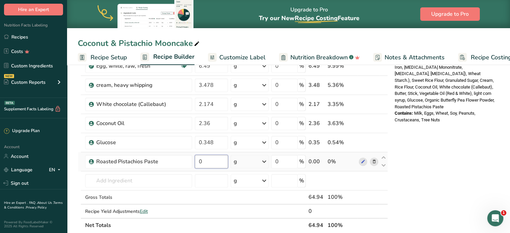
click at [221, 163] on input "0" at bounding box center [212, 161] width 34 height 13
click at [444, 132] on div "Nutrition Facts 1 Serving Per Container Serving Size 65g Amount Per Serving Cal…" at bounding box center [445, 132] width 107 height 654
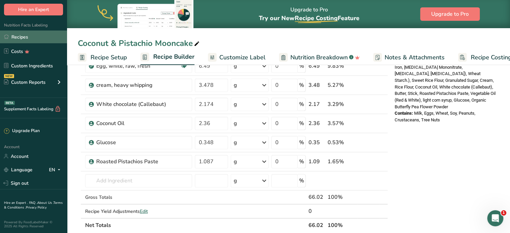
drag, startPoint x: 43, startPoint y: 42, endPoint x: 54, endPoint y: 43, distance: 10.8
click at [43, 42] on link "Recipes" at bounding box center [33, 37] width 67 height 13
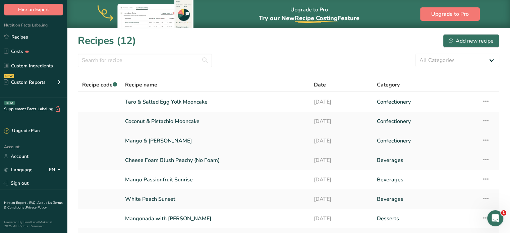
click at [157, 141] on link "Mango & [PERSON_NAME]" at bounding box center [215, 141] width 181 height 14
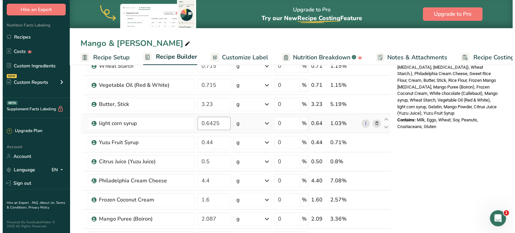
scroll to position [369, 0]
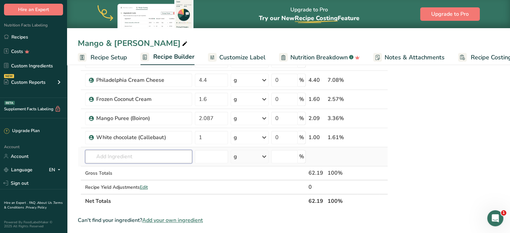
click at [147, 159] on input "text" at bounding box center [138, 156] width 107 height 13
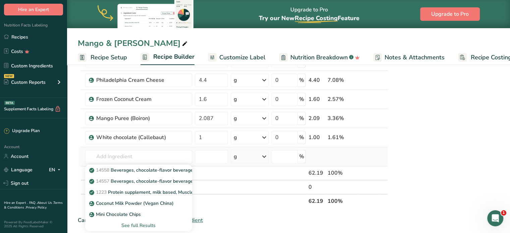
click at [143, 222] on div "See full Results" at bounding box center [139, 225] width 96 height 7
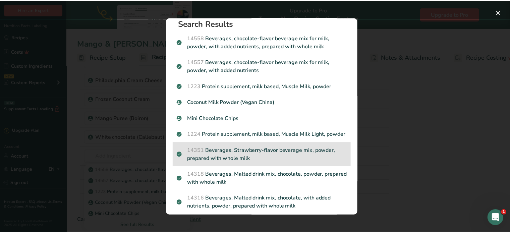
scroll to position [4, 0]
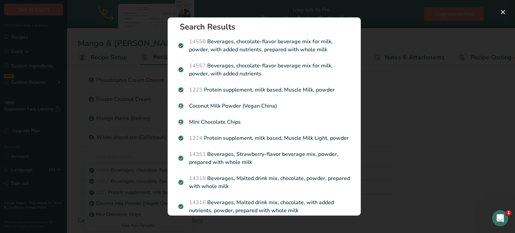
click at [122, 158] on div "Search results modal" at bounding box center [257, 116] width 515 height 233
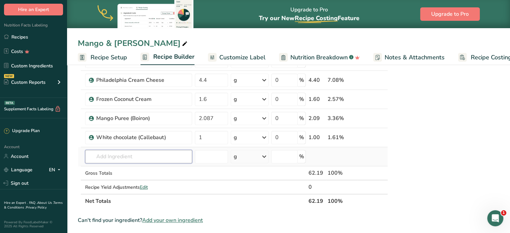
click at [136, 157] on input "text" at bounding box center [138, 156] width 107 height 13
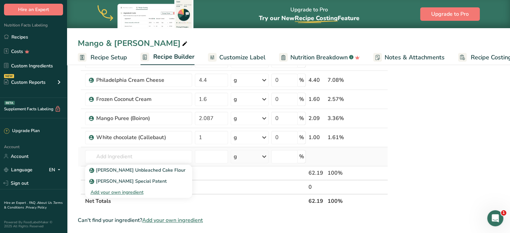
click at [131, 190] on div "Add your own ingredient" at bounding box center [139, 192] width 96 height 7
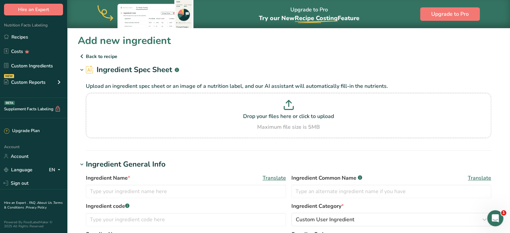
click at [89, 59] on p "Back to recipe" at bounding box center [289, 56] width 422 height 8
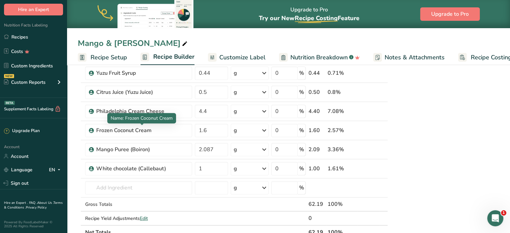
scroll to position [395, 0]
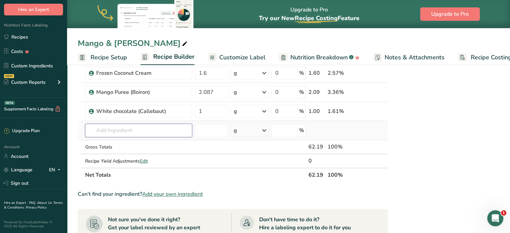
click at [126, 132] on input "text" at bounding box center [138, 130] width 107 height 13
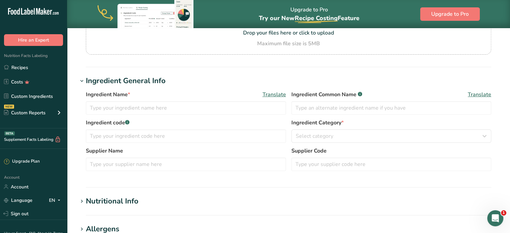
type input "Sugars, granulated"
type input "Granulated Sugar"
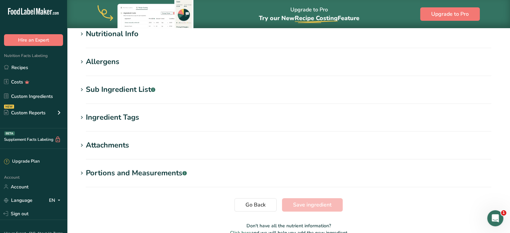
scroll to position [233, 0]
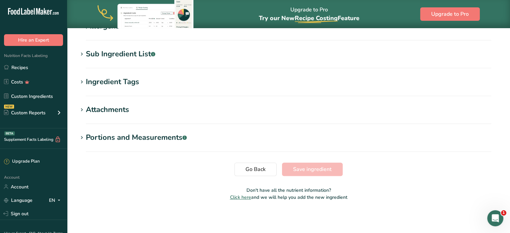
click at [297, 80] on h1 "Ingredient Tags" at bounding box center [289, 81] width 422 height 11
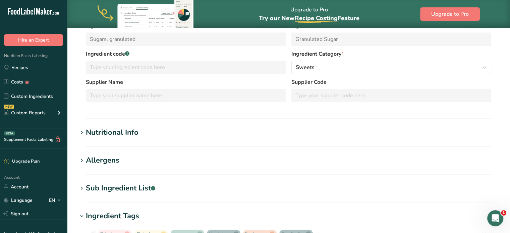
click at [97, 131] on div "Nutritional Info" at bounding box center [112, 132] width 53 height 11
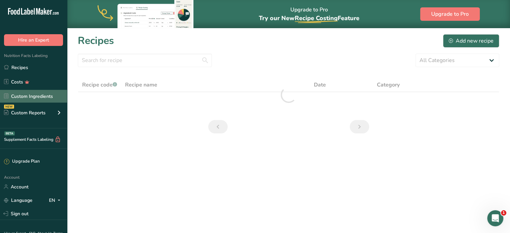
click at [45, 96] on link "Custom Ingredients" at bounding box center [33, 96] width 67 height 13
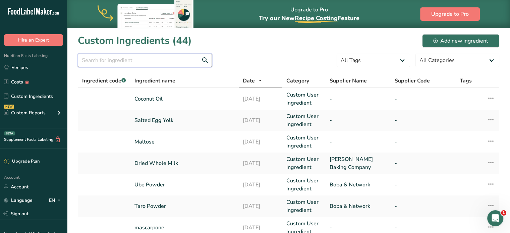
click at [178, 64] on input "text" at bounding box center [145, 60] width 134 height 13
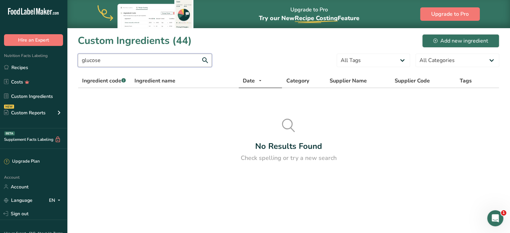
click at [177, 64] on input "glucose" at bounding box center [145, 60] width 134 height 13
drag, startPoint x: 151, startPoint y: 57, endPoint x: 60, endPoint y: 56, distance: 90.6
click at [60, 56] on div ".a-20{fill:#fff;} Hire an Expert Nutrition Facts Labeling Recipes Costs Custom …" at bounding box center [255, 116] width 510 height 233
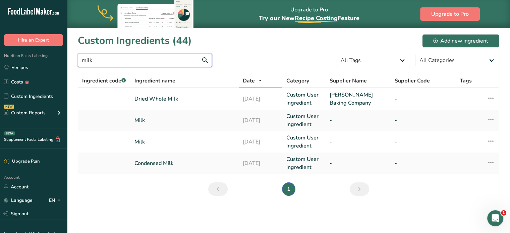
type input "milk"
click at [492, 100] on icon at bounding box center [491, 98] width 8 height 12
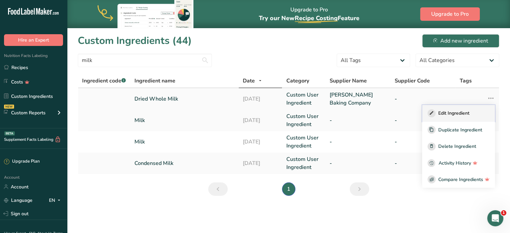
click at [448, 110] on span "Edit Ingredient" at bounding box center [454, 113] width 31 height 7
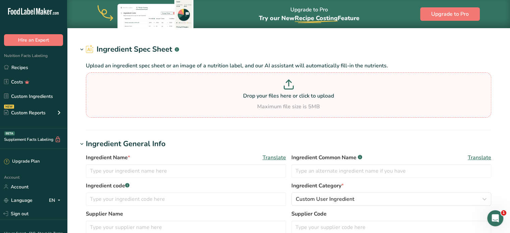
type input "Dried Whole Milk"
type input "King Arthur Baking Company"
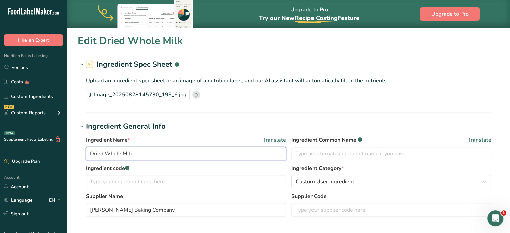
click at [90, 155] on input "Dried Whole Milk" at bounding box center [186, 153] width 200 height 13
click at [106, 153] on input "King ADried Whole Milk" at bounding box center [186, 153] width 200 height 13
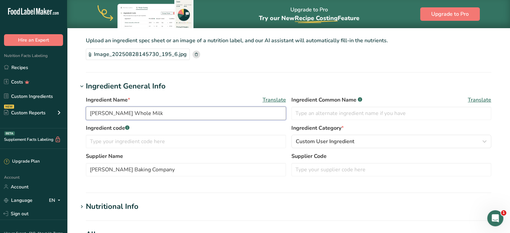
scroll to position [248, 0]
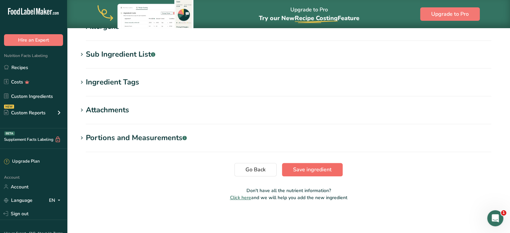
type input "[PERSON_NAME] Whole Milk"
click at [321, 171] on span "Save ingredient" at bounding box center [312, 170] width 39 height 8
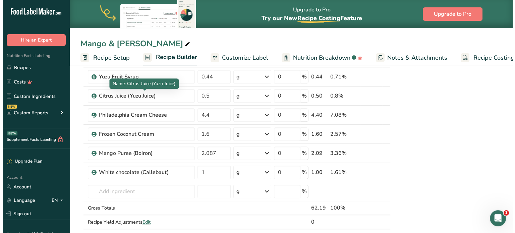
scroll to position [336, 0]
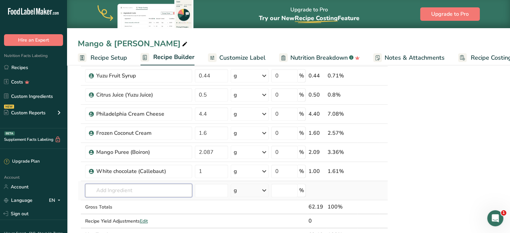
click at [146, 190] on input "text" at bounding box center [138, 190] width 107 height 13
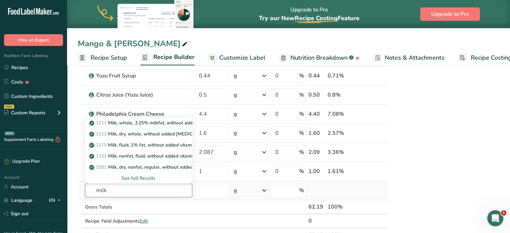
type input "milk"
click at [150, 178] on div "See full Results" at bounding box center [139, 178] width 96 height 7
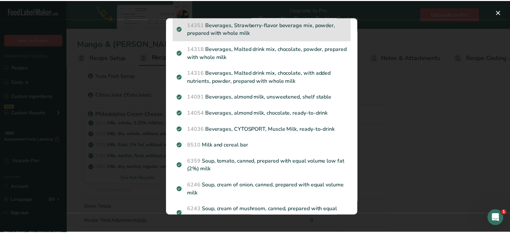
scroll to position [811, 0]
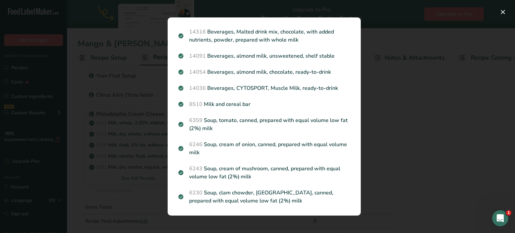
click at [125, 169] on div "Search results modal" at bounding box center [257, 116] width 515 height 233
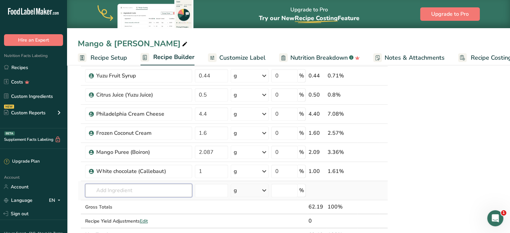
click at [119, 185] on input "text" at bounding box center [138, 190] width 107 height 13
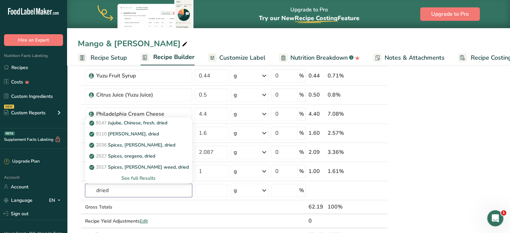
type input "dried"
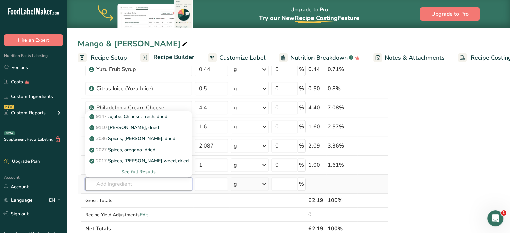
scroll to position [342, 0]
click at [159, 183] on input "text" at bounding box center [138, 183] width 107 height 13
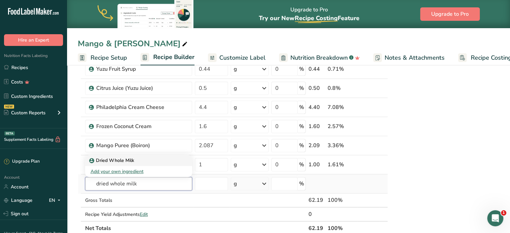
type input "dried whole milk"
click at [144, 161] on div "Dried Whole Milk" at bounding box center [134, 160] width 86 height 7
type input "Dried Whole Milk"
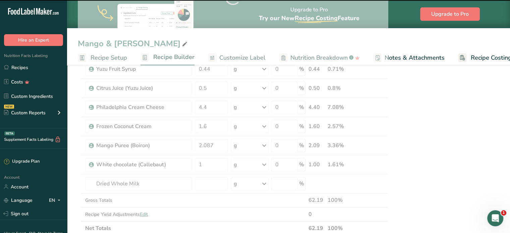
type input "0"
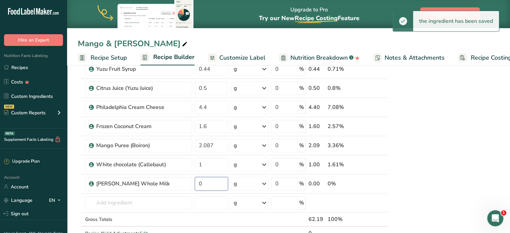
click at [214, 186] on input "0" at bounding box center [212, 183] width 34 height 13
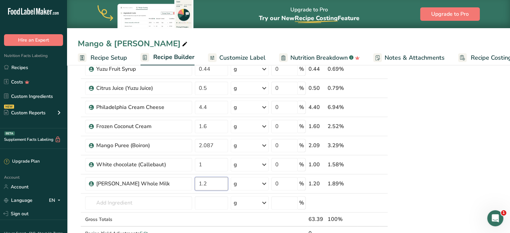
type input "1.2"
click at [452, 144] on div "Nutrition Facts 1 Serving Per Container Serving Size 62g Amount Per Serving Cal…" at bounding box center [445, 107] width 107 height 750
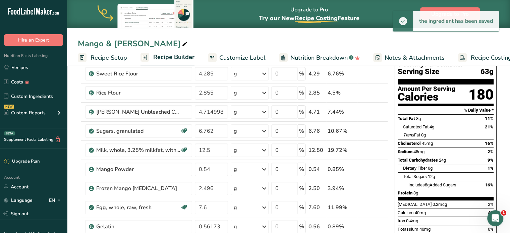
scroll to position [0, 0]
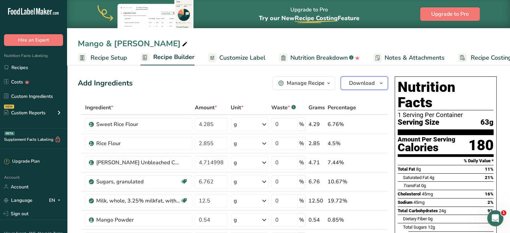
click at [361, 84] on span "Download" at bounding box center [361, 83] width 25 height 8
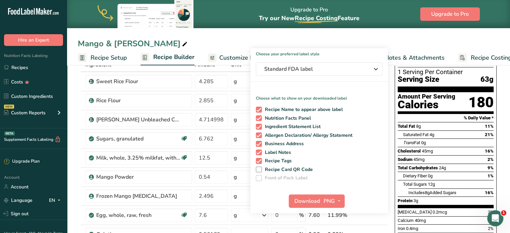
scroll to position [101, 0]
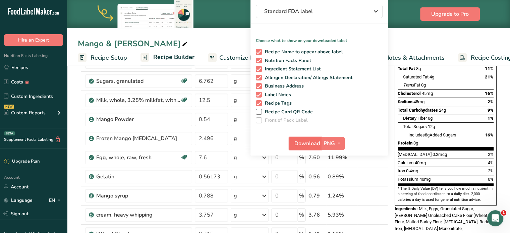
click at [317, 141] on span "Download" at bounding box center [307, 144] width 25 height 8
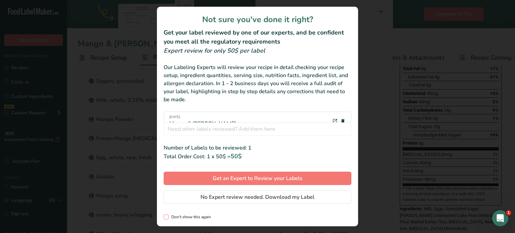
click at [209, 215] on span "Don't show this again" at bounding box center [190, 217] width 42 height 5
click at [168, 215] on input "Don't show this again" at bounding box center [166, 217] width 4 height 4
checkbox input "true"
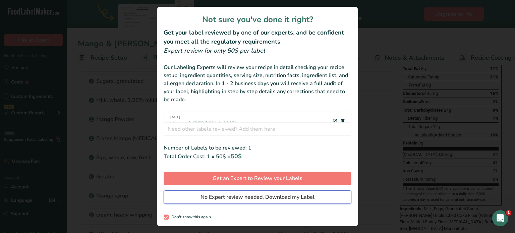
click at [235, 192] on button "No Expert review needed. Download my Label" at bounding box center [258, 197] width 188 height 13
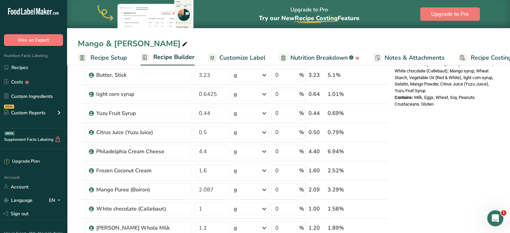
scroll to position [297, 0]
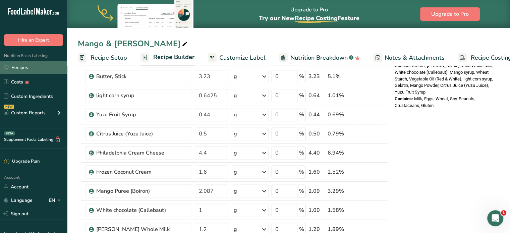
click at [42, 68] on link "Recipes" at bounding box center [33, 67] width 67 height 13
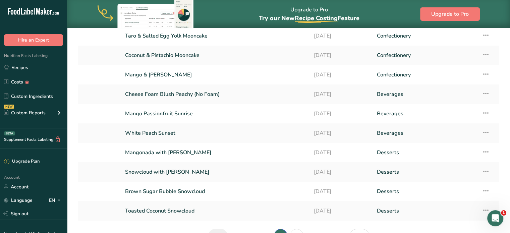
scroll to position [107, 0]
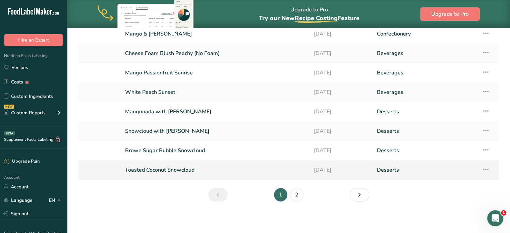
click at [286, 177] on td "Toasted Coconut Snowcloud" at bounding box center [215, 169] width 189 height 19
click at [461, 174] on link "Desserts" at bounding box center [425, 170] width 97 height 14
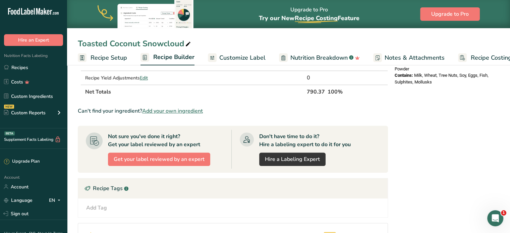
scroll to position [240, 0]
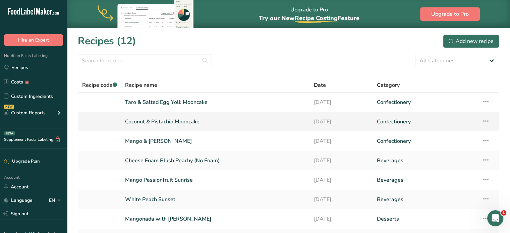
click at [180, 122] on link "Coconut & Pistachio Mooncake" at bounding box center [215, 122] width 181 height 14
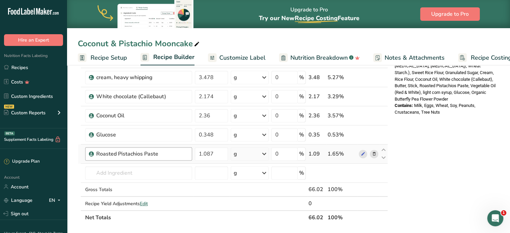
scroll to position [268, 0]
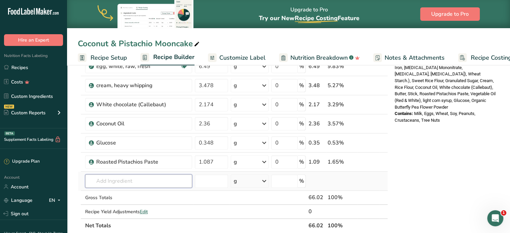
click at [142, 175] on input "text" at bounding box center [138, 180] width 107 height 13
type input "poweder tea milk"
click at [135, 169] on div "Add your own ingredient" at bounding box center [139, 168] width 96 height 7
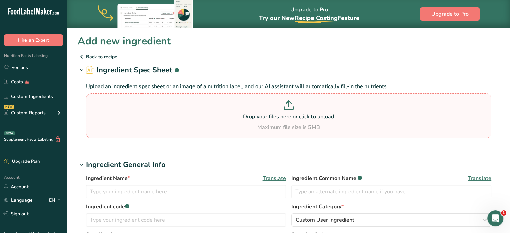
click at [180, 130] on div "Maximum file size is 5MB" at bounding box center [289, 127] width 402 height 8
click at [180, 130] on input "Drop your files here or click to upload Maximum file size is 5MB" at bounding box center [289, 115] width 406 height 45
type input "C:\fakepath\Image_20250828153639_83_10.png"
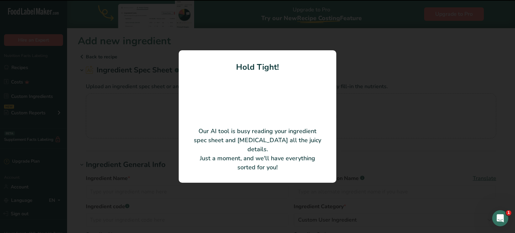
type input "Coconut Powder"
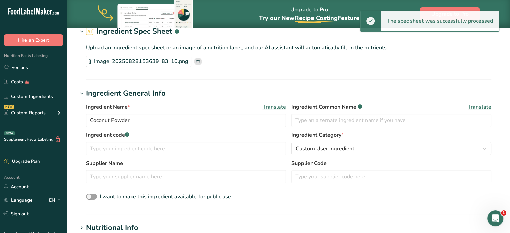
scroll to position [67, 0]
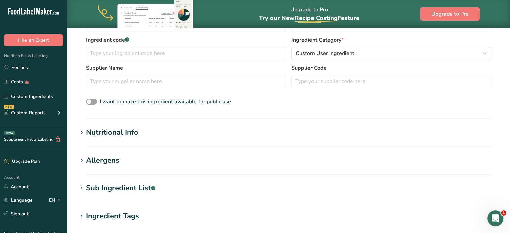
click at [185, 132] on h1 "Nutritional Info" at bounding box center [289, 132] width 422 height 11
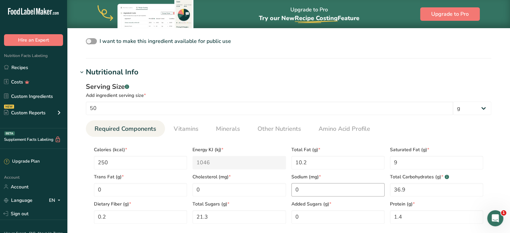
scroll to position [235, 0]
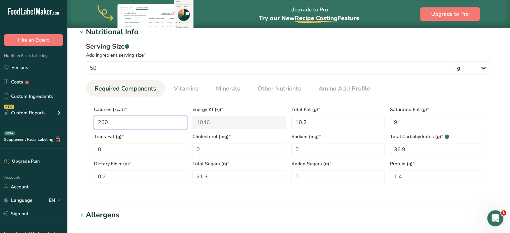
click at [115, 127] on input "250" at bounding box center [140, 122] width 93 height 13
type input "71"
click at [308, 173] on Sugars "0" at bounding box center [338, 176] width 93 height 13
drag, startPoint x: 308, startPoint y: 173, endPoint x: 286, endPoint y: 169, distance: 22.8
click at [286, 169] on div "Calories (kcal) * 250 Energy KJ (kj) * 1046 Total Fat (g) * 10.2 Saturated Fat …" at bounding box center [288, 143] width 395 height 82
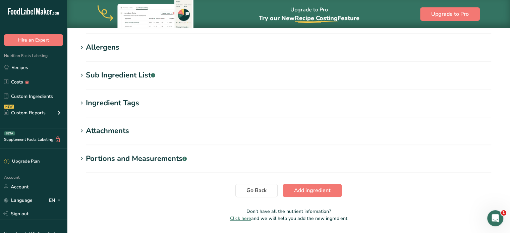
scroll to position [423, 0]
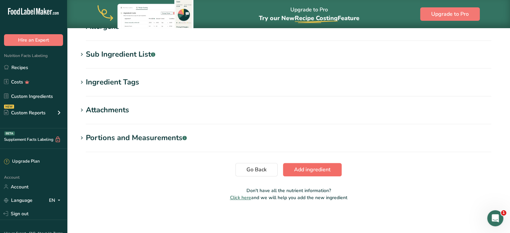
type Sugars "17.4997"
click at [303, 173] on span "Add ingredient" at bounding box center [312, 170] width 37 height 8
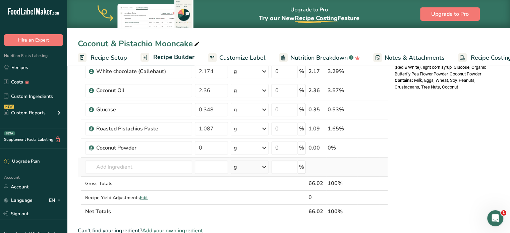
scroll to position [369, 0]
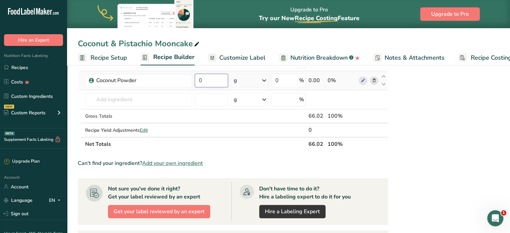
click at [215, 82] on input "0" at bounding box center [212, 80] width 34 height 13
type input "2.95"
click at [461, 118] on div "Nutrition Facts 1 Serving Per Container Serving Size 66g Amount Per Serving Cal…" at bounding box center [445, 41] width 107 height 673
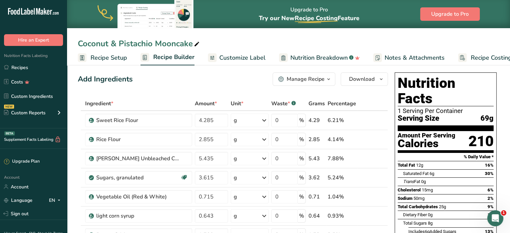
scroll to position [0, 0]
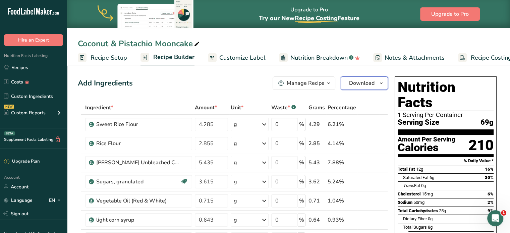
click at [355, 85] on span "Download" at bounding box center [361, 83] width 25 height 8
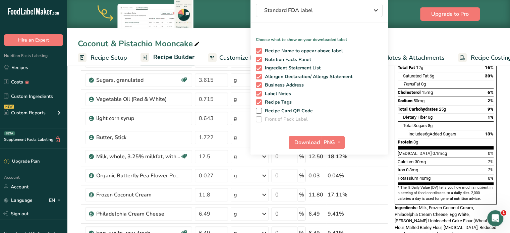
scroll to position [102, 0]
click at [311, 143] on span "Download" at bounding box center [307, 142] width 25 height 8
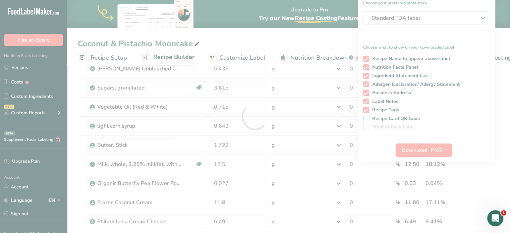
scroll to position [0, 0]
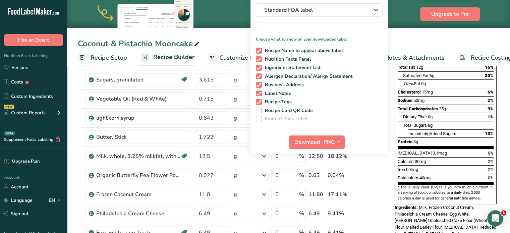
click at [217, 40] on div "Coconut & Pistachio Mooncake" at bounding box center [288, 44] width 443 height 12
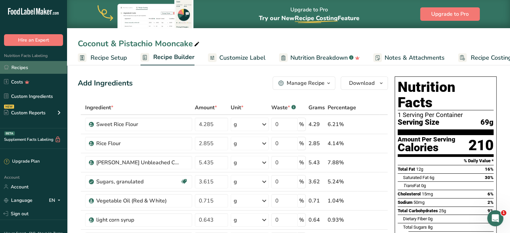
click at [44, 72] on link "Recipes" at bounding box center [33, 67] width 67 height 13
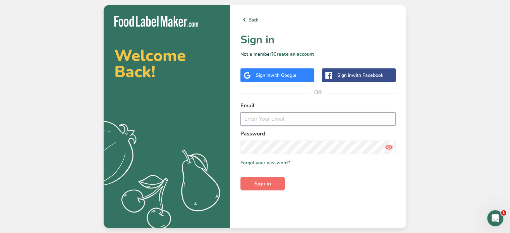
type input "[EMAIL_ADDRESS][DOMAIN_NAME]"
click at [278, 186] on button "Sign in" at bounding box center [263, 183] width 44 height 13
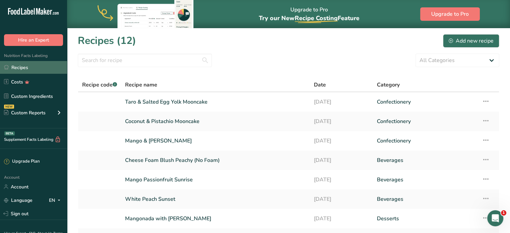
click at [59, 64] on link "Recipes" at bounding box center [33, 67] width 67 height 13
click at [489, 102] on icon at bounding box center [486, 101] width 8 height 12
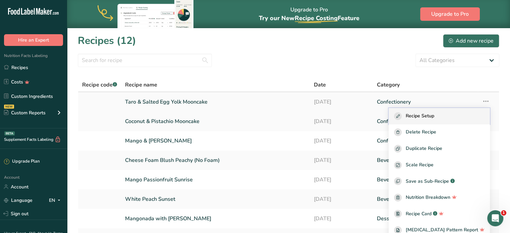
click at [472, 113] on div "Recipe Setup" at bounding box center [439, 116] width 91 height 8
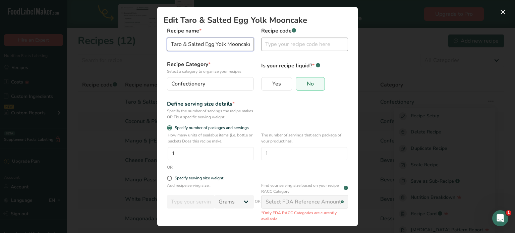
scroll to position [0, 4]
drag, startPoint x: 213, startPoint y: 43, endPoint x: 261, endPoint y: 45, distance: 47.3
click at [261, 45] on div "Recipe name * Taro & Salted Egg Yolk Mooncake Recipe code .a-a{fill:#347362;}.b…" at bounding box center [258, 41] width 188 height 28
click at [191, 43] on input "Taro & Salted Egg Yolk Mooncake" at bounding box center [210, 44] width 87 height 13
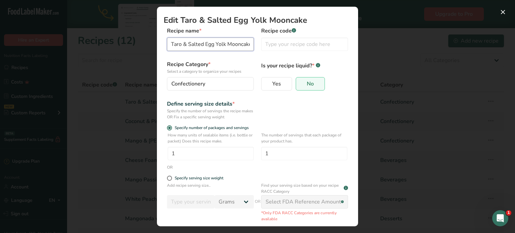
click at [191, 43] on input "Taro & Salted Egg Yolk Mooncake" at bounding box center [210, 44] width 87 height 13
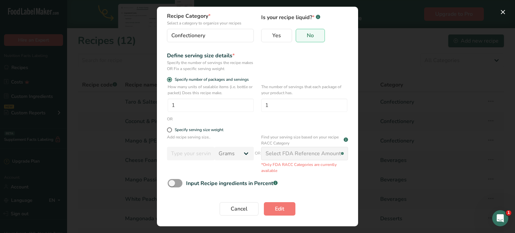
scroll to position [48, 0]
type input "Taro & Egg Yolk"
click at [272, 203] on button "Edit" at bounding box center [280, 208] width 32 height 13
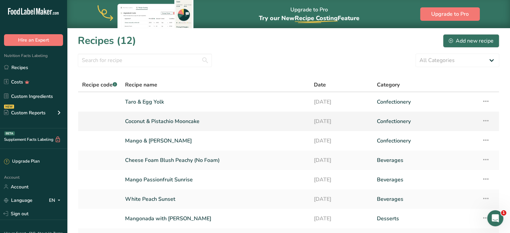
click at [481, 122] on td "Recipe Setup Delete Recipe Duplicate Recipe Scale Recipe Save as Sub-Recipe .a-…" at bounding box center [488, 121] width 21 height 19
click at [484, 123] on icon at bounding box center [486, 121] width 8 height 12
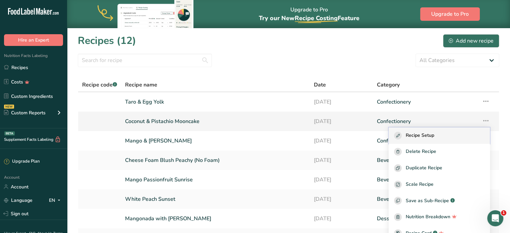
click at [452, 136] on div "Recipe Setup" at bounding box center [439, 136] width 91 height 8
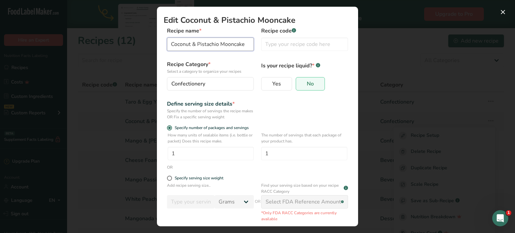
drag, startPoint x: 219, startPoint y: 42, endPoint x: 366, endPoint y: 66, distance: 148.3
click at [365, 66] on div "Edit Coconut & Pistachio Mooncake Recipe name * Coconut & Pistachio Mooncake Re…" at bounding box center [257, 116] width 515 height 233
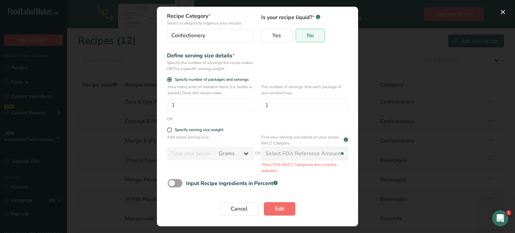
type input "Coconut & Pistachio"
click at [271, 206] on button "Edit" at bounding box center [280, 208] width 32 height 13
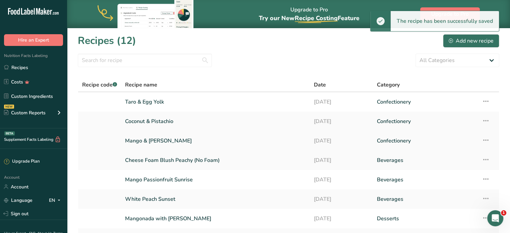
click at [483, 138] on icon at bounding box center [486, 140] width 8 height 12
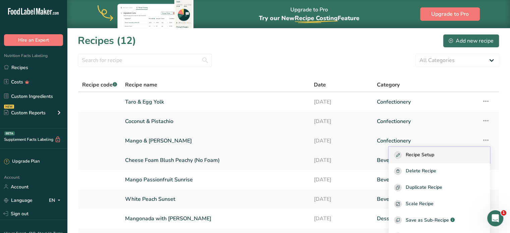
click at [476, 154] on div "Recipe Setup" at bounding box center [439, 155] width 91 height 8
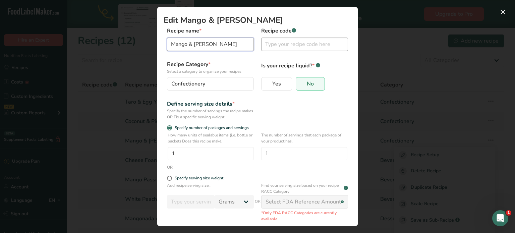
drag, startPoint x: 207, startPoint y: 45, endPoint x: 338, endPoint y: 49, distance: 131.6
click at [313, 49] on div "Recipe name * Mango & Yuzu Mooncake Recipe code .a-a{fill:#347362;}.b-a{fill:#f…" at bounding box center [258, 41] width 188 height 28
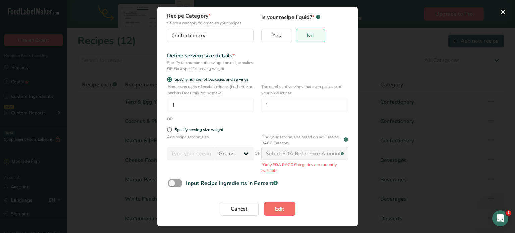
type input "Mango & Yuzu"
click at [275, 207] on span "Edit" at bounding box center [279, 209] width 9 height 8
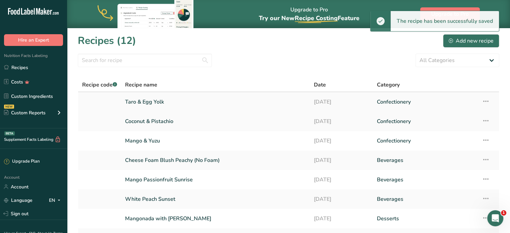
click at [487, 99] on icon at bounding box center [486, 101] width 8 height 12
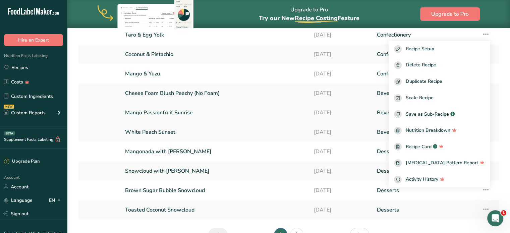
scroll to position [0, 0]
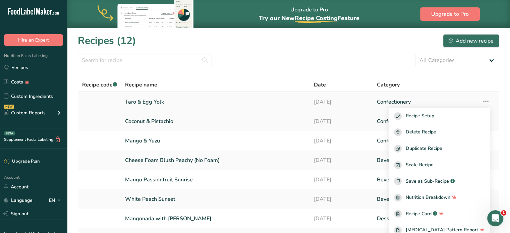
click at [265, 102] on link "Taro & Egg Yolk" at bounding box center [215, 102] width 181 height 14
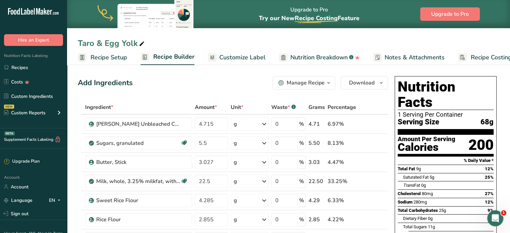
click at [255, 57] on span "Customize Label" at bounding box center [242, 57] width 46 height 9
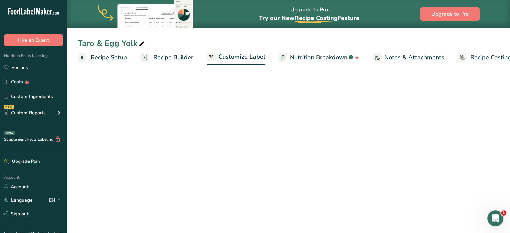
scroll to position [0, 18]
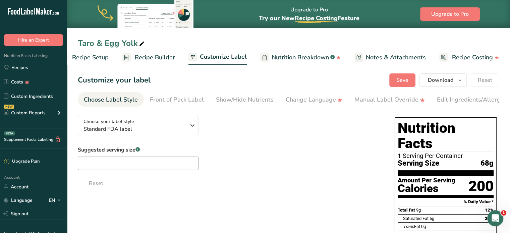
click at [168, 54] on span "Recipe Builder" at bounding box center [155, 57] width 40 height 9
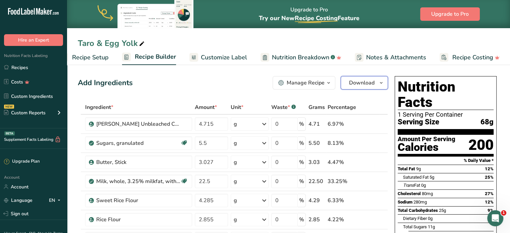
click at [357, 85] on span "Download" at bounding box center [361, 83] width 25 height 8
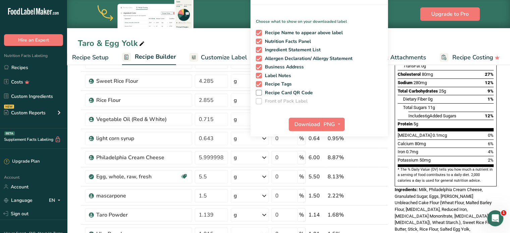
scroll to position [201, 0]
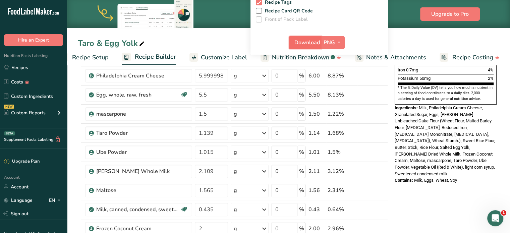
click at [314, 38] on button "Download" at bounding box center [305, 42] width 33 height 13
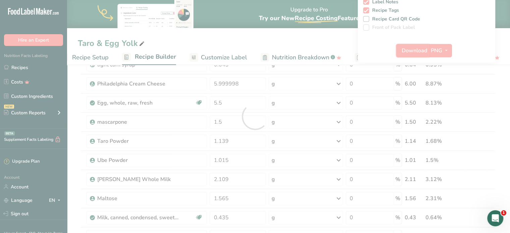
scroll to position [0, 0]
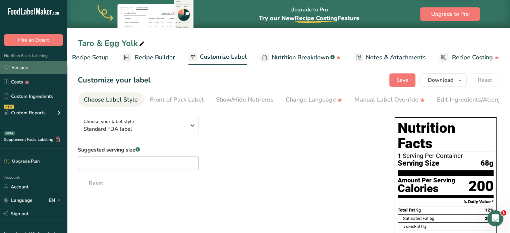
click at [37, 63] on link "Recipes" at bounding box center [33, 67] width 67 height 13
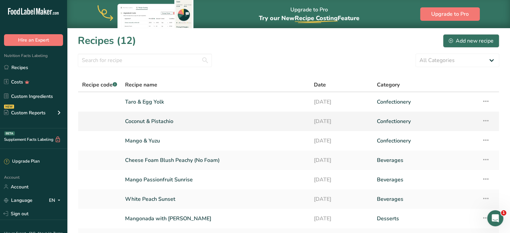
click at [373, 120] on td "Confectionery" at bounding box center [425, 121] width 105 height 19
click at [195, 114] on link "Coconut & Pistachio" at bounding box center [215, 121] width 181 height 14
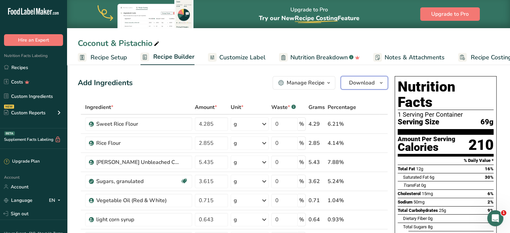
click at [364, 79] on span "Download" at bounding box center [361, 83] width 25 height 8
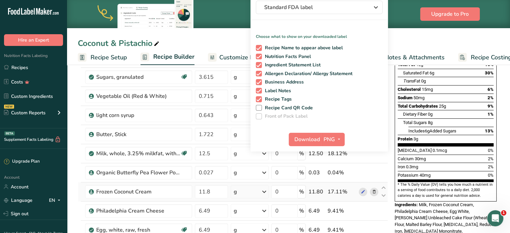
scroll to position [168, 0]
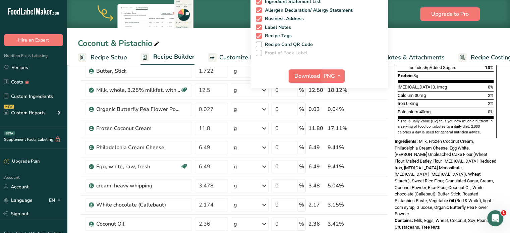
click at [311, 73] on span "Download" at bounding box center [307, 76] width 25 height 8
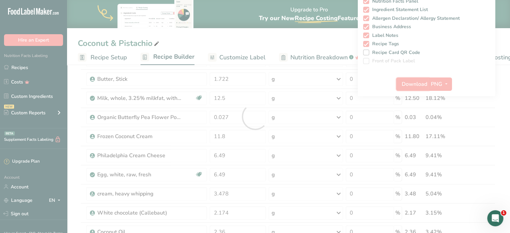
scroll to position [0, 0]
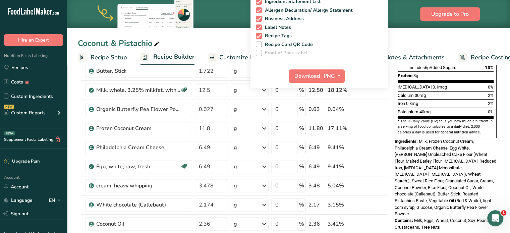
drag, startPoint x: 39, startPoint y: 67, endPoint x: 70, endPoint y: 68, distance: 30.6
click at [39, 67] on link "Recipes" at bounding box center [33, 67] width 67 height 13
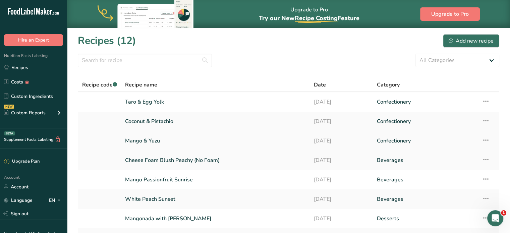
click at [138, 141] on link "Mango & Yuzu" at bounding box center [215, 141] width 181 height 14
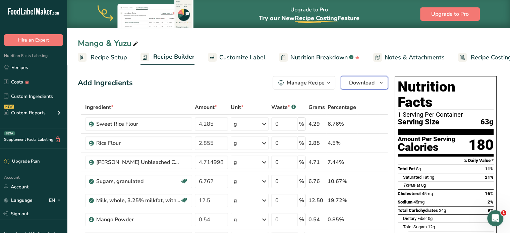
click at [361, 79] on span "Download" at bounding box center [361, 83] width 25 height 8
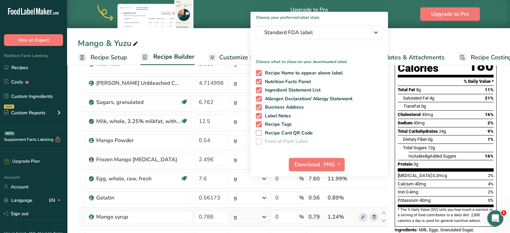
scroll to position [134, 0]
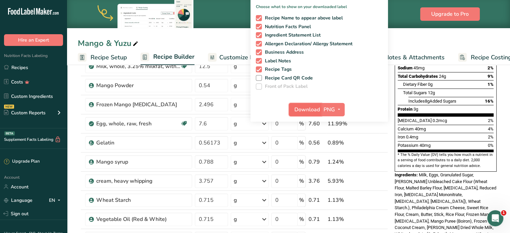
click at [314, 106] on span "Download" at bounding box center [307, 110] width 25 height 8
